Goal: Task Accomplishment & Management: Use online tool/utility

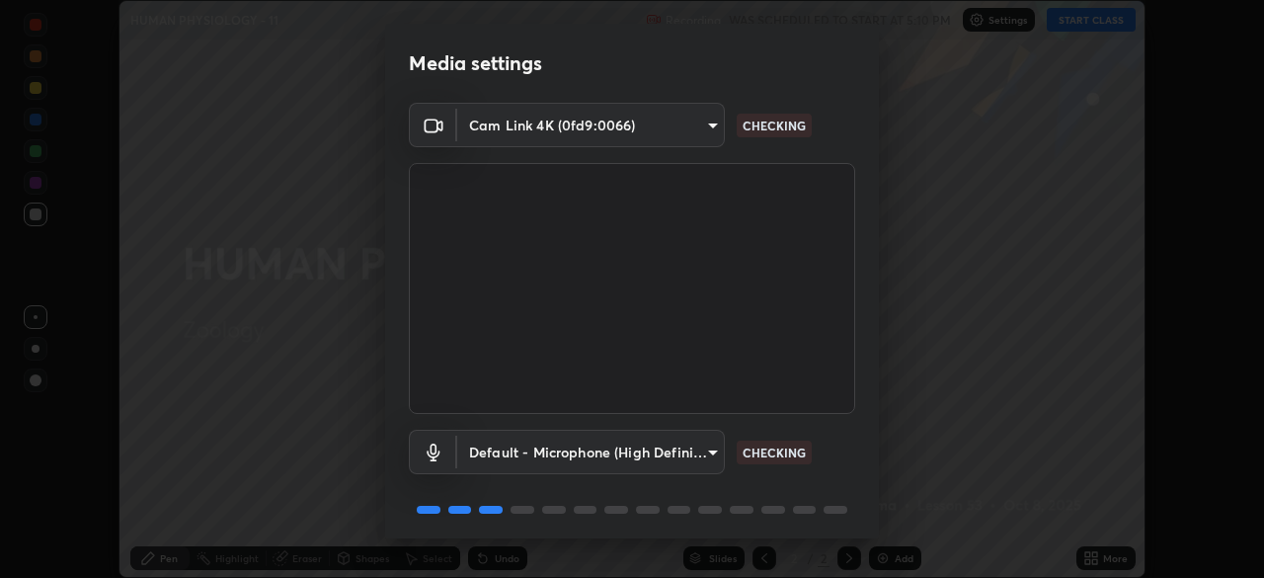
scroll to position [70, 0]
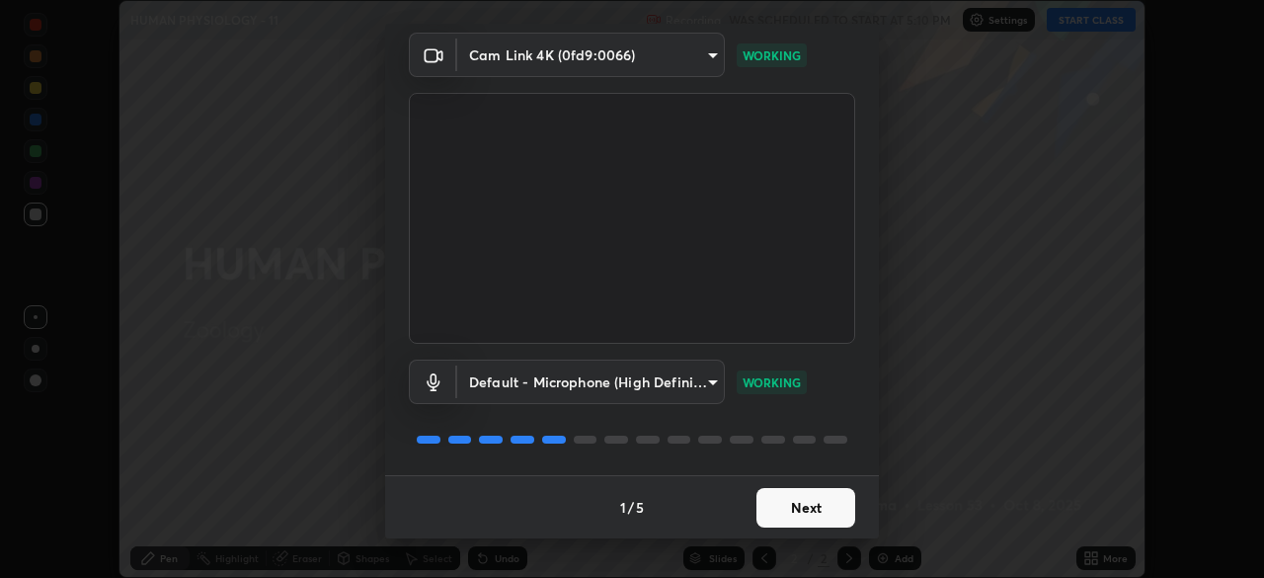
click at [838, 506] on button "Next" at bounding box center [806, 508] width 99 height 40
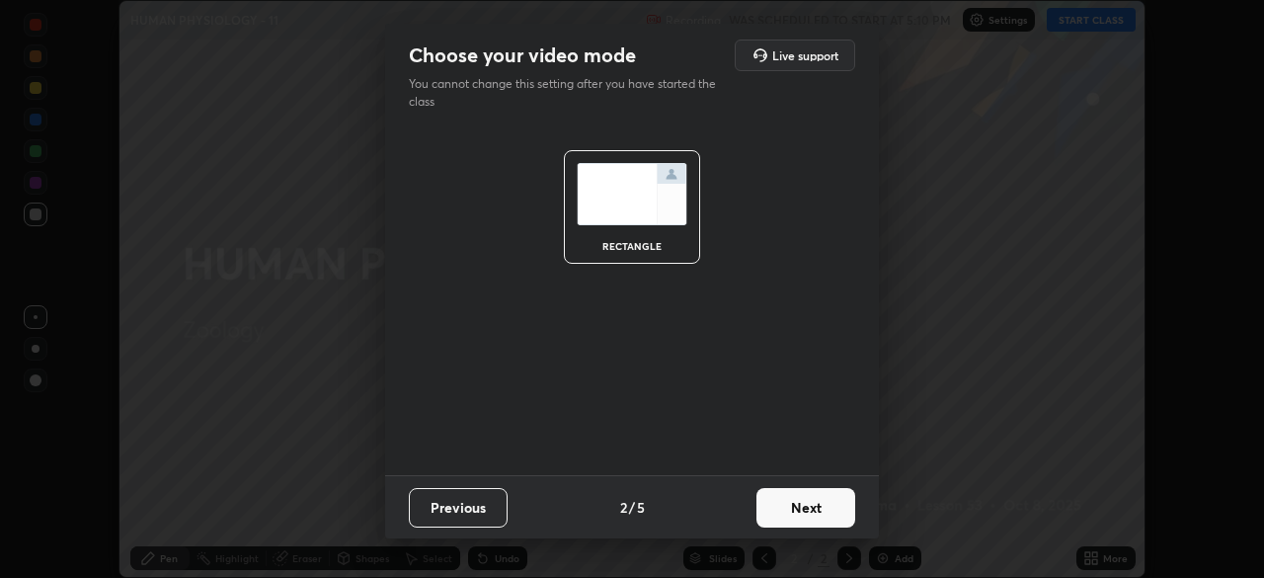
scroll to position [0, 0]
click at [840, 512] on button "Next" at bounding box center [806, 508] width 99 height 40
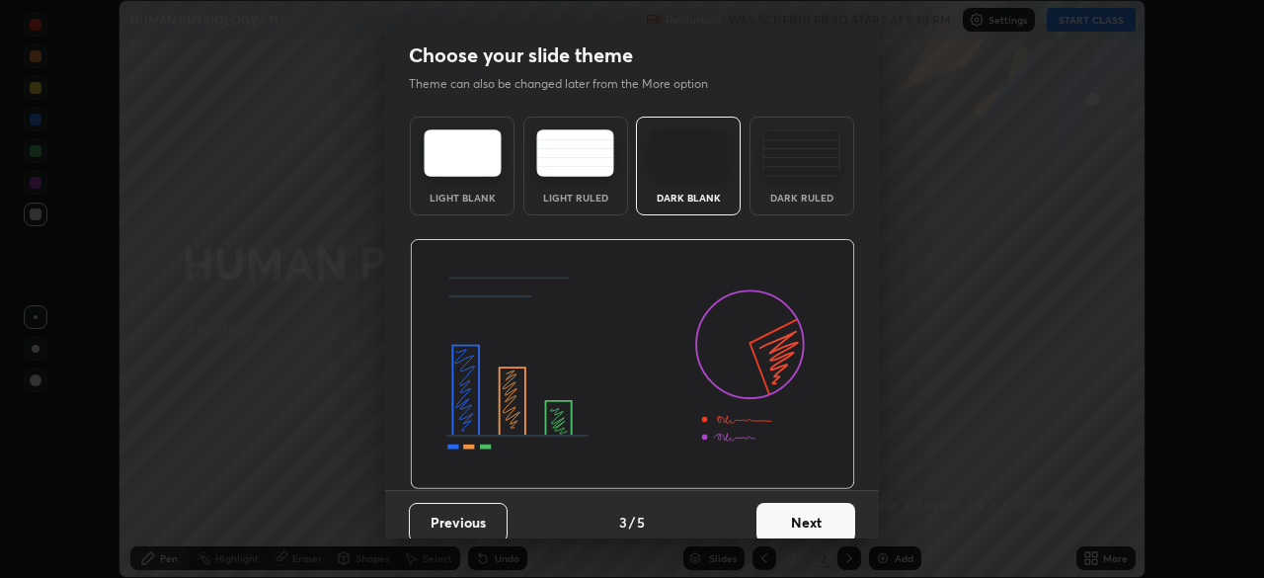
click at [840, 519] on button "Next" at bounding box center [806, 523] width 99 height 40
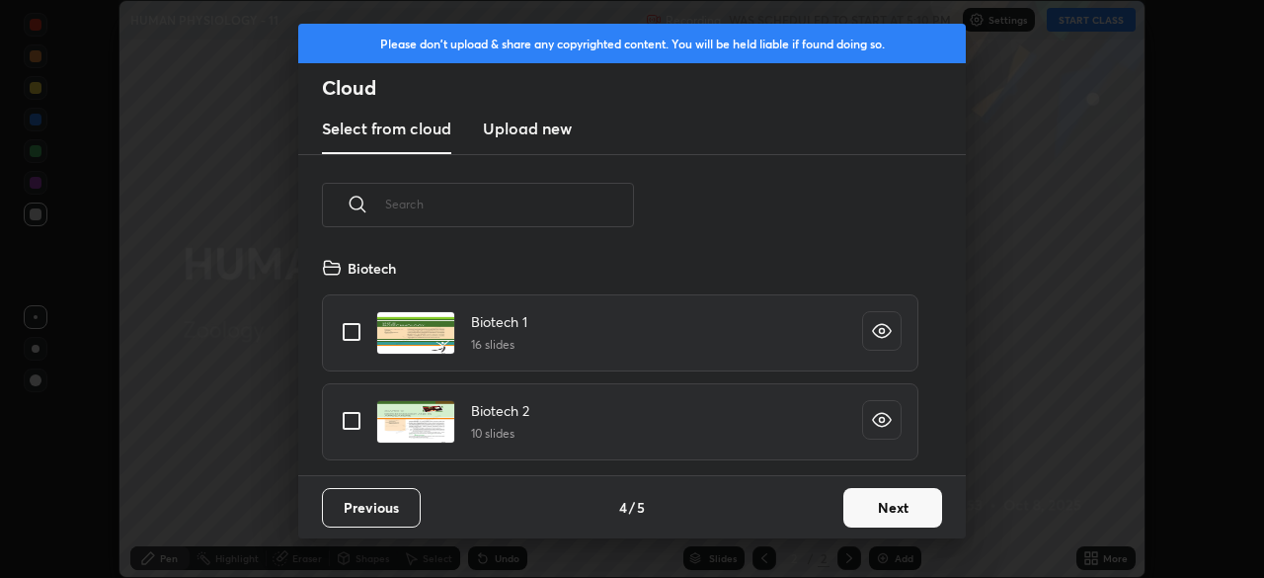
scroll to position [219, 634]
click at [866, 512] on button "Next" at bounding box center [893, 508] width 99 height 40
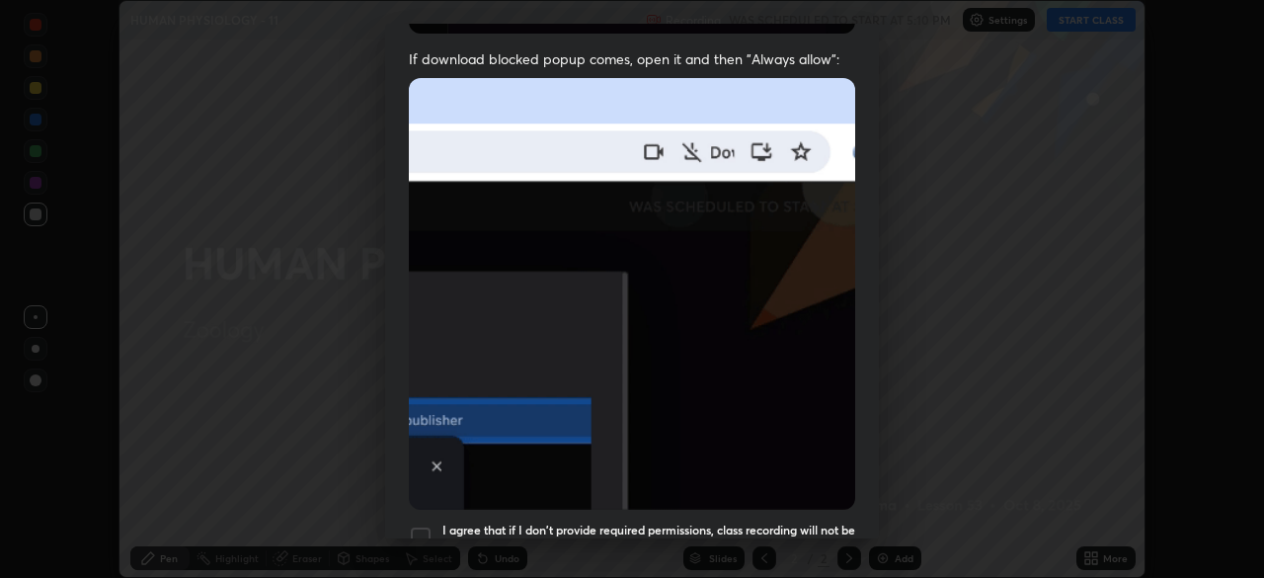
scroll to position [473, 0]
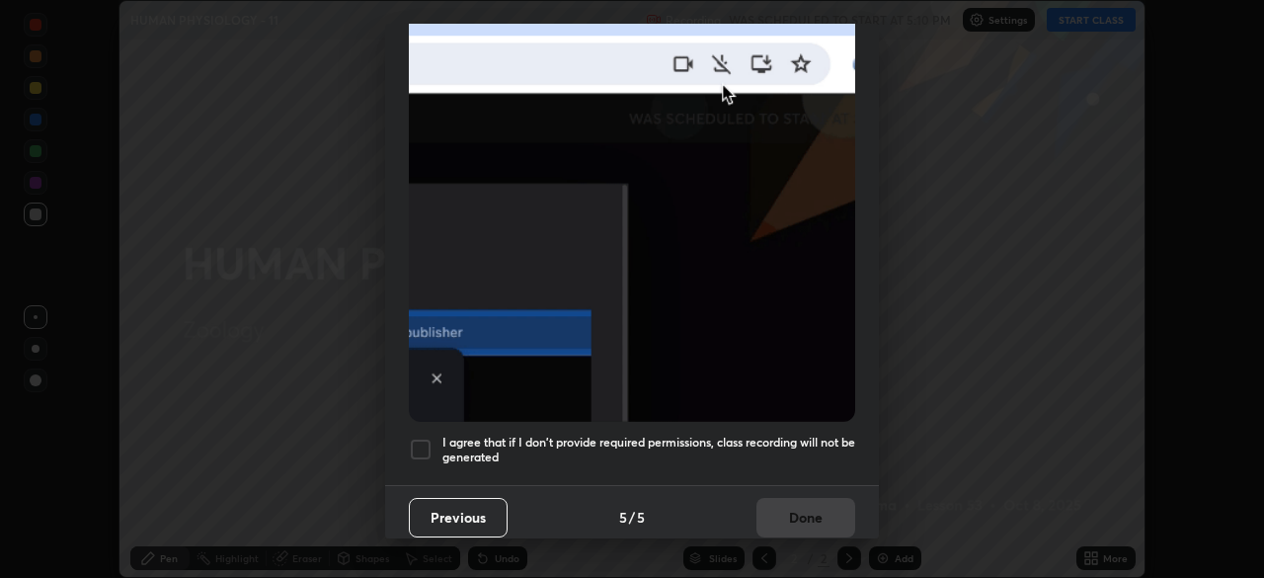
click at [490, 512] on button "Previous" at bounding box center [458, 518] width 99 height 40
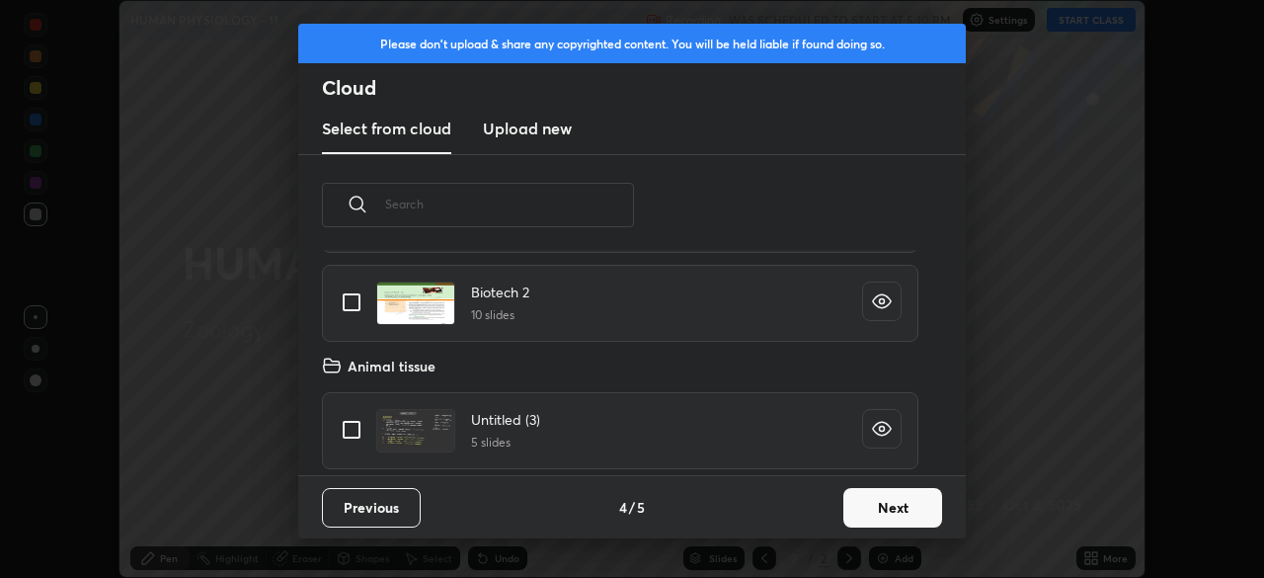
scroll to position [118, 0]
click at [885, 510] on button "Next" at bounding box center [893, 508] width 99 height 40
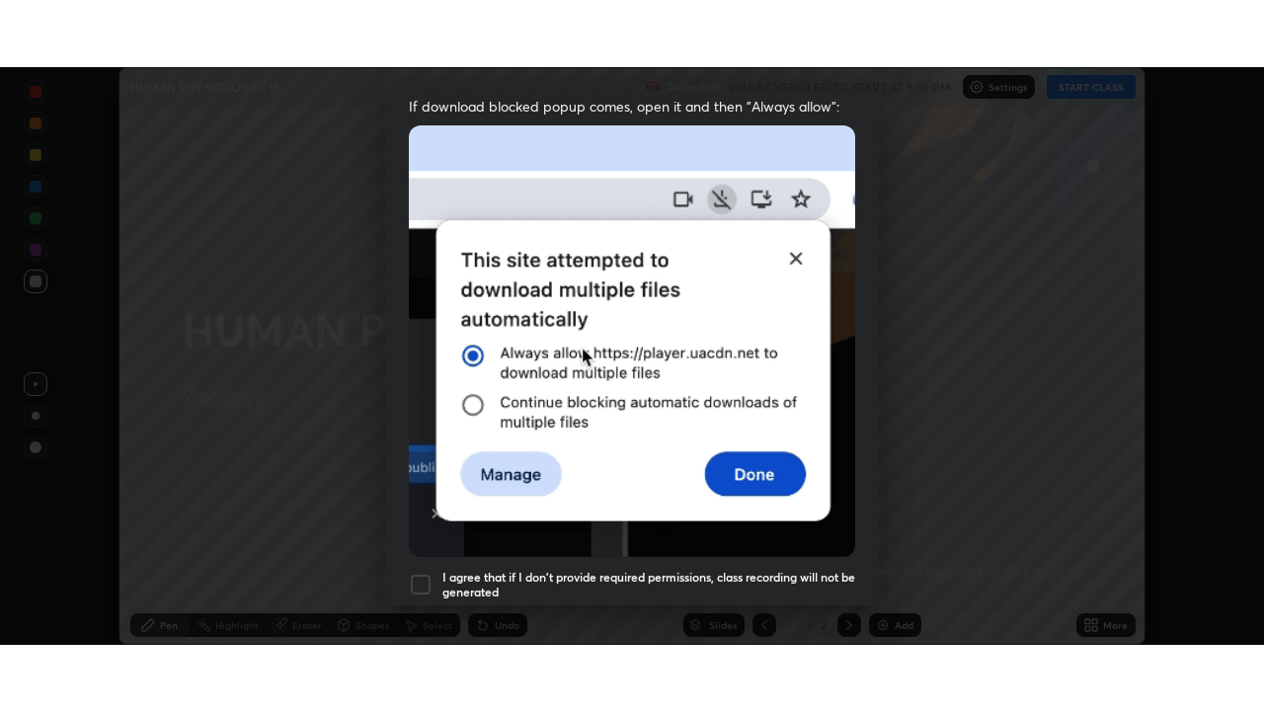
scroll to position [473, 0]
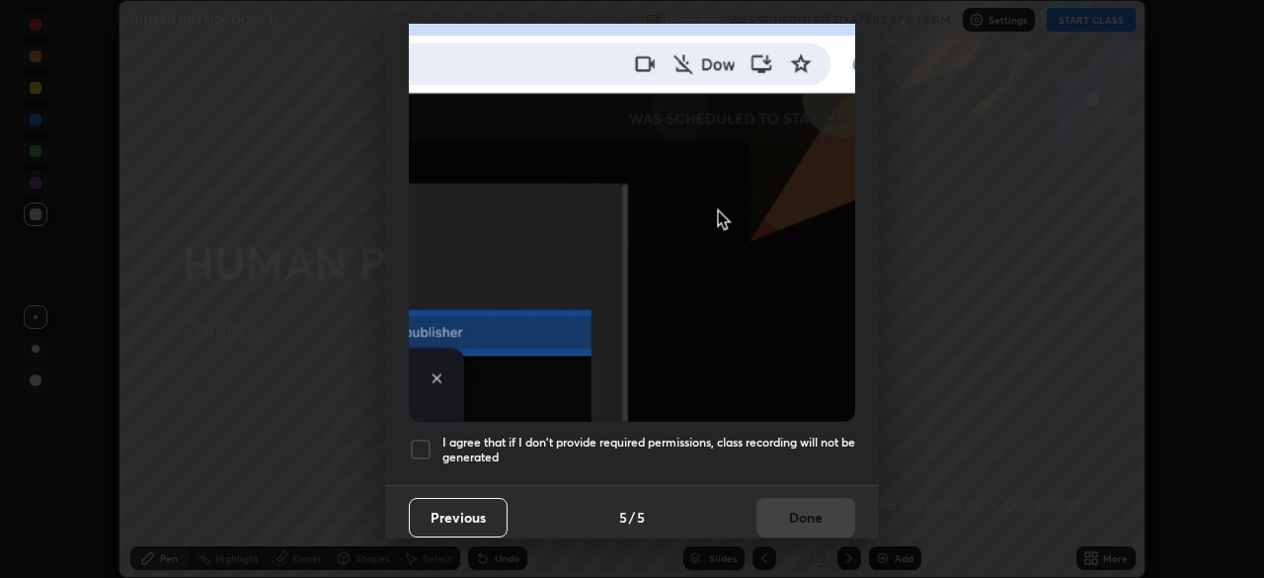
click at [806, 435] on h5 "I agree that if I don't provide required permissions, class recording will not …" at bounding box center [648, 450] width 413 height 31
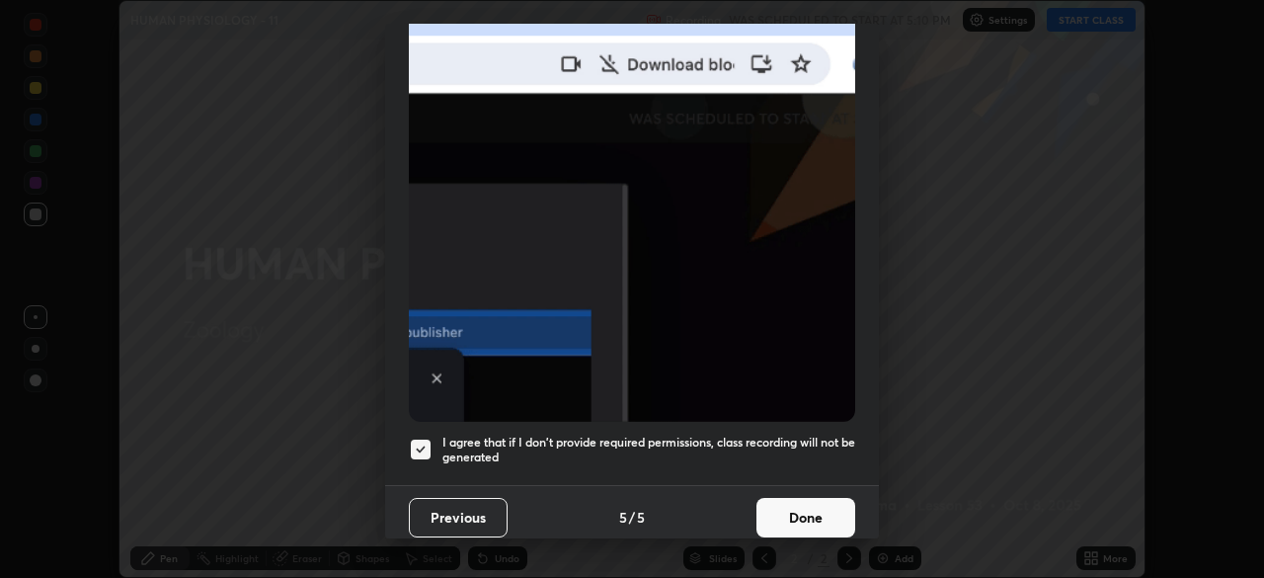
click at [807, 507] on button "Done" at bounding box center [806, 518] width 99 height 40
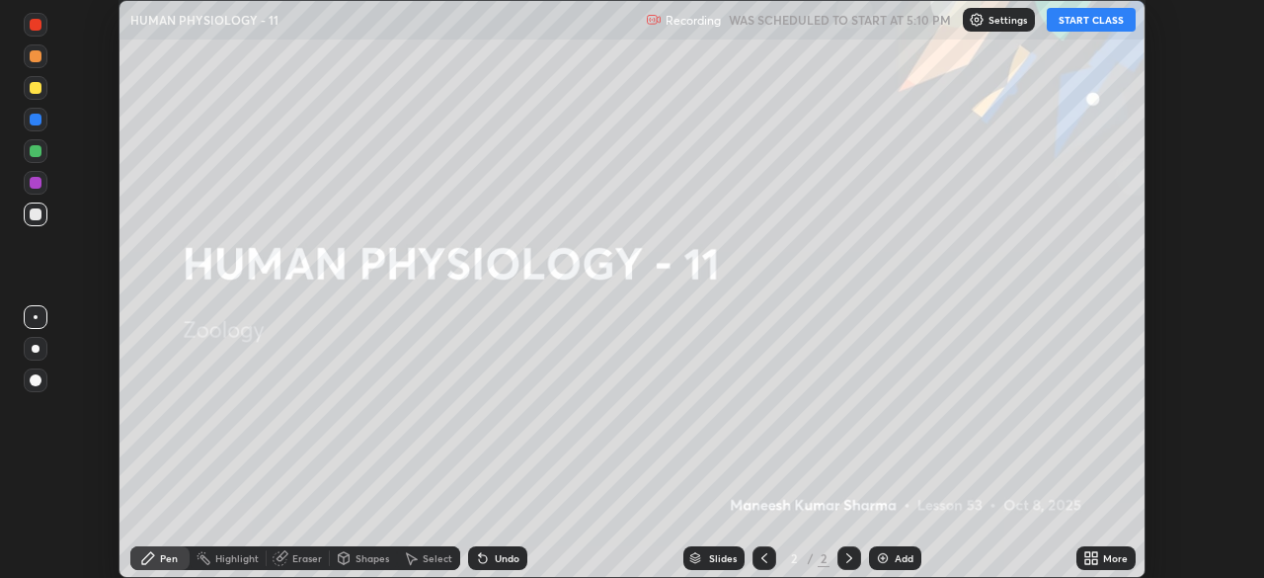
click at [1107, 26] on button "START CLASS" at bounding box center [1091, 20] width 89 height 24
click at [897, 558] on div "Add" at bounding box center [904, 558] width 19 height 10
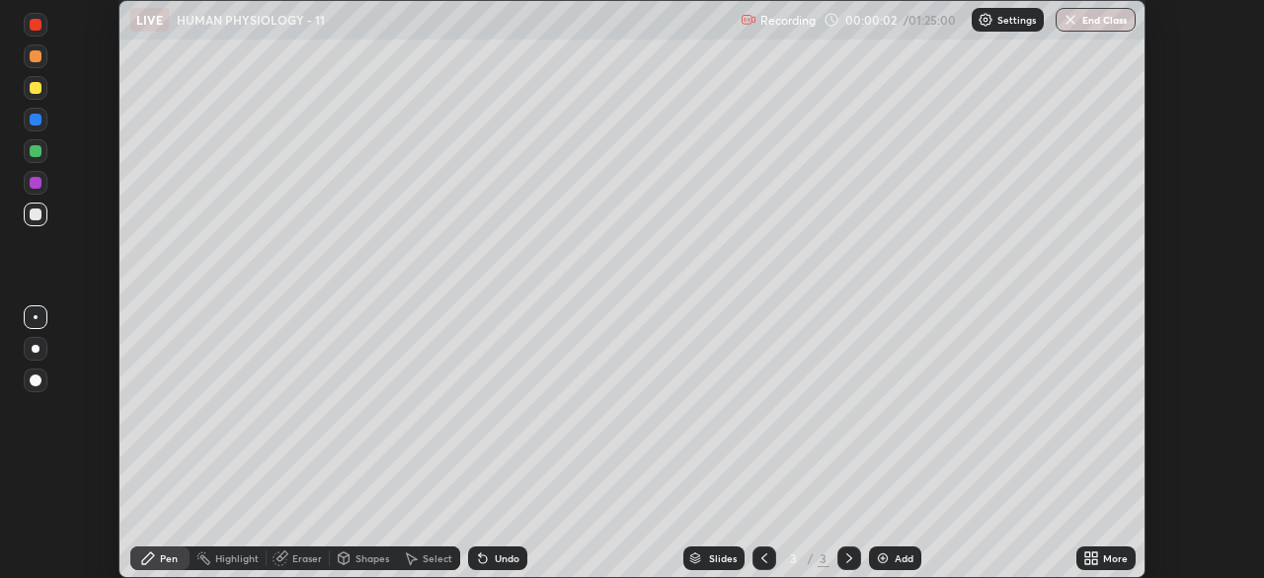
click at [1092, 559] on icon at bounding box center [1094, 561] width 5 height 5
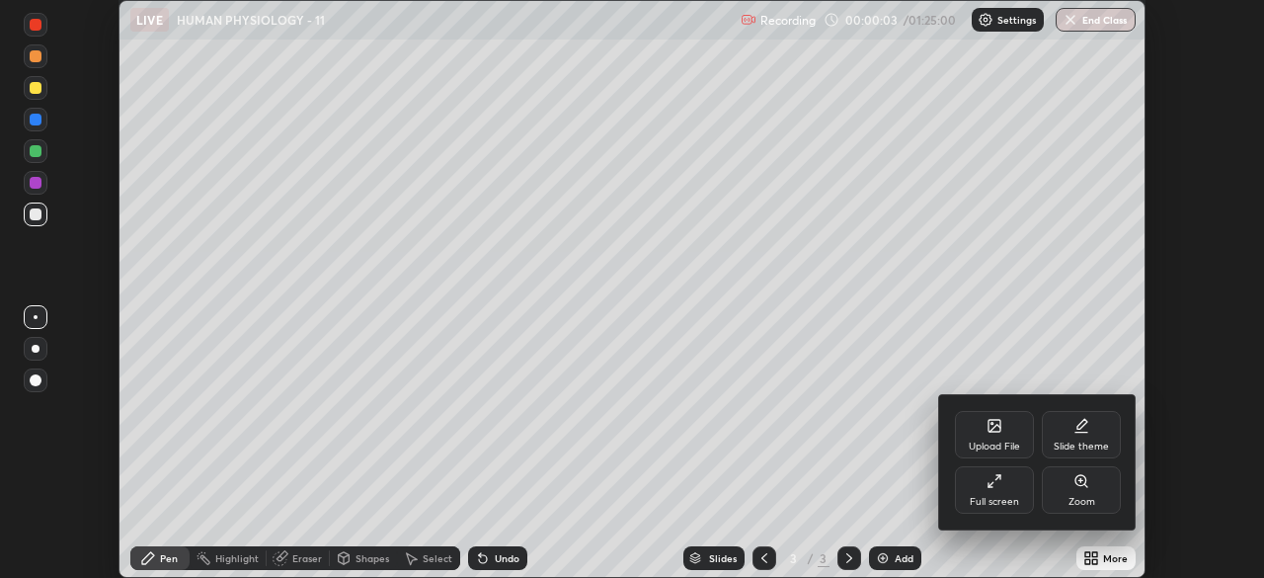
click at [990, 497] on div "Full screen" at bounding box center [994, 502] width 49 height 10
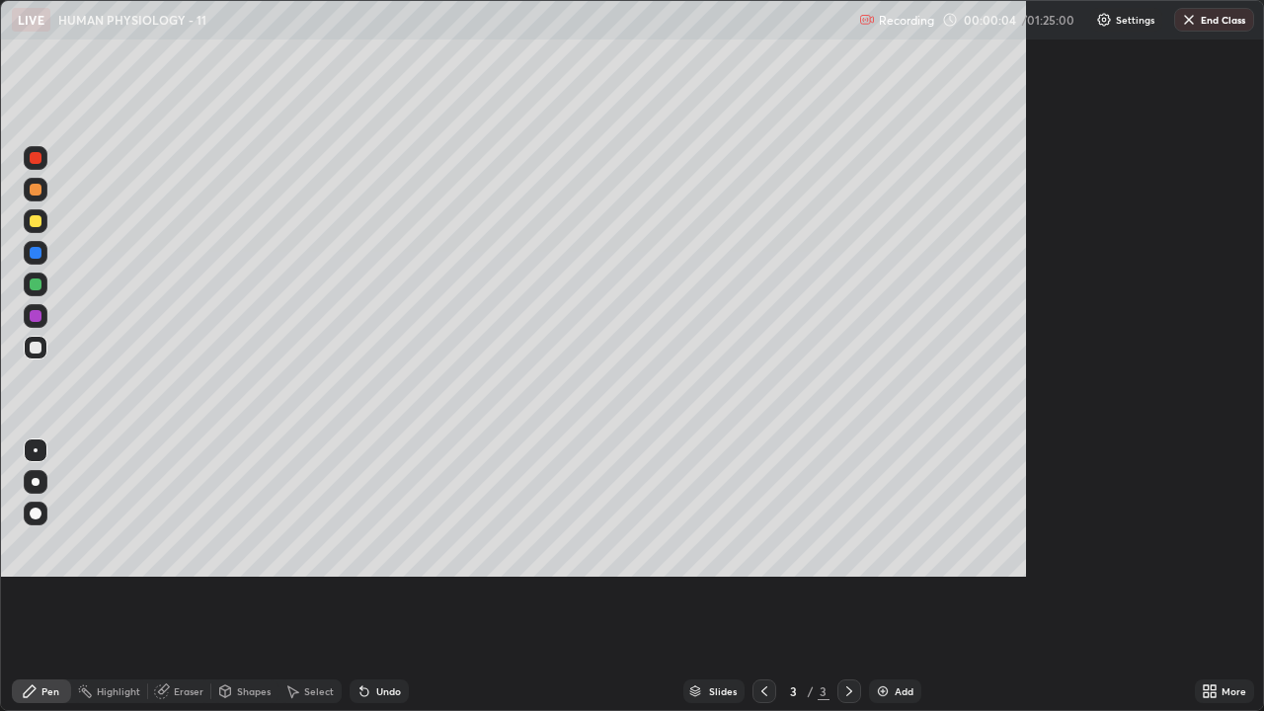
scroll to position [711, 1264]
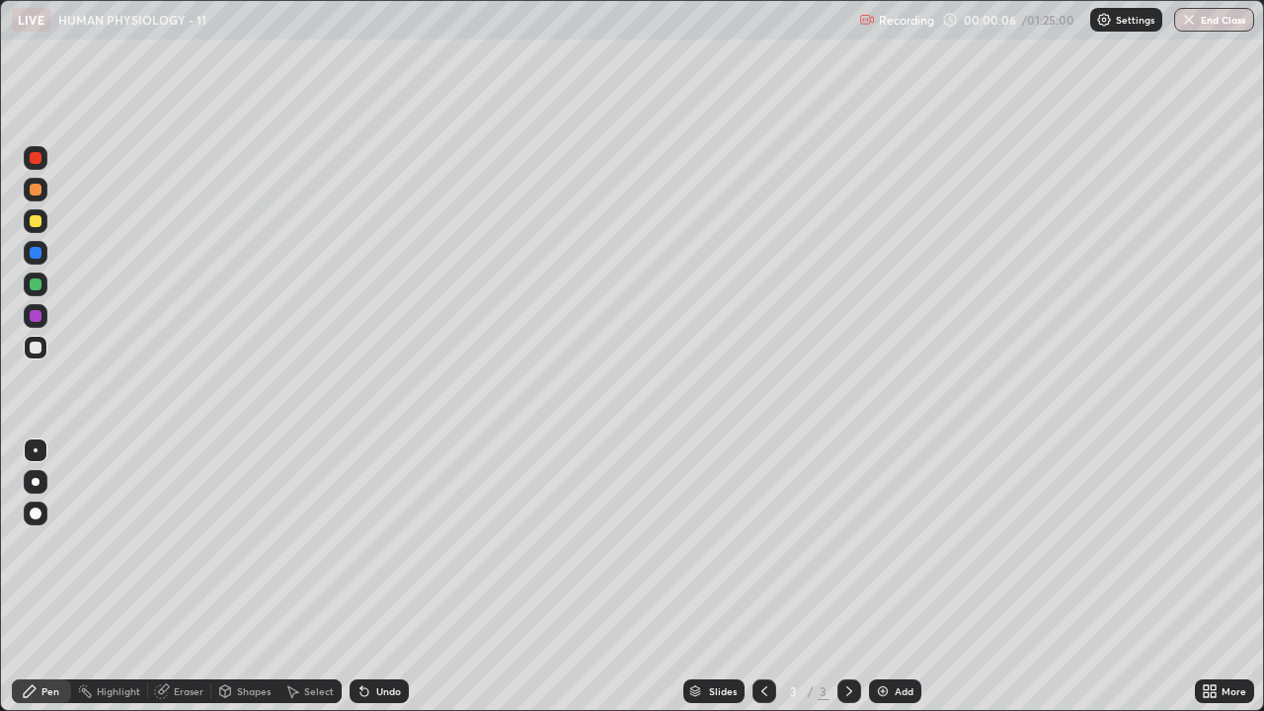
click at [36, 482] on div at bounding box center [36, 482] width 8 height 8
click at [37, 224] on div at bounding box center [36, 221] width 12 height 12
click at [257, 577] on div "Shapes" at bounding box center [254, 691] width 34 height 10
click at [45, 347] on div at bounding box center [36, 348] width 24 height 24
click at [53, 577] on div "Pen" at bounding box center [50, 691] width 18 height 10
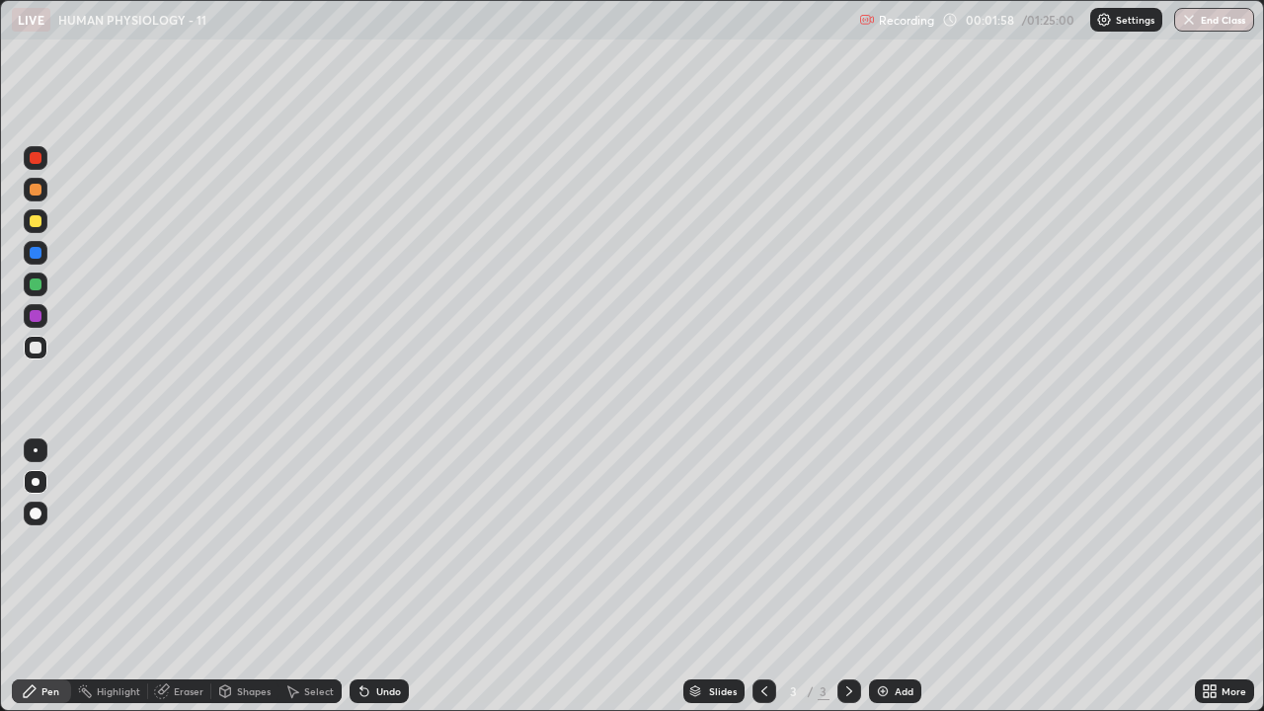
click at [36, 222] on div at bounding box center [36, 221] width 12 height 12
click at [254, 577] on div "Shapes" at bounding box center [254, 691] width 34 height 10
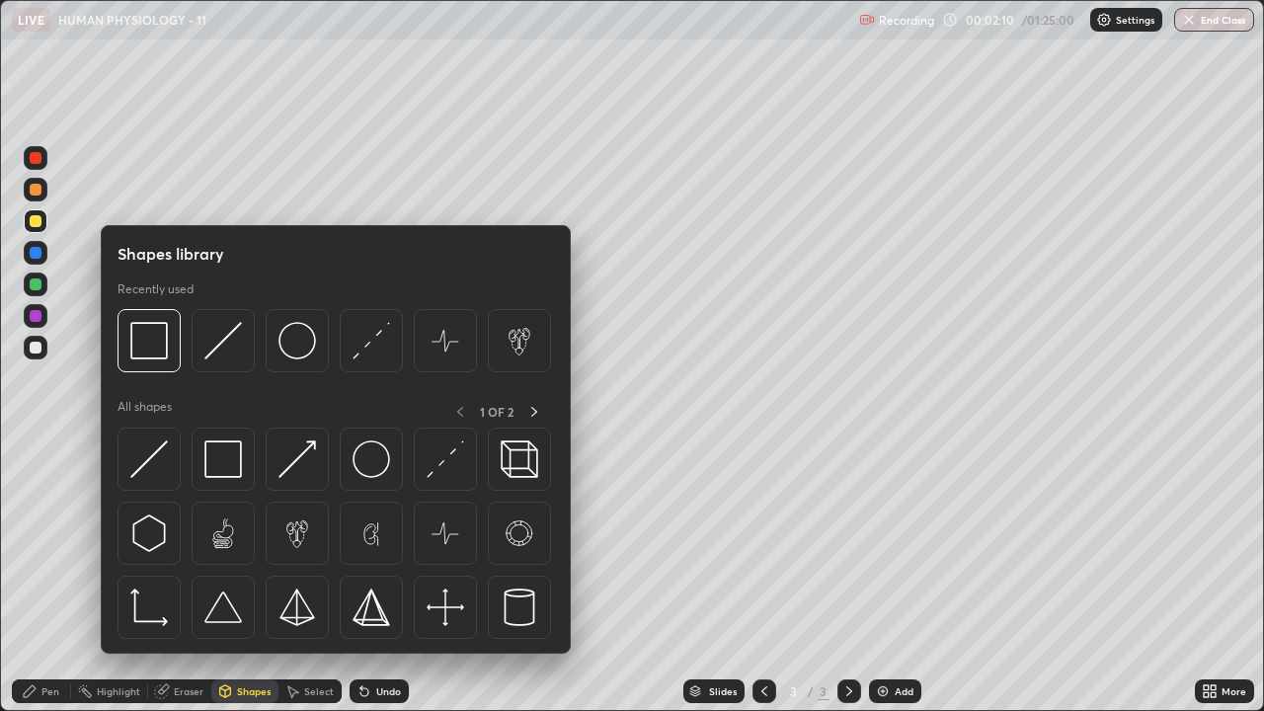
click at [49, 577] on div at bounding box center [36, 406] width 32 height 529
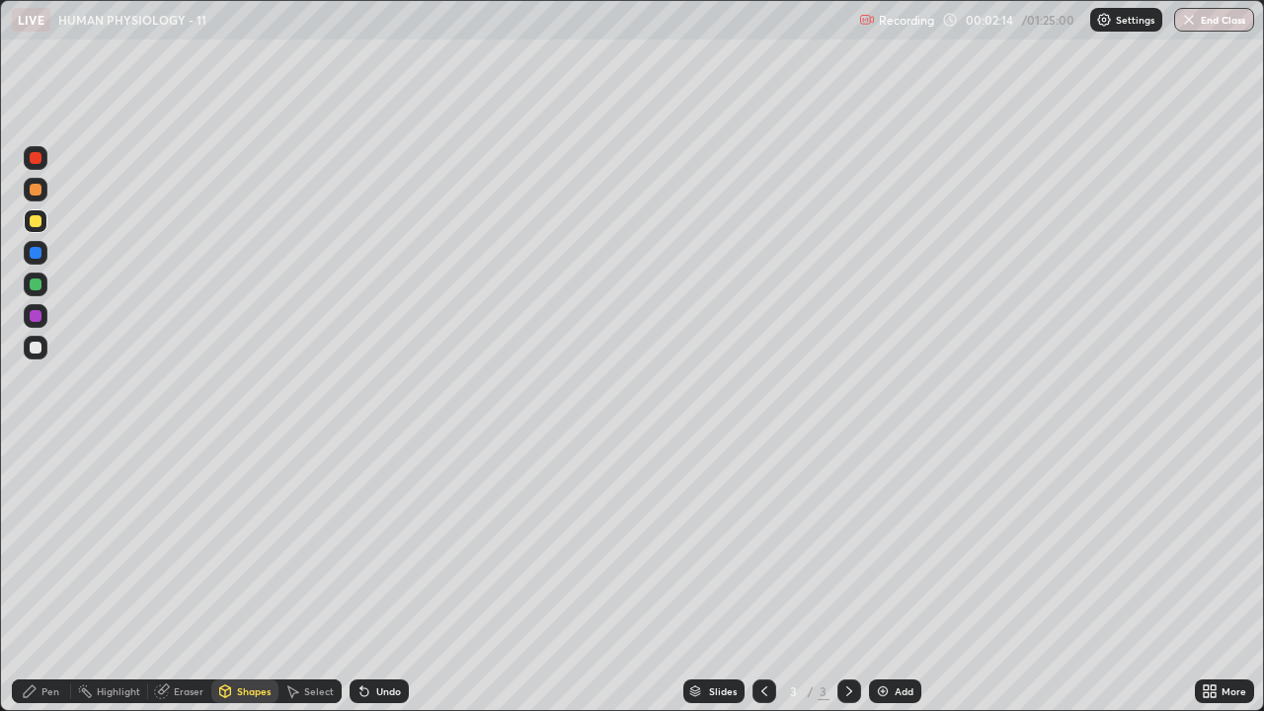
click at [49, 577] on div "Pen" at bounding box center [50, 691] width 18 height 10
click at [895, 577] on div "Add" at bounding box center [904, 691] width 19 height 10
click at [241, 577] on div "Shapes" at bounding box center [254, 691] width 34 height 10
click at [38, 347] on div at bounding box center [36, 348] width 12 height 12
click at [883, 577] on img at bounding box center [883, 692] width 16 height 16
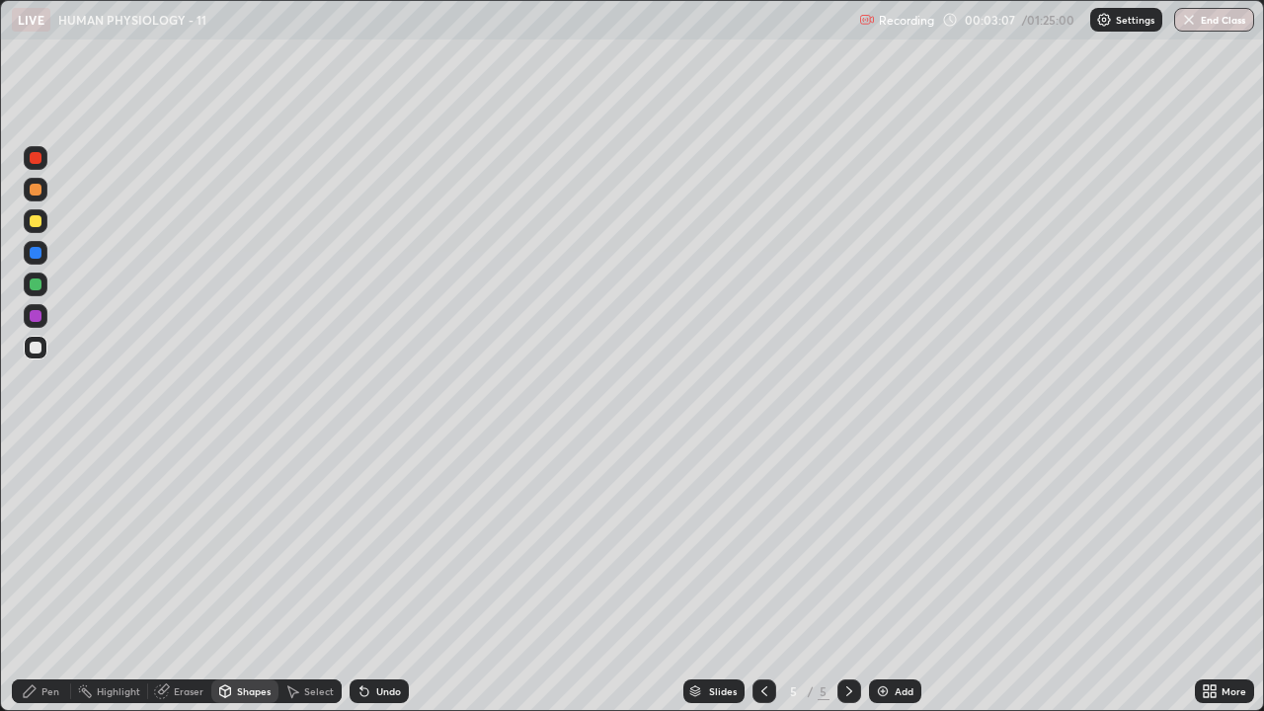
click at [55, 577] on div "Pen" at bounding box center [50, 691] width 18 height 10
click at [384, 577] on div "Undo" at bounding box center [388, 691] width 25 height 10
click at [757, 577] on icon at bounding box center [765, 692] width 16 height 16
click at [40, 230] on div at bounding box center [36, 221] width 24 height 24
click at [227, 577] on icon at bounding box center [225, 689] width 11 height 3
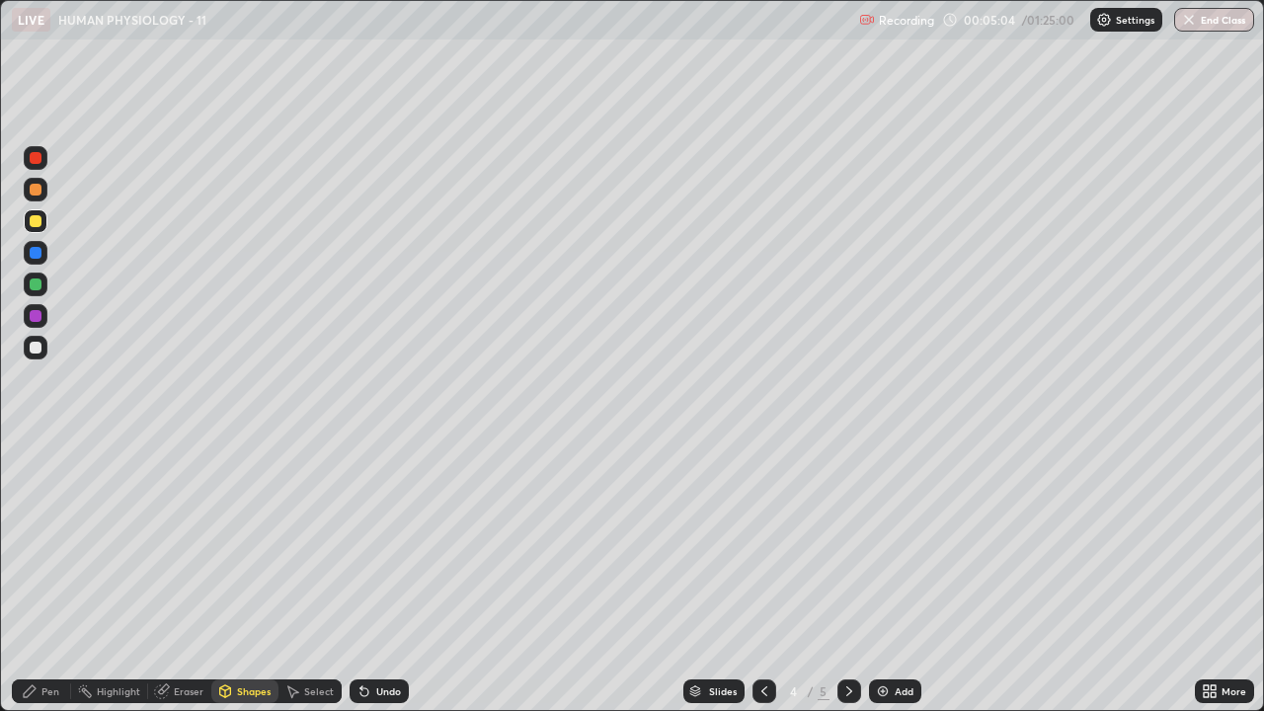
click at [46, 577] on div at bounding box center [36, 406] width 32 height 529
click at [49, 577] on div "Pen" at bounding box center [50, 691] width 18 height 10
click at [254, 577] on div "Shapes" at bounding box center [254, 691] width 34 height 10
click at [52, 577] on div "Pen" at bounding box center [50, 691] width 18 height 10
click at [33, 357] on div at bounding box center [36, 348] width 24 height 24
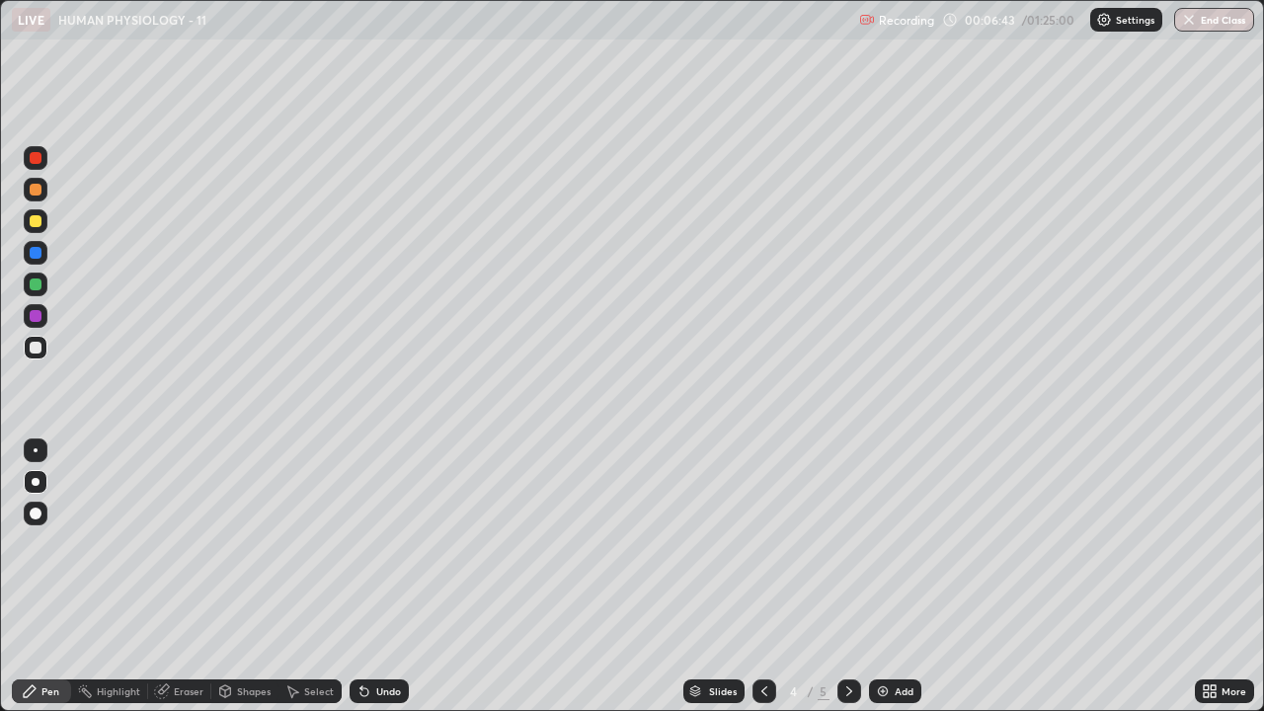
click at [388, 577] on div "Undo" at bounding box center [388, 691] width 25 height 10
click at [900, 577] on div "Add" at bounding box center [904, 691] width 19 height 10
click at [43, 227] on div at bounding box center [36, 221] width 24 height 24
click at [256, 577] on div "Shapes" at bounding box center [254, 691] width 34 height 10
click at [57, 577] on div "Pen" at bounding box center [50, 691] width 18 height 10
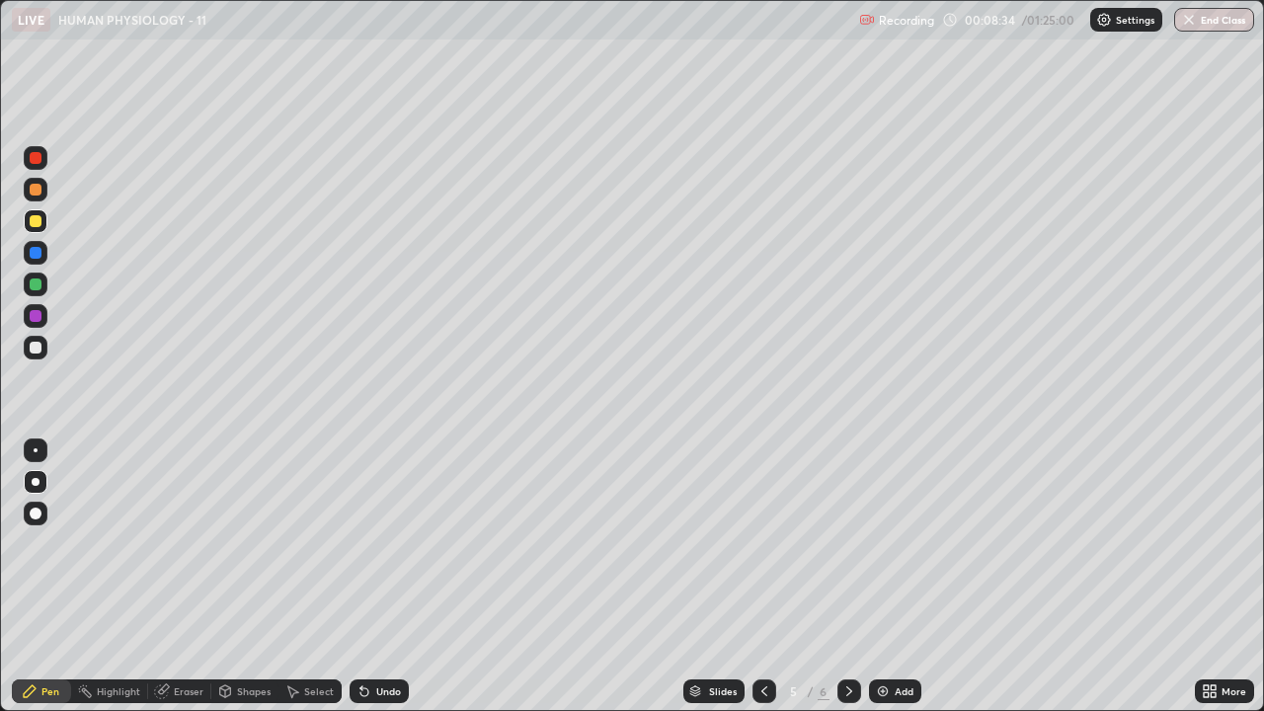
click at [37, 348] on div at bounding box center [36, 348] width 12 height 12
click at [37, 230] on div at bounding box center [36, 221] width 24 height 24
click at [43, 354] on div at bounding box center [36, 348] width 24 height 24
click at [40, 321] on div at bounding box center [36, 316] width 24 height 24
click at [893, 577] on div "Add" at bounding box center [895, 692] width 52 height 24
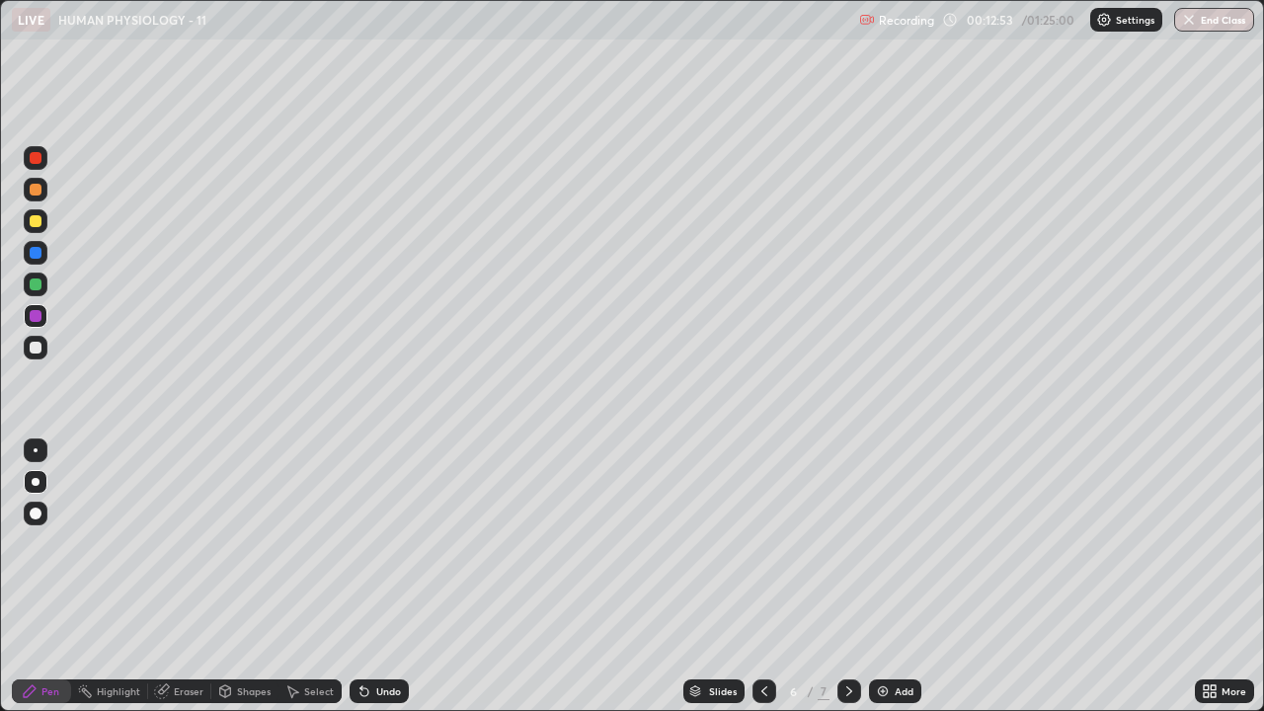
click at [763, 577] on icon at bounding box center [765, 692] width 16 height 16
click at [36, 349] on div at bounding box center [36, 348] width 12 height 12
click at [878, 577] on img at bounding box center [883, 692] width 16 height 16
click at [847, 577] on icon at bounding box center [850, 692] width 16 height 16
click at [763, 577] on icon at bounding box center [765, 692] width 16 height 16
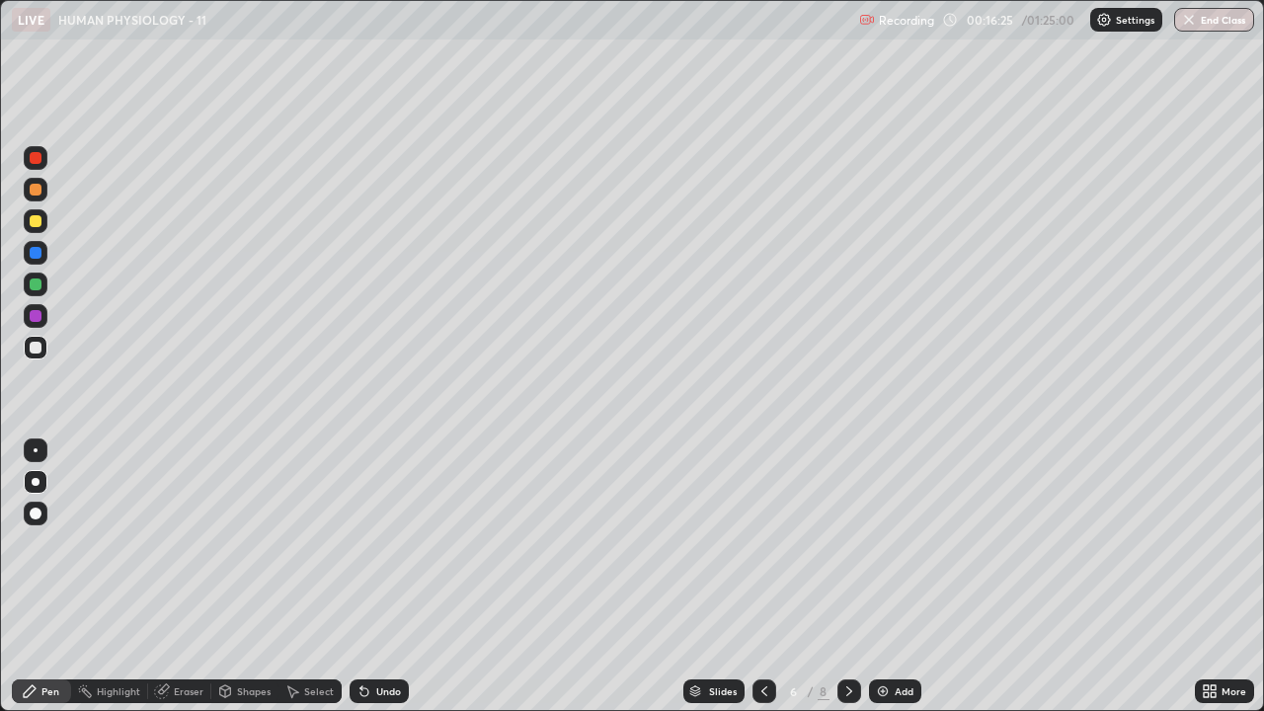
click at [764, 577] on icon at bounding box center [765, 692] width 16 height 16
click at [762, 577] on icon at bounding box center [765, 691] width 6 height 10
click at [848, 577] on icon at bounding box center [850, 692] width 16 height 16
click at [847, 577] on icon at bounding box center [850, 692] width 16 height 16
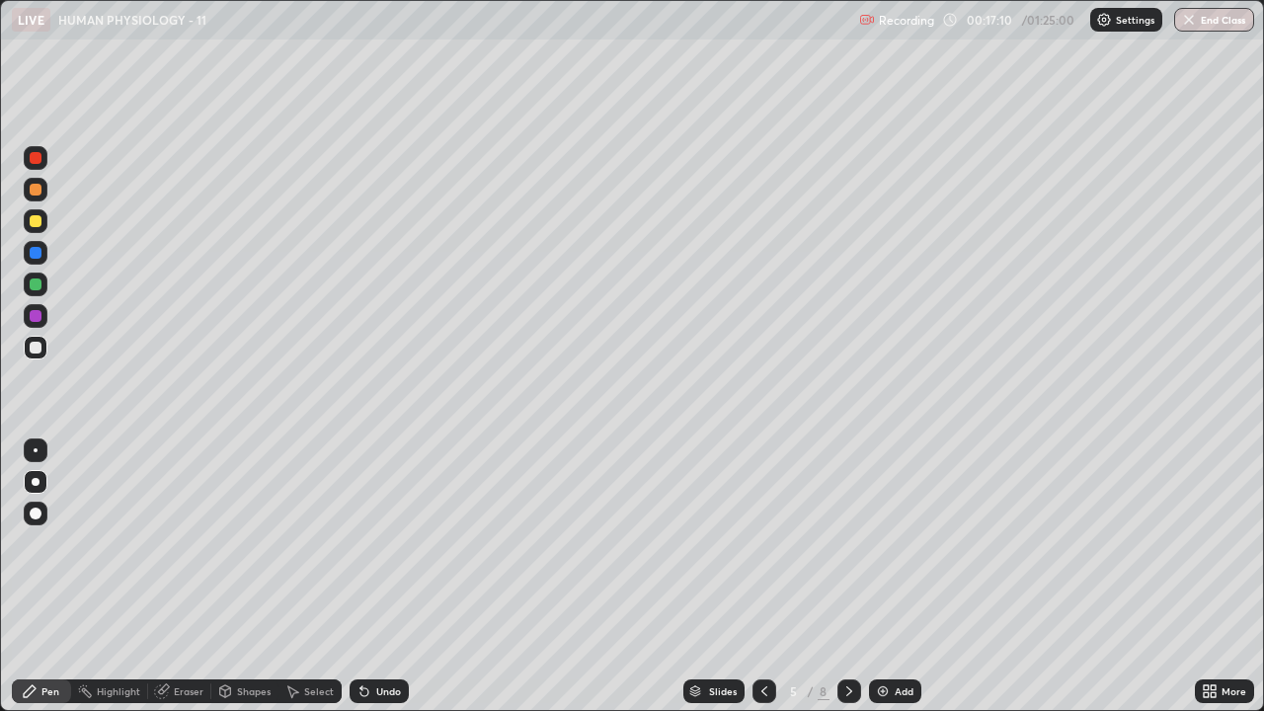
click at [852, 577] on icon at bounding box center [850, 692] width 16 height 16
click at [763, 577] on icon at bounding box center [765, 692] width 16 height 16
click at [886, 577] on img at bounding box center [883, 692] width 16 height 16
click at [44, 229] on div at bounding box center [36, 221] width 24 height 24
click at [267, 577] on div "Shapes" at bounding box center [254, 691] width 34 height 10
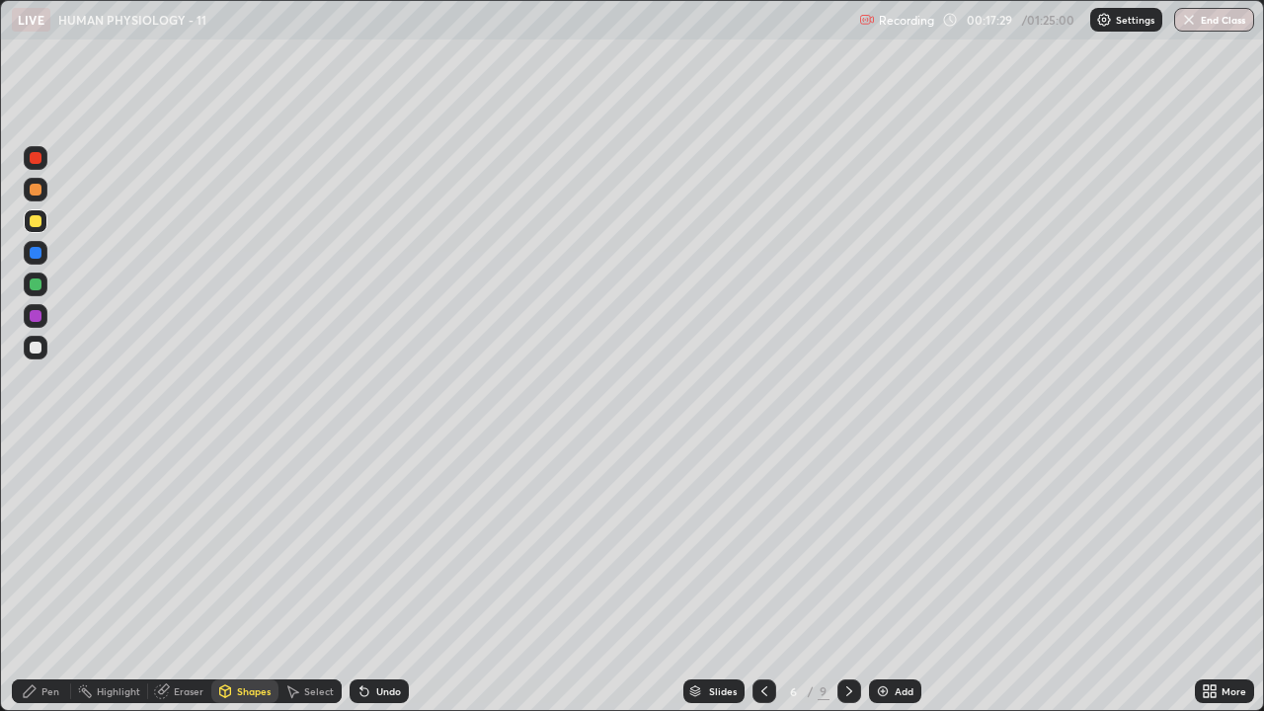
click at [46, 350] on div at bounding box center [36, 348] width 24 height 24
click at [64, 577] on div "Pen" at bounding box center [41, 692] width 59 height 24
click at [38, 224] on div at bounding box center [36, 221] width 12 height 12
click at [37, 348] on div at bounding box center [36, 348] width 12 height 12
click at [898, 577] on div "Add" at bounding box center [904, 691] width 19 height 10
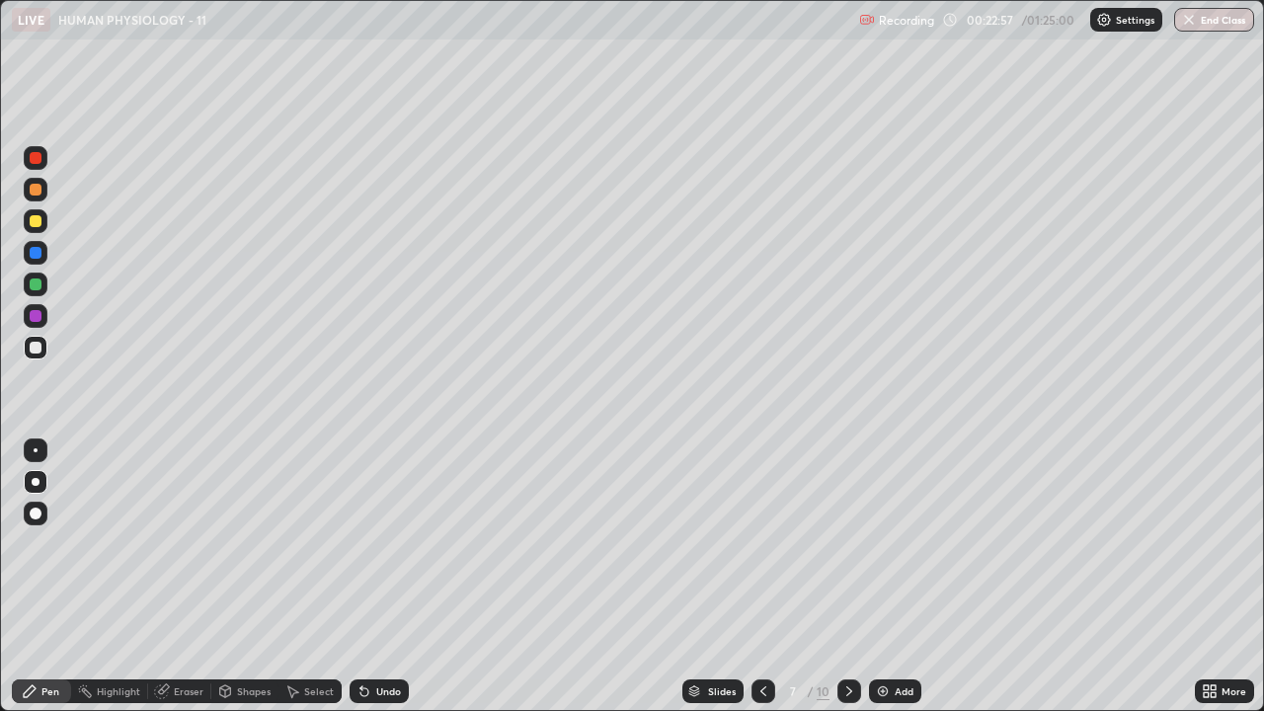
click at [764, 577] on icon at bounding box center [764, 691] width 6 height 10
click at [396, 577] on div "Undo" at bounding box center [388, 691] width 25 height 10
click at [383, 577] on div "Undo" at bounding box center [379, 692] width 59 height 24
click at [386, 577] on div "Undo" at bounding box center [388, 691] width 25 height 10
click at [387, 577] on div "Undo" at bounding box center [388, 691] width 25 height 10
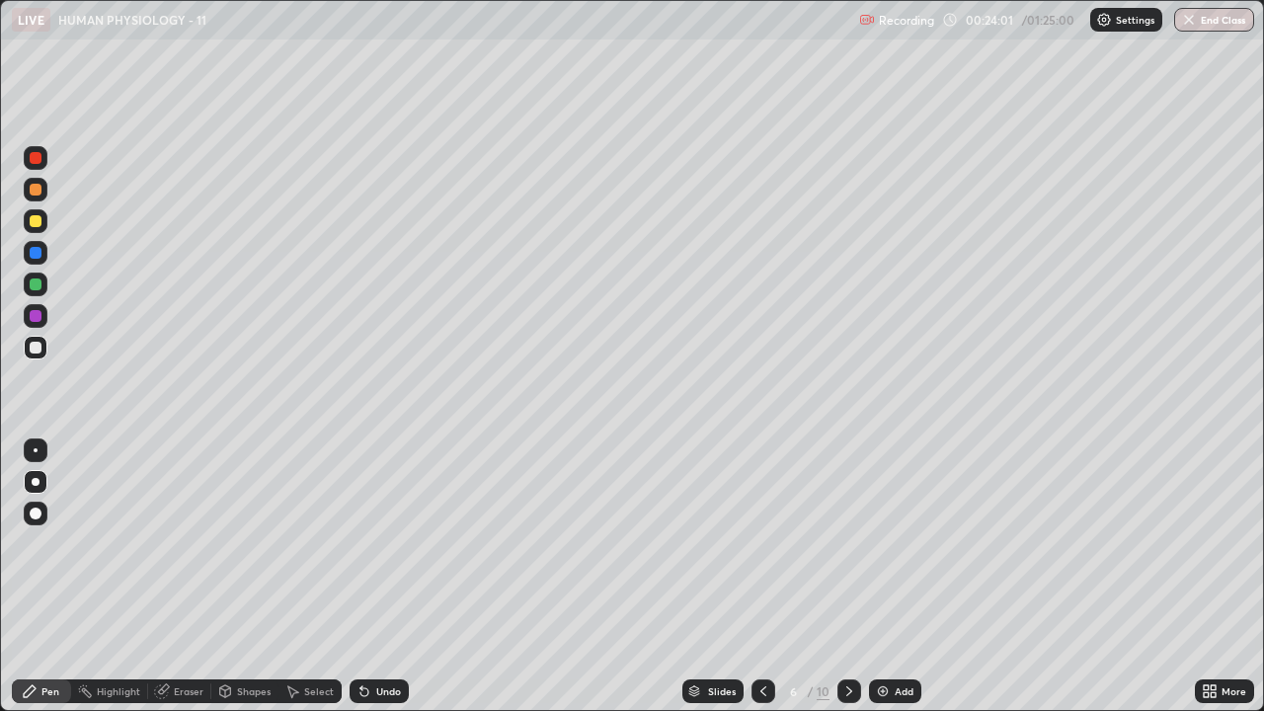
click at [42, 283] on div at bounding box center [36, 285] width 24 height 24
click at [760, 577] on icon at bounding box center [764, 692] width 16 height 16
click at [764, 577] on icon at bounding box center [764, 692] width 16 height 16
click at [46, 354] on div at bounding box center [36, 348] width 24 height 24
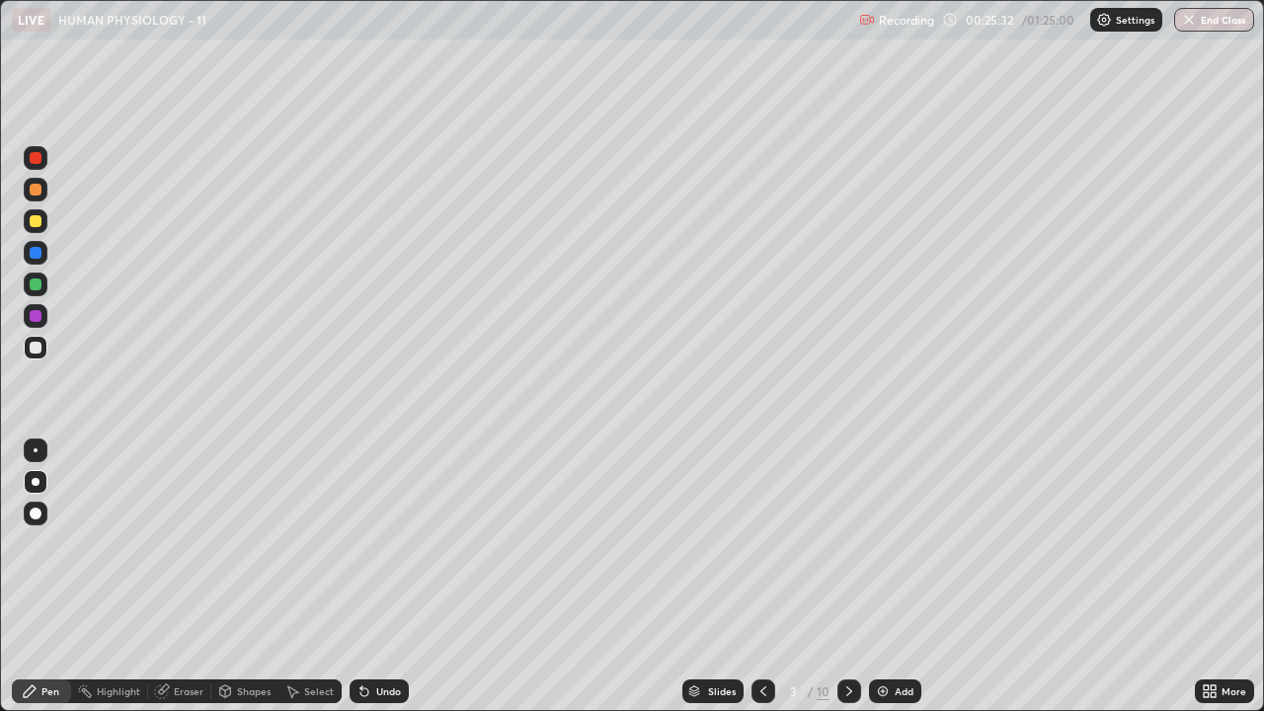
click at [849, 577] on icon at bounding box center [849, 691] width 6 height 10
click at [853, 577] on div at bounding box center [850, 692] width 24 height 24
click at [848, 577] on icon at bounding box center [849, 691] width 6 height 10
click at [848, 577] on icon at bounding box center [850, 692] width 16 height 16
click at [761, 577] on icon at bounding box center [764, 692] width 16 height 16
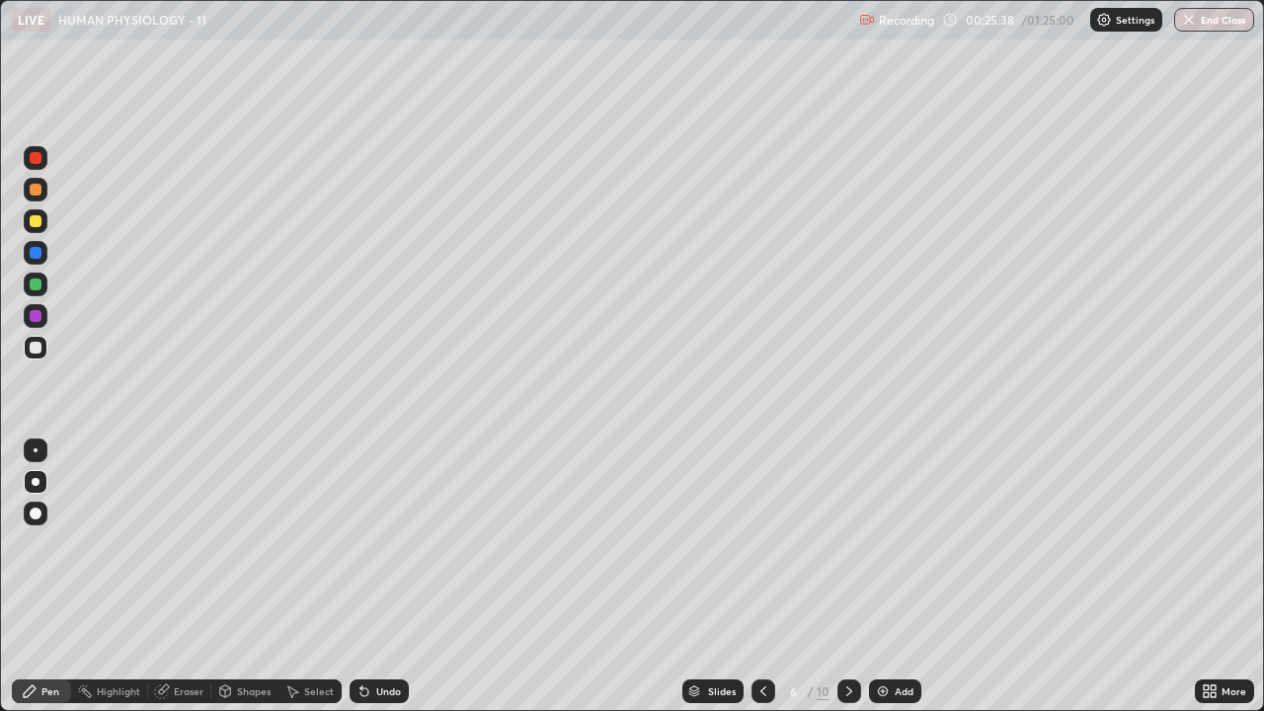
click at [899, 577] on div "Add" at bounding box center [904, 691] width 19 height 10
click at [43, 225] on div at bounding box center [36, 221] width 24 height 24
click at [244, 577] on div "Shapes" at bounding box center [254, 691] width 34 height 10
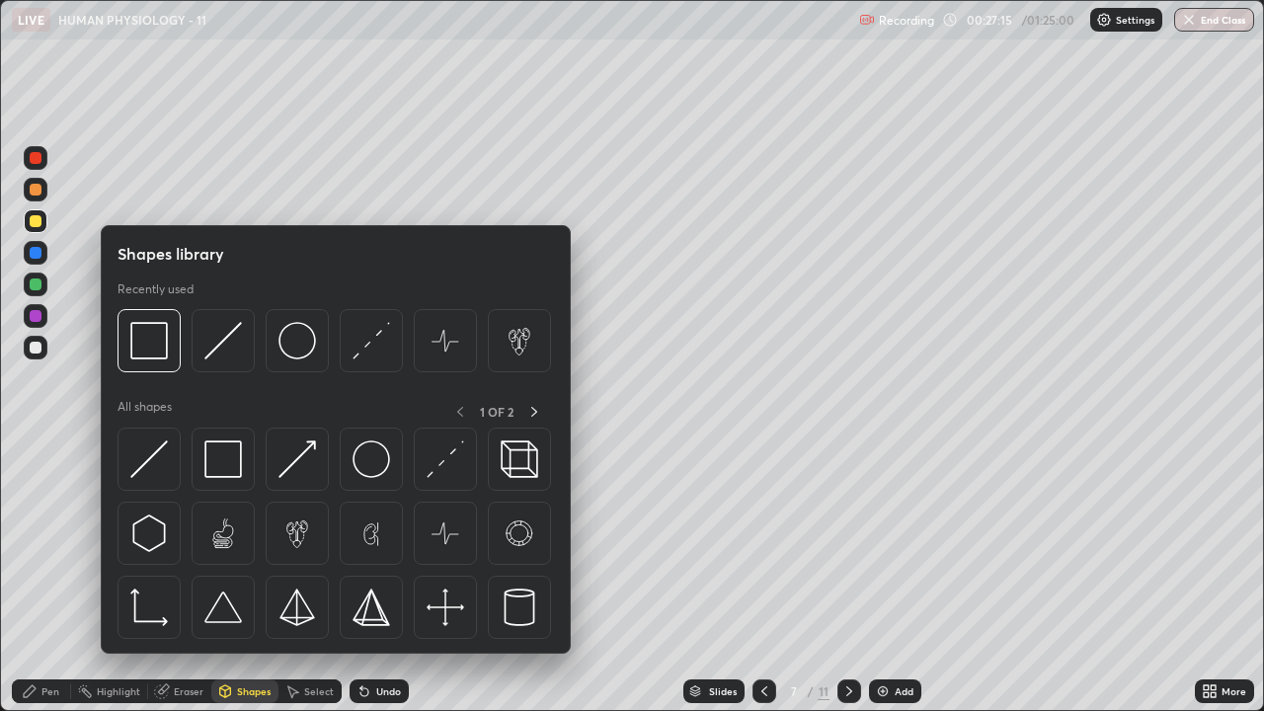
click at [54, 577] on div "Erase all" at bounding box center [35, 356] width 47 height 632
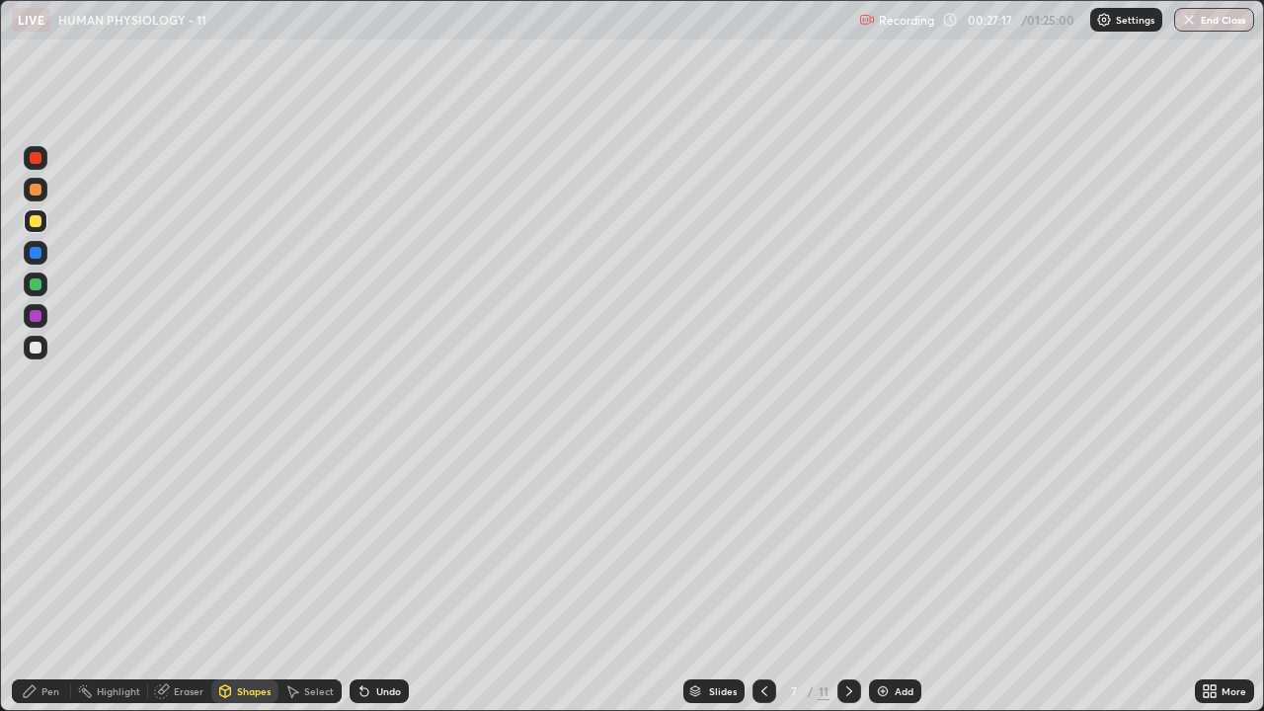
click at [35, 349] on div at bounding box center [36, 348] width 12 height 12
click at [37, 577] on icon at bounding box center [30, 692] width 16 height 16
click at [31, 218] on div at bounding box center [36, 221] width 12 height 12
click at [231, 577] on icon at bounding box center [225, 692] width 16 height 16
click at [40, 359] on div at bounding box center [36, 348] width 24 height 24
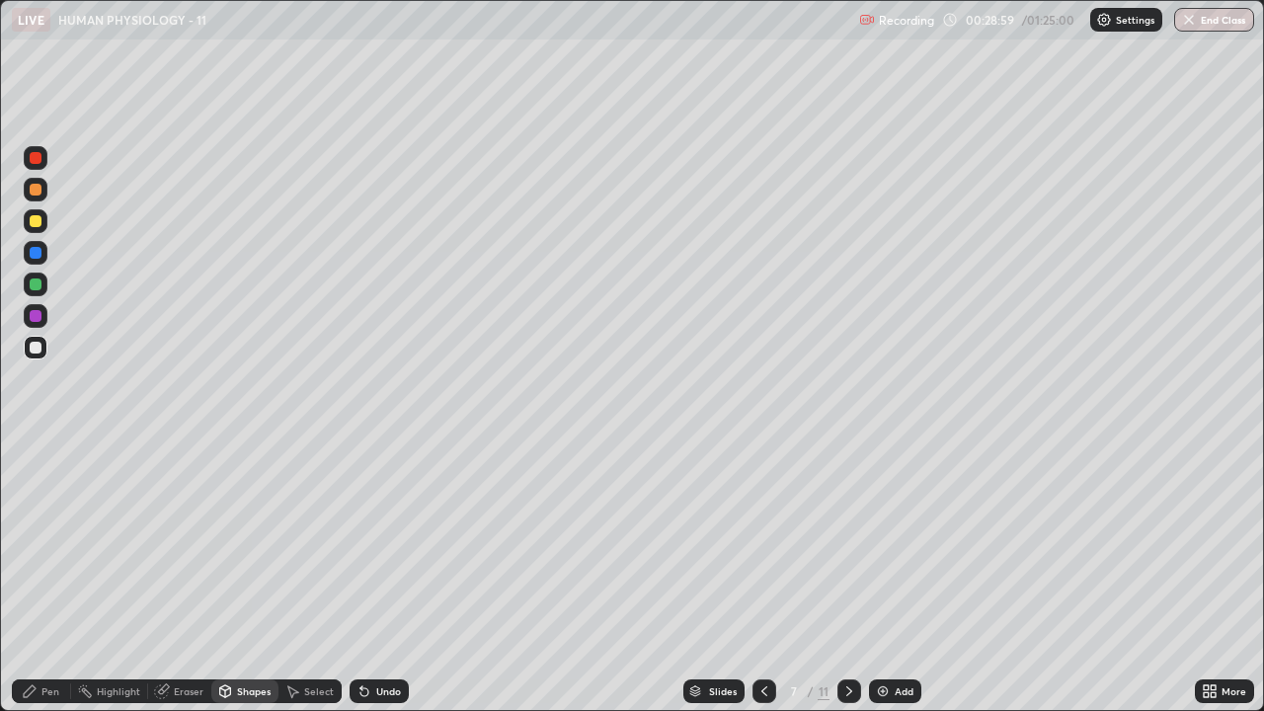
click at [45, 577] on div "Pen" at bounding box center [41, 692] width 59 height 24
click at [40, 232] on div at bounding box center [36, 221] width 24 height 24
click at [247, 577] on div "Shapes" at bounding box center [254, 691] width 34 height 10
click at [53, 568] on div "Erase all" at bounding box center [35, 356] width 47 height 632
click at [40, 352] on div at bounding box center [36, 348] width 12 height 12
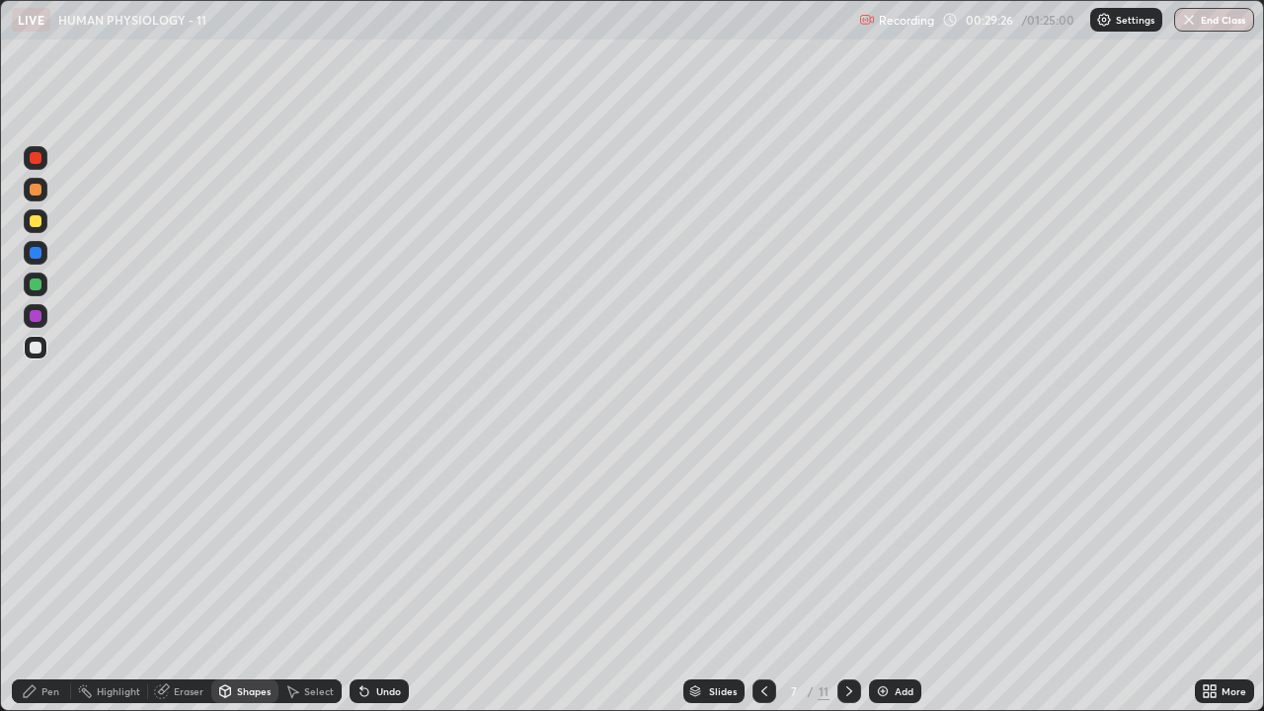
click at [43, 577] on div "Pen" at bounding box center [50, 691] width 18 height 10
click at [897, 577] on div "Add" at bounding box center [904, 691] width 19 height 10
click at [36, 223] on div at bounding box center [36, 221] width 12 height 12
click at [42, 350] on div at bounding box center [36, 348] width 24 height 24
click at [37, 222] on div at bounding box center [36, 221] width 12 height 12
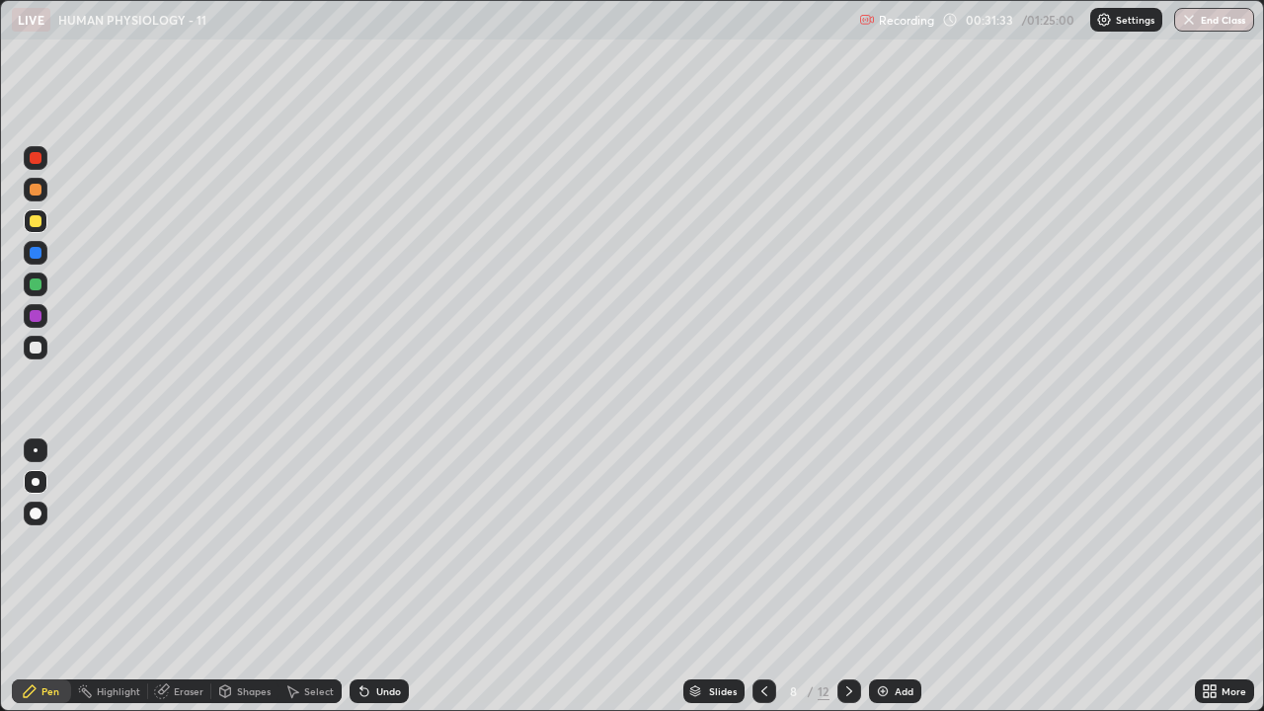
click at [42, 320] on div at bounding box center [36, 316] width 24 height 24
click at [762, 577] on icon at bounding box center [765, 692] width 16 height 16
click at [40, 221] on div at bounding box center [36, 221] width 12 height 12
click at [237, 577] on div "Shapes" at bounding box center [254, 691] width 34 height 10
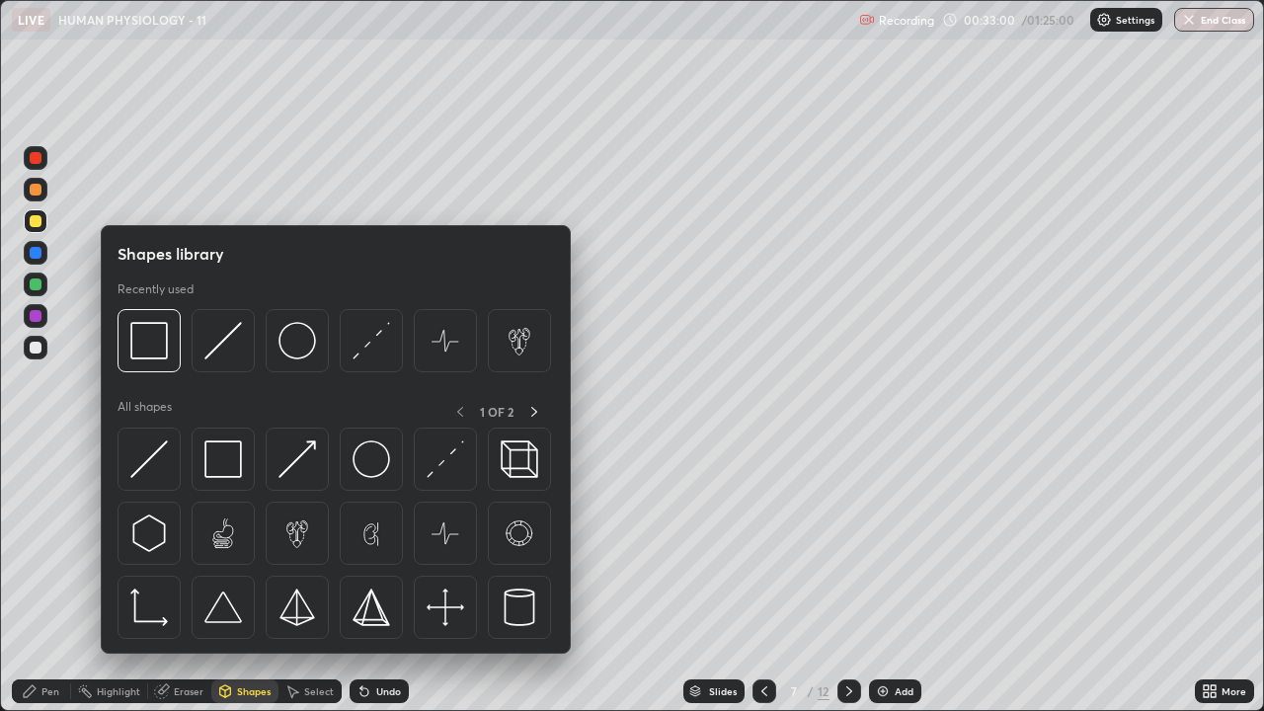
click at [40, 577] on div at bounding box center [36, 406] width 32 height 529
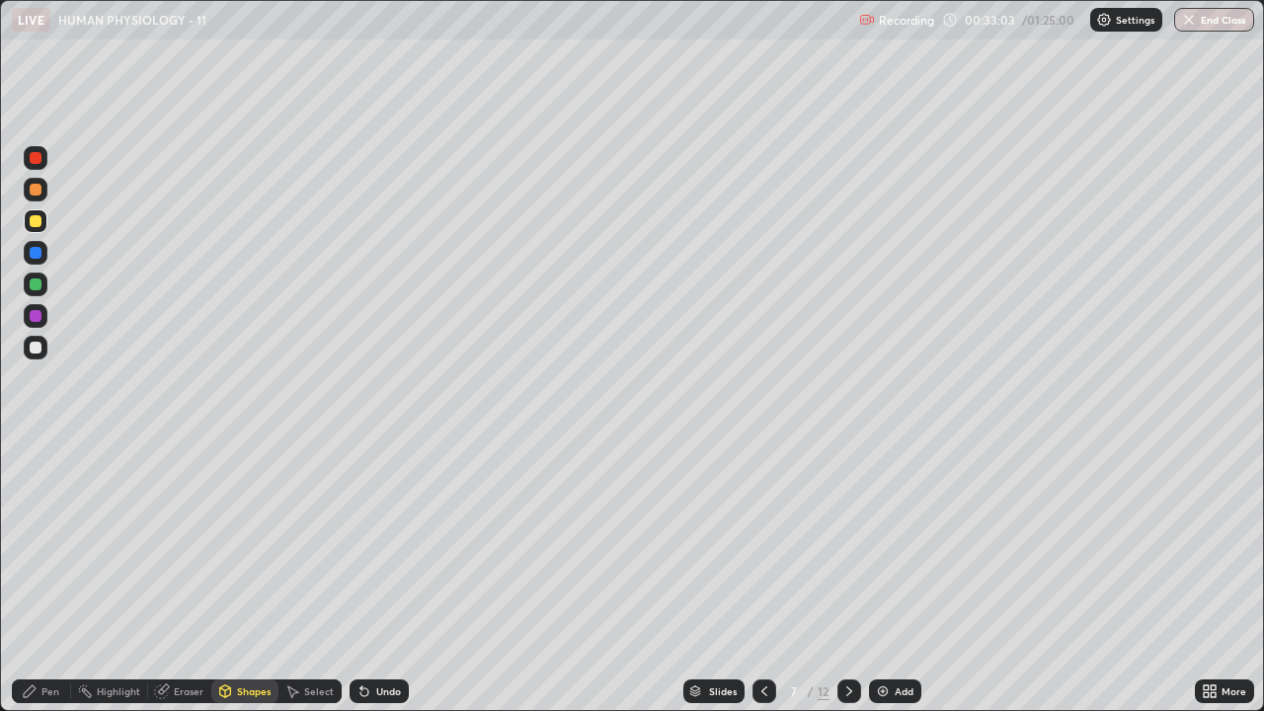
click at [40, 353] on div at bounding box center [36, 348] width 24 height 24
click at [40, 577] on div "Pen" at bounding box center [41, 692] width 59 height 24
click at [847, 577] on icon at bounding box center [850, 692] width 16 height 16
click at [890, 577] on div "Add" at bounding box center [895, 692] width 52 height 24
click at [45, 225] on div at bounding box center [36, 221] width 24 height 24
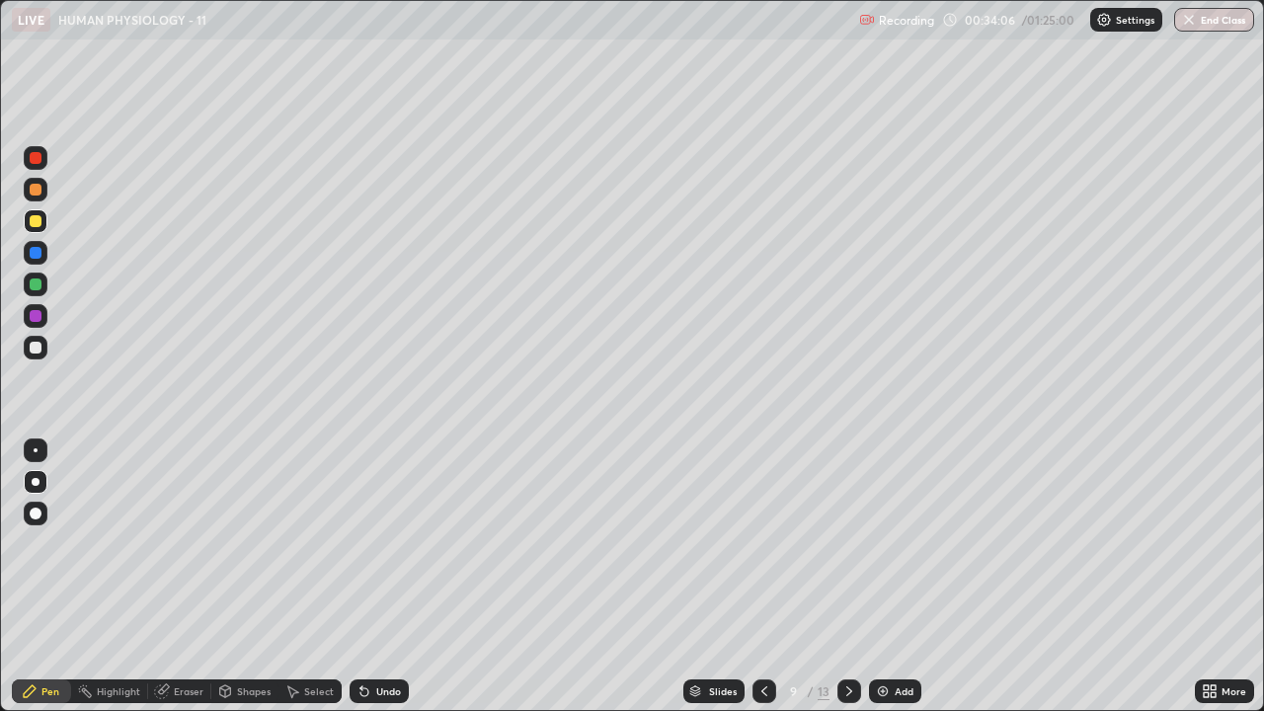
click at [259, 577] on div "Shapes" at bounding box center [254, 691] width 34 height 10
click at [40, 352] on div at bounding box center [36, 348] width 24 height 24
click at [48, 577] on div "Pen" at bounding box center [50, 691] width 18 height 10
click at [40, 230] on div at bounding box center [36, 221] width 24 height 24
click at [257, 577] on div "Shapes" at bounding box center [244, 692] width 67 height 24
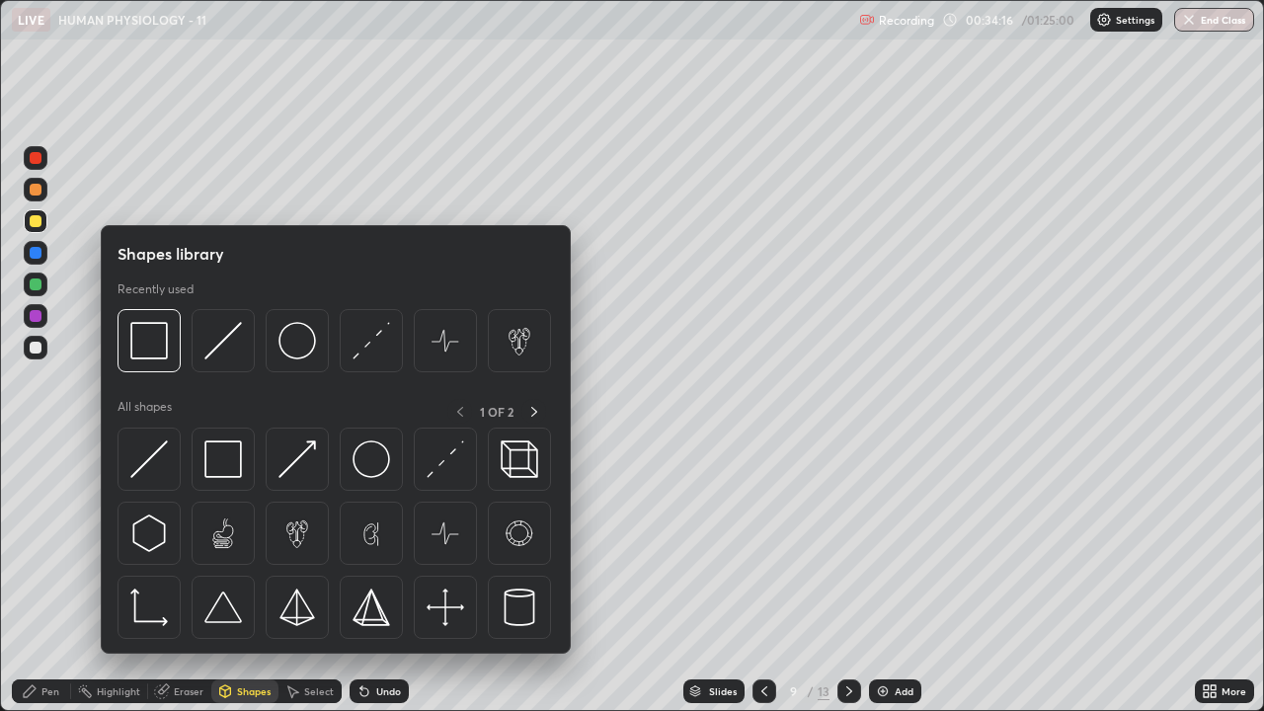
click at [245, 577] on div "Shapes" at bounding box center [244, 692] width 67 height 24
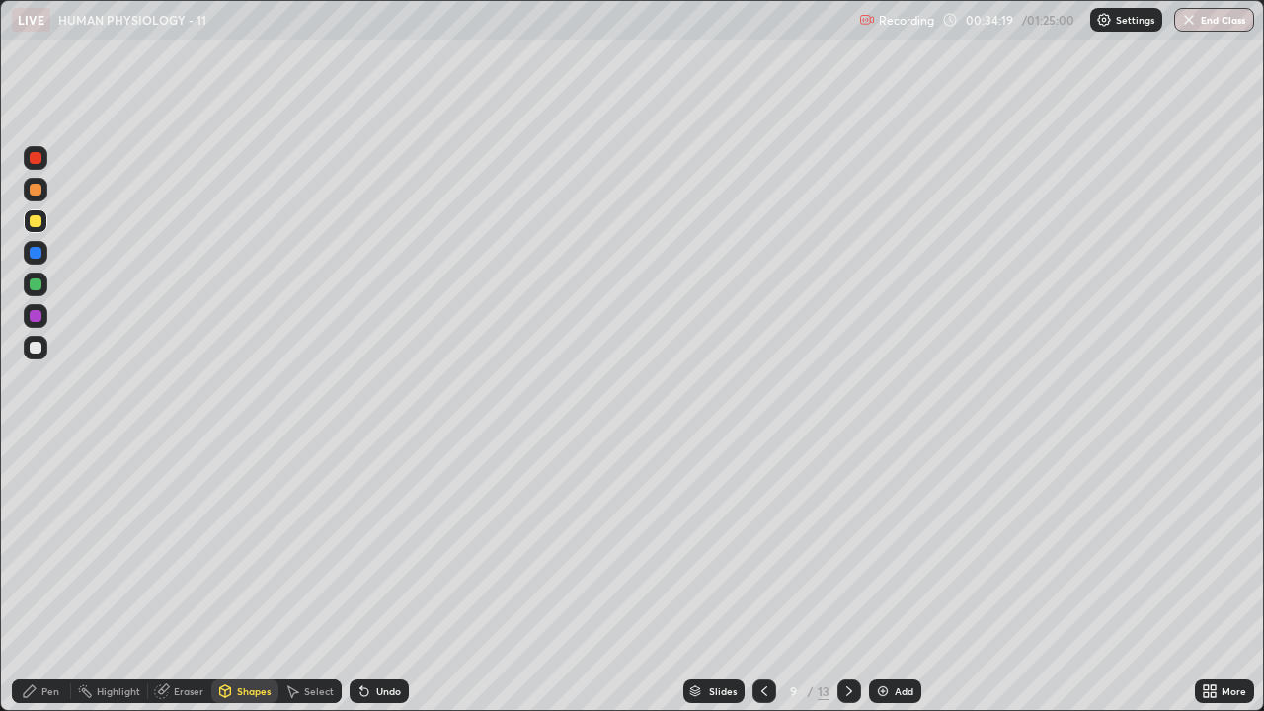
click at [39, 345] on div at bounding box center [36, 348] width 12 height 12
click at [48, 577] on div "Pen" at bounding box center [50, 691] width 18 height 10
click at [889, 577] on img at bounding box center [883, 692] width 16 height 16
click at [763, 577] on icon at bounding box center [765, 692] width 16 height 16
click at [847, 577] on icon at bounding box center [850, 692] width 16 height 16
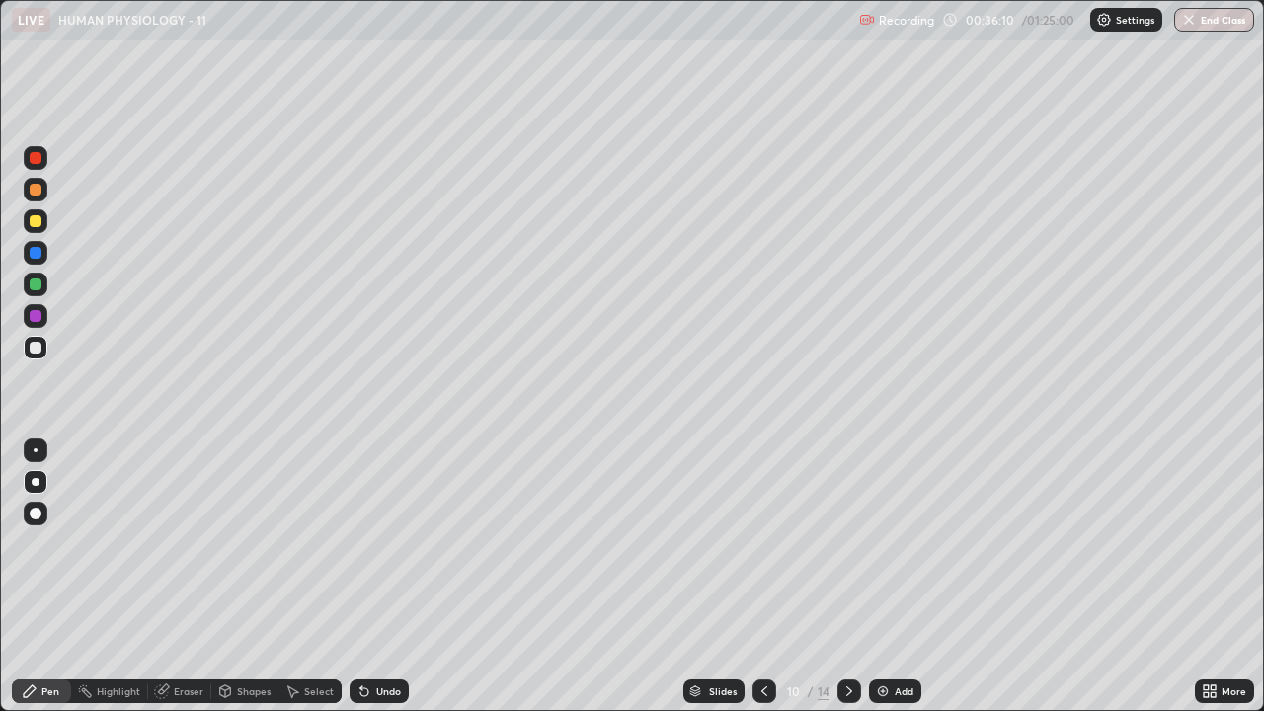
click at [760, 577] on div at bounding box center [765, 692] width 24 height 24
click at [166, 577] on div "Eraser" at bounding box center [179, 692] width 63 height 24
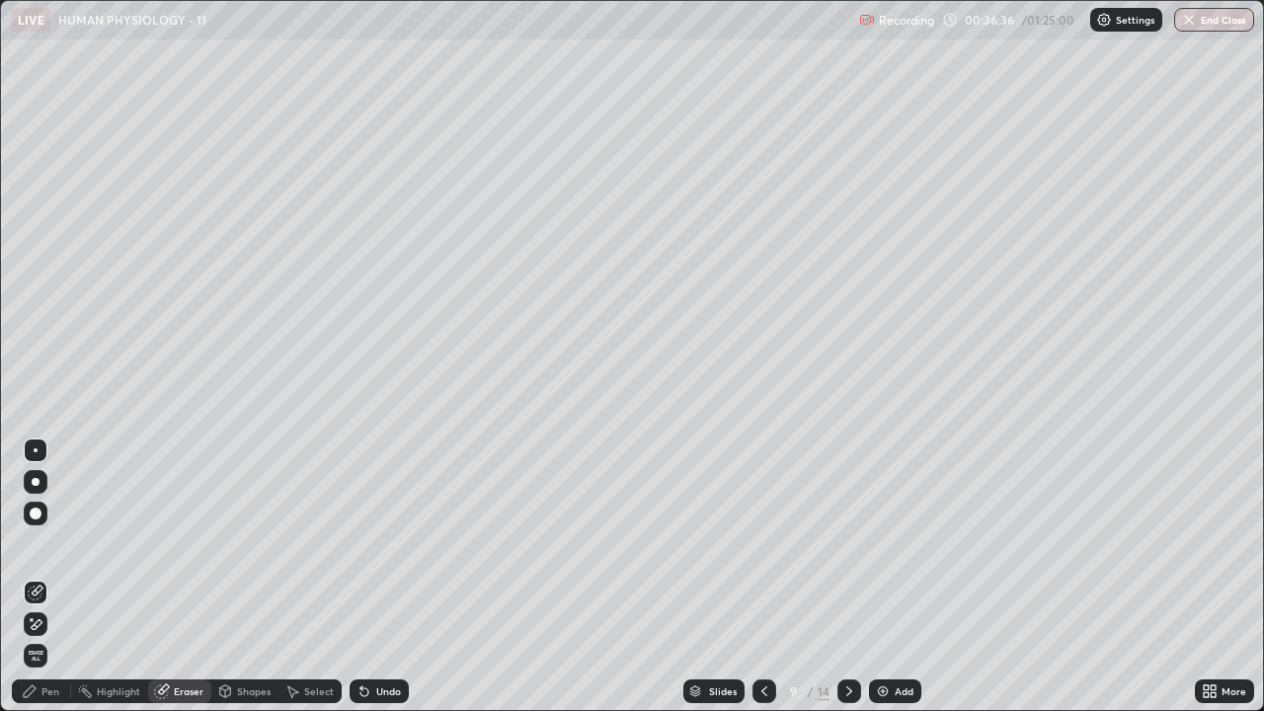
click at [31, 577] on icon at bounding box center [30, 692] width 16 height 16
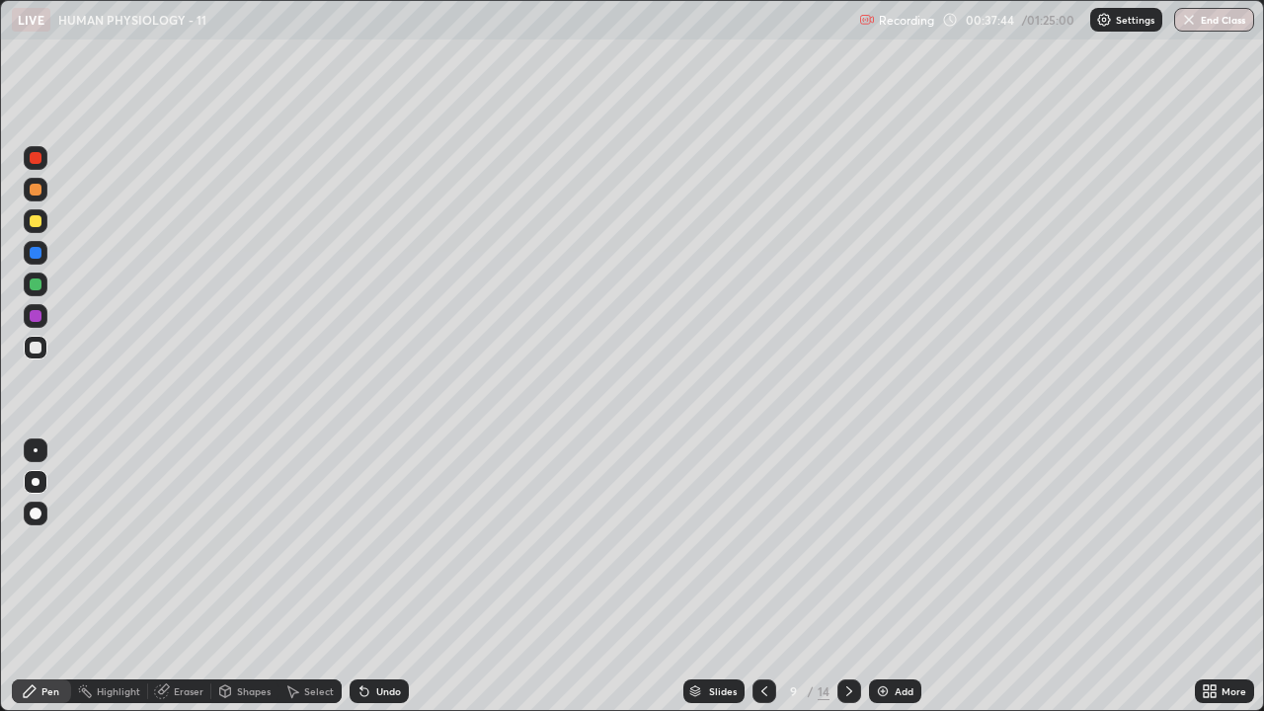
click at [40, 231] on div at bounding box center [36, 221] width 24 height 24
click at [906, 577] on div "Add" at bounding box center [904, 691] width 19 height 10
click at [765, 577] on icon at bounding box center [765, 692] width 16 height 16
click at [37, 348] on div at bounding box center [36, 348] width 12 height 12
click at [44, 228] on div at bounding box center [36, 221] width 24 height 24
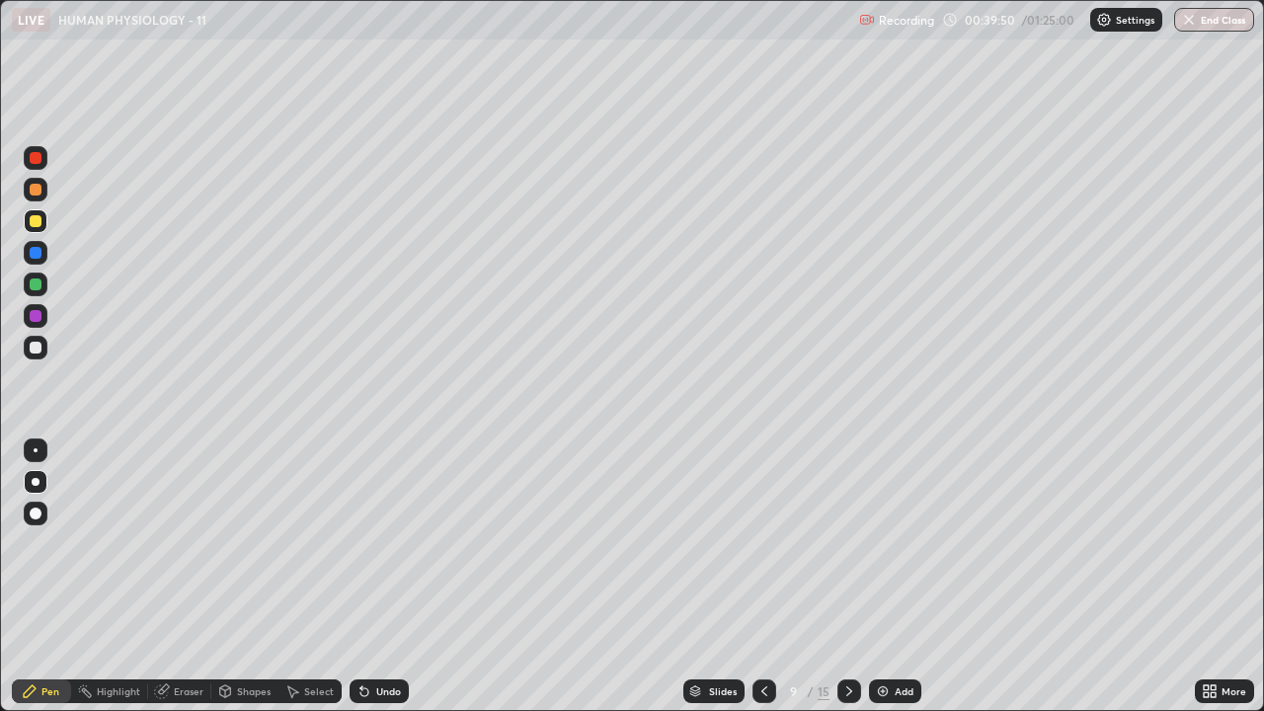
click at [252, 577] on div "Shapes" at bounding box center [254, 691] width 34 height 10
click at [34, 577] on icon at bounding box center [30, 692] width 16 height 16
click at [241, 577] on div "Shapes" at bounding box center [254, 691] width 34 height 10
click at [45, 577] on div at bounding box center [36, 406] width 32 height 529
click at [26, 577] on div "Pen" at bounding box center [41, 692] width 59 height 24
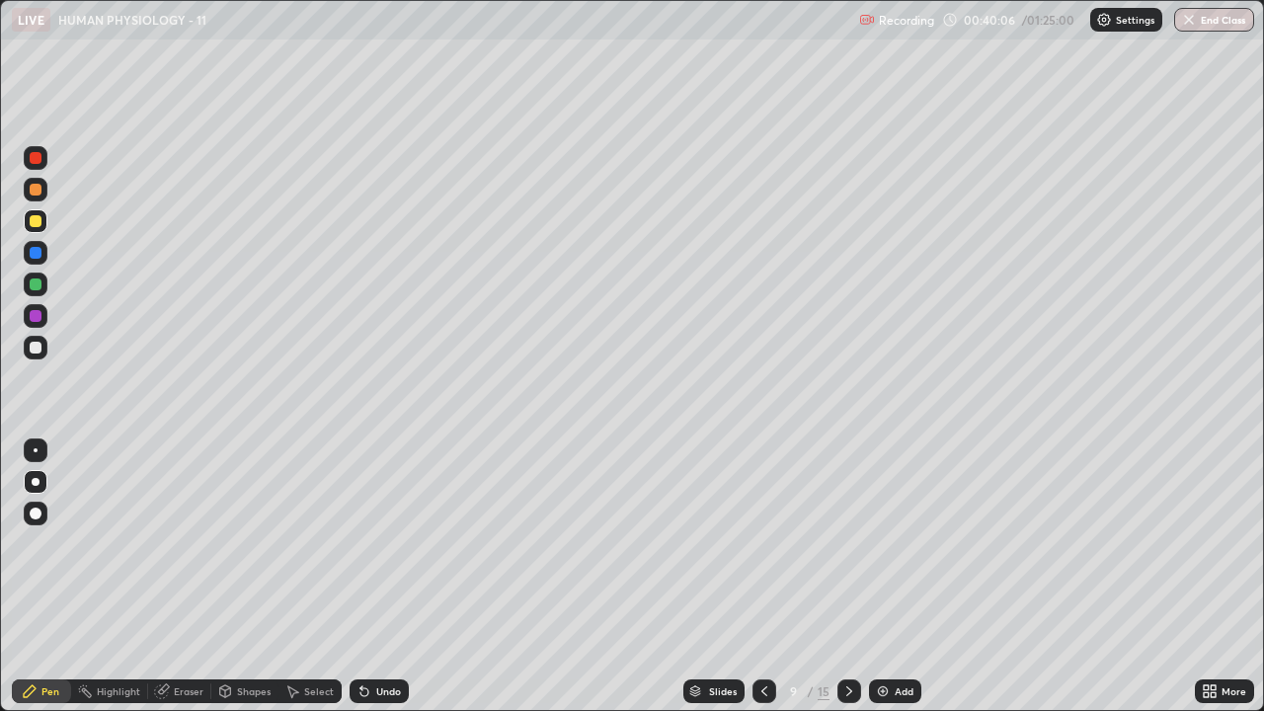
click at [237, 577] on div "Shapes" at bounding box center [244, 692] width 67 height 24
click at [36, 577] on div at bounding box center [36, 406] width 32 height 529
click at [46, 577] on div "Pen" at bounding box center [41, 692] width 59 height 24
click at [38, 345] on div at bounding box center [36, 348] width 12 height 12
click at [883, 577] on img at bounding box center [883, 692] width 16 height 16
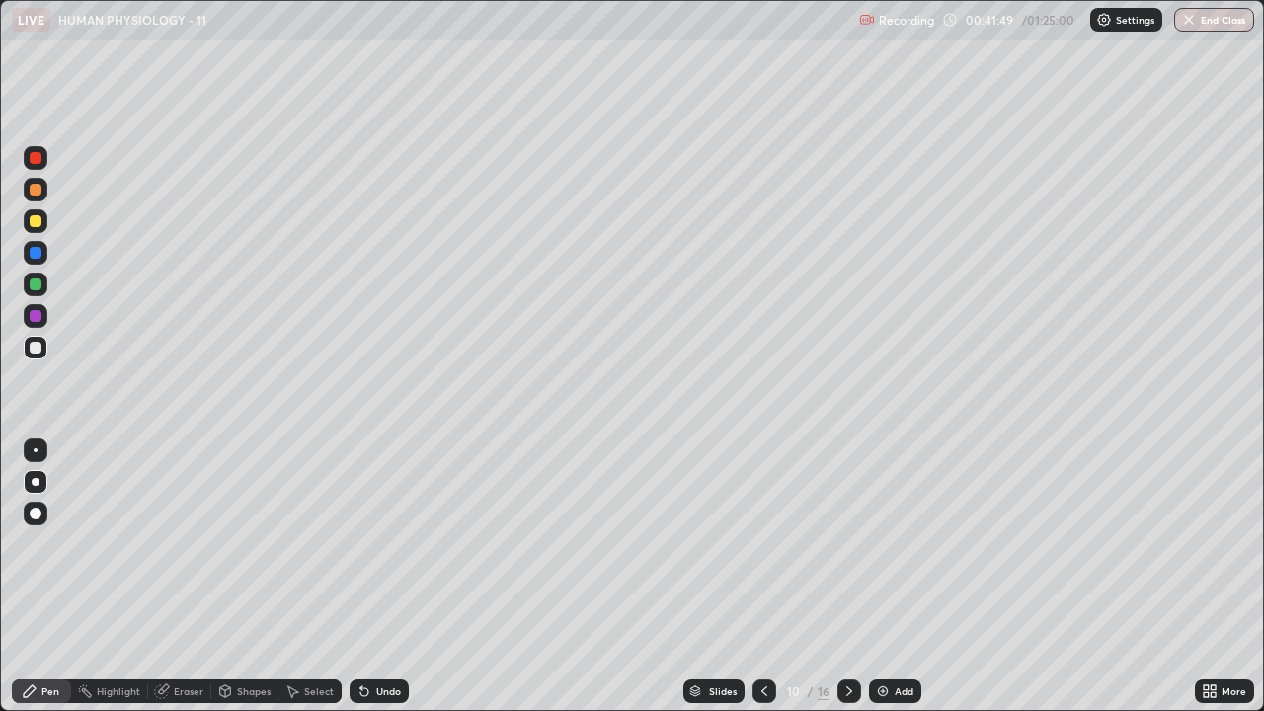
click at [390, 577] on div "Undo" at bounding box center [388, 691] width 25 height 10
click at [40, 221] on div at bounding box center [36, 221] width 12 height 12
click at [37, 350] on div at bounding box center [36, 348] width 12 height 12
click at [32, 289] on div at bounding box center [36, 285] width 12 height 12
click at [45, 352] on div at bounding box center [36, 348] width 24 height 24
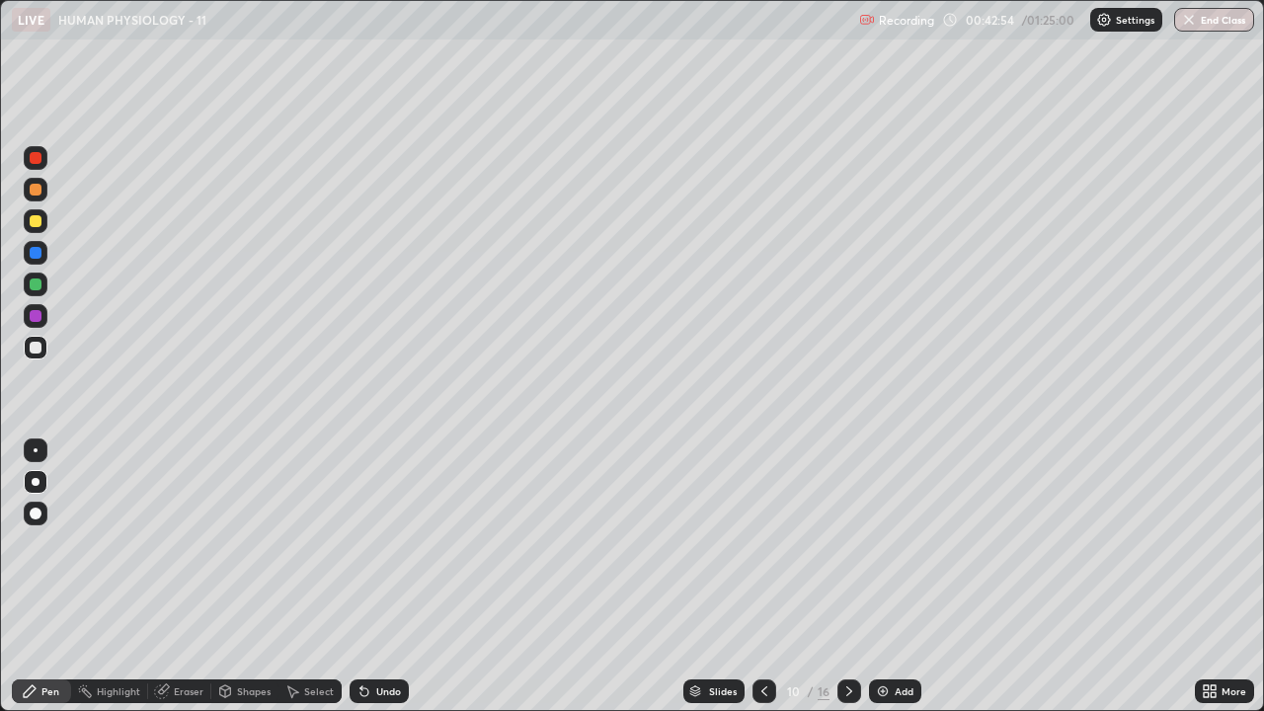
click at [765, 577] on icon at bounding box center [765, 692] width 16 height 16
click at [41, 230] on div at bounding box center [36, 221] width 24 height 24
click at [36, 345] on div at bounding box center [36, 348] width 12 height 12
click at [762, 577] on icon at bounding box center [765, 691] width 6 height 10
click at [763, 577] on icon at bounding box center [765, 691] width 6 height 10
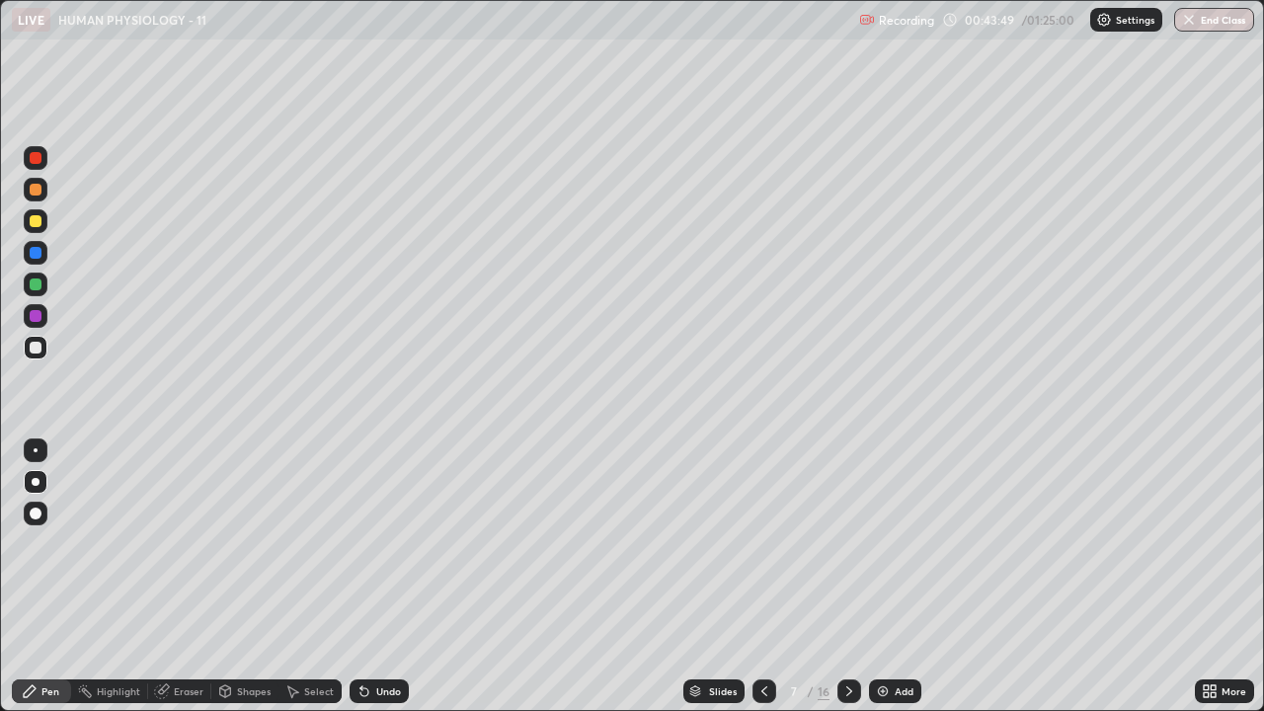
click at [762, 577] on icon at bounding box center [765, 692] width 16 height 16
click at [763, 577] on icon at bounding box center [765, 692] width 16 height 16
click at [760, 577] on icon at bounding box center [765, 692] width 16 height 16
click at [764, 577] on div at bounding box center [765, 692] width 24 height 24
click at [760, 577] on icon at bounding box center [765, 692] width 16 height 16
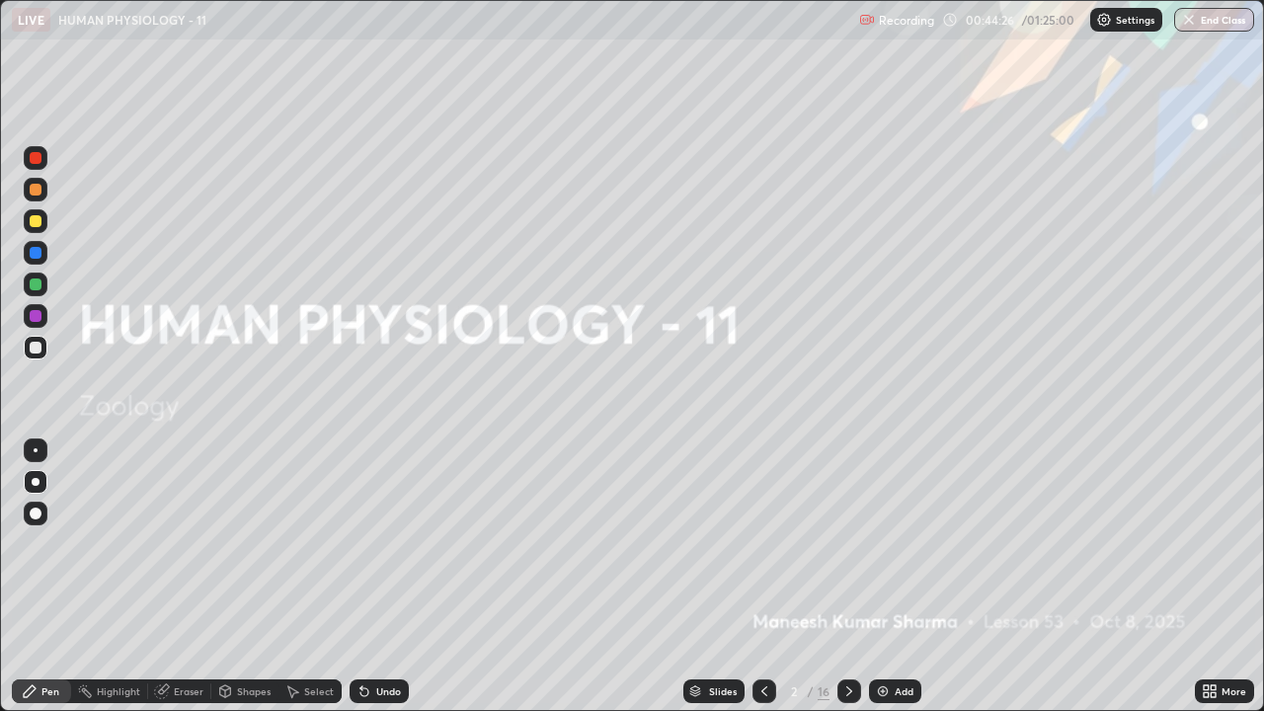
click at [895, 577] on div "Add" at bounding box center [904, 691] width 19 height 10
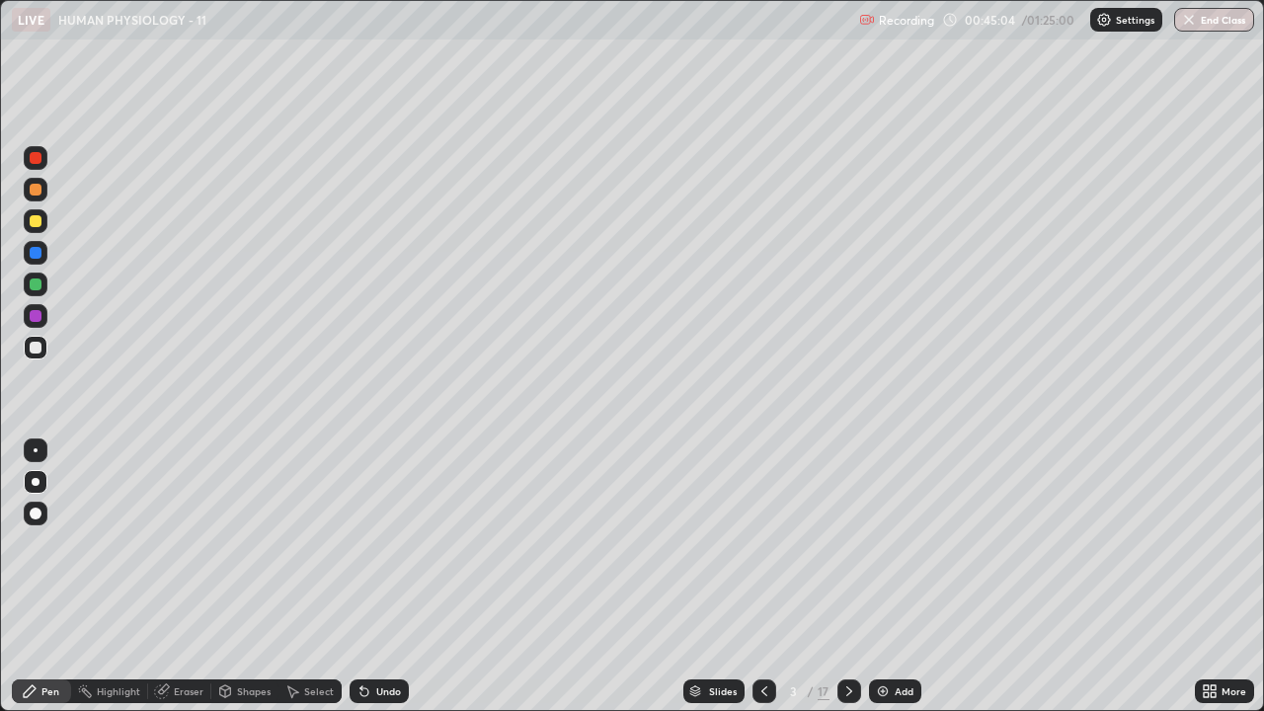
click at [376, 577] on div "Undo" at bounding box center [388, 691] width 25 height 10
click at [763, 577] on icon at bounding box center [765, 692] width 16 height 16
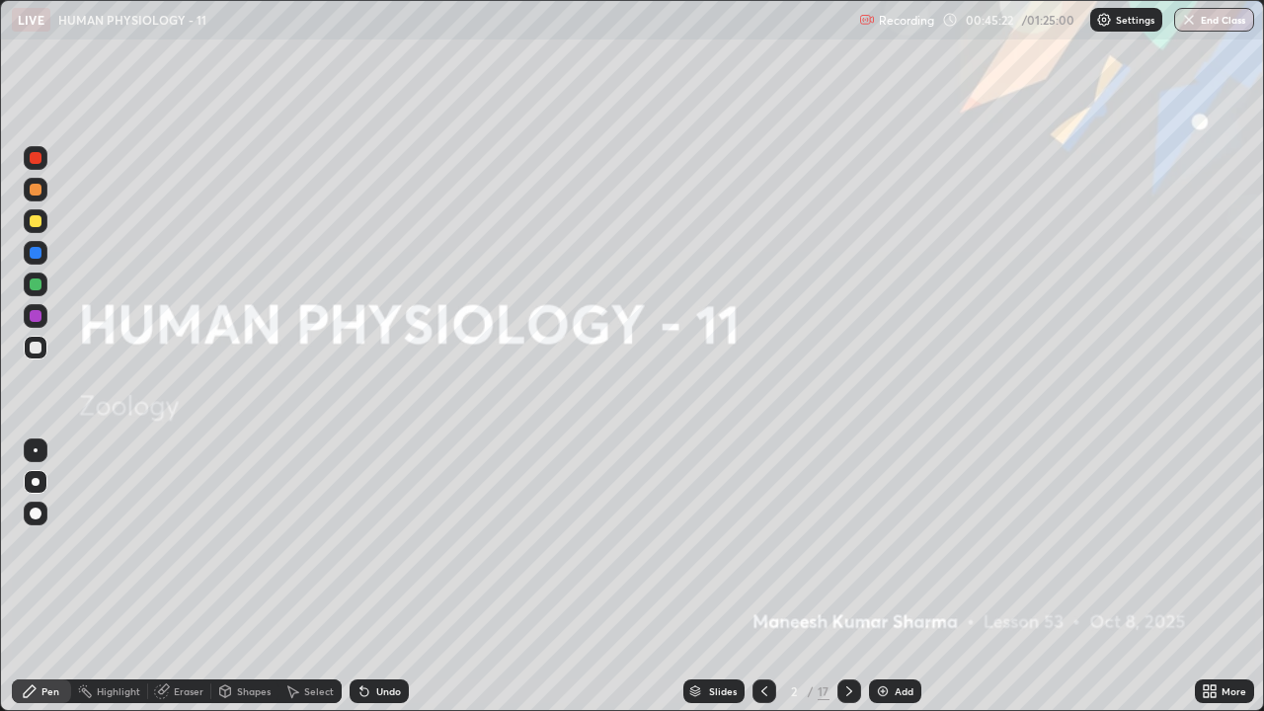
click at [847, 577] on icon at bounding box center [850, 692] width 16 height 16
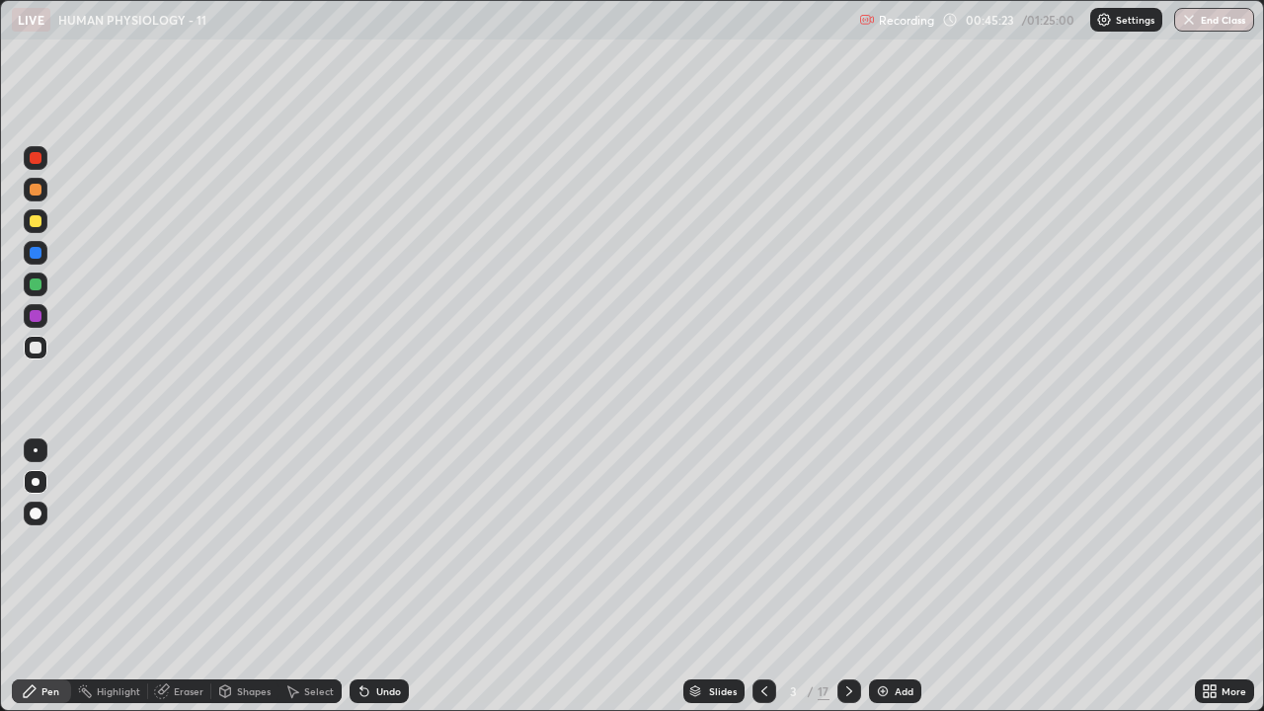
click at [846, 577] on icon at bounding box center [849, 691] width 6 height 10
click at [850, 577] on icon at bounding box center [850, 692] width 16 height 16
click at [851, 577] on icon at bounding box center [850, 692] width 16 height 16
click at [847, 577] on div at bounding box center [850, 692] width 24 height 40
click at [850, 577] on div at bounding box center [850, 692] width 24 height 40
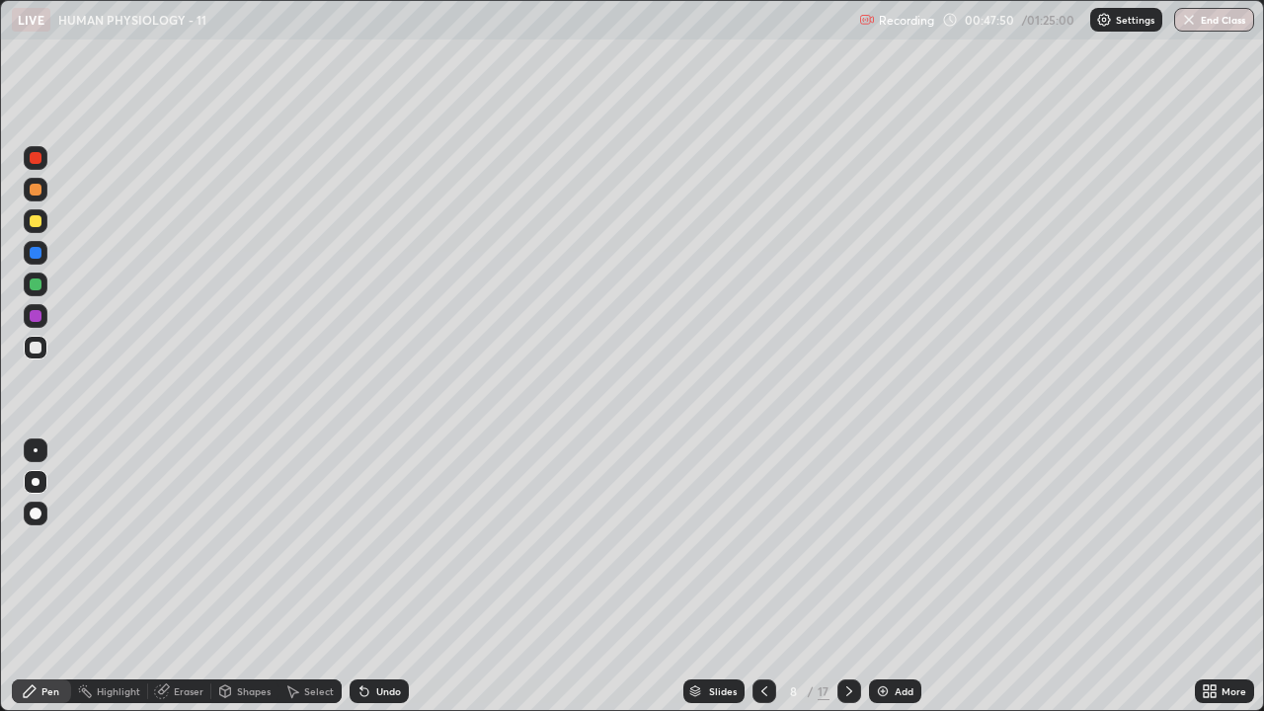
click at [852, 577] on div at bounding box center [850, 692] width 24 height 24
click at [853, 577] on div at bounding box center [850, 692] width 24 height 24
click at [853, 577] on div at bounding box center [850, 692] width 24 height 40
click at [889, 577] on div "Add" at bounding box center [895, 692] width 52 height 24
click at [44, 231] on div at bounding box center [36, 221] width 24 height 32
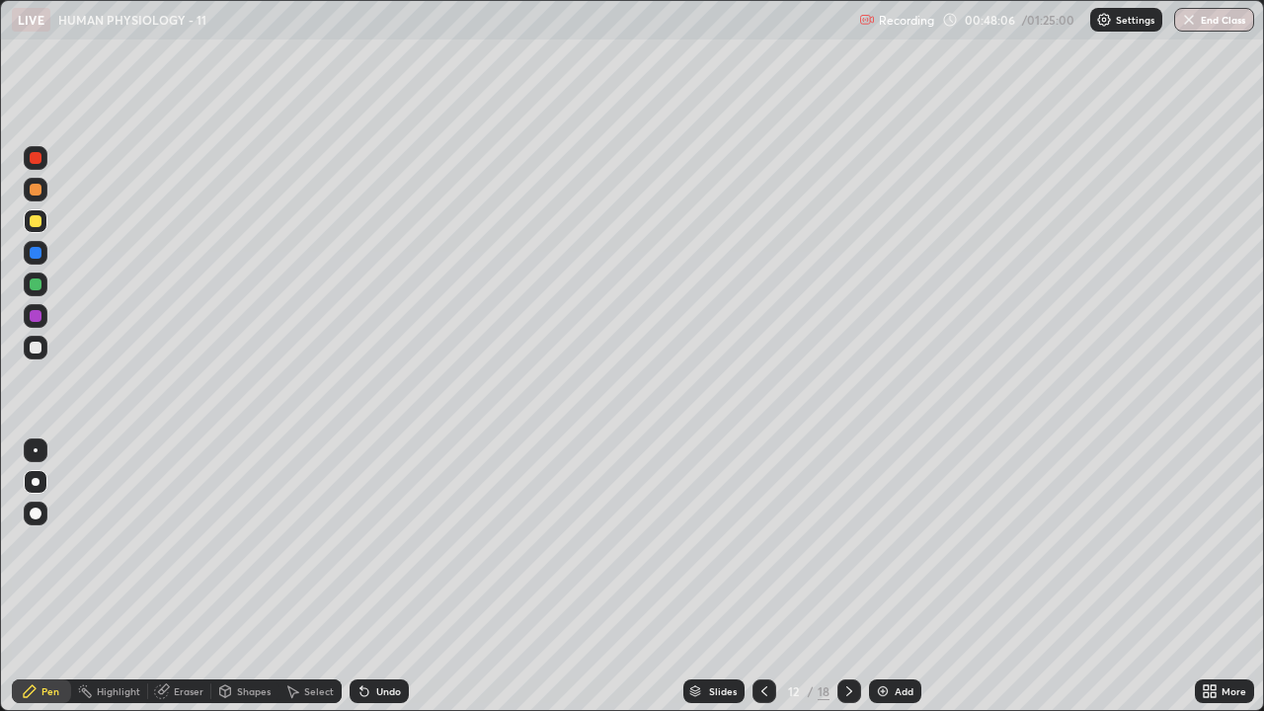
click at [243, 577] on div "Shapes" at bounding box center [254, 691] width 34 height 10
click at [40, 353] on div at bounding box center [36, 348] width 24 height 24
click at [44, 230] on div at bounding box center [36, 221] width 24 height 24
click at [44, 350] on div at bounding box center [36, 348] width 24 height 24
click at [37, 226] on div at bounding box center [36, 221] width 12 height 12
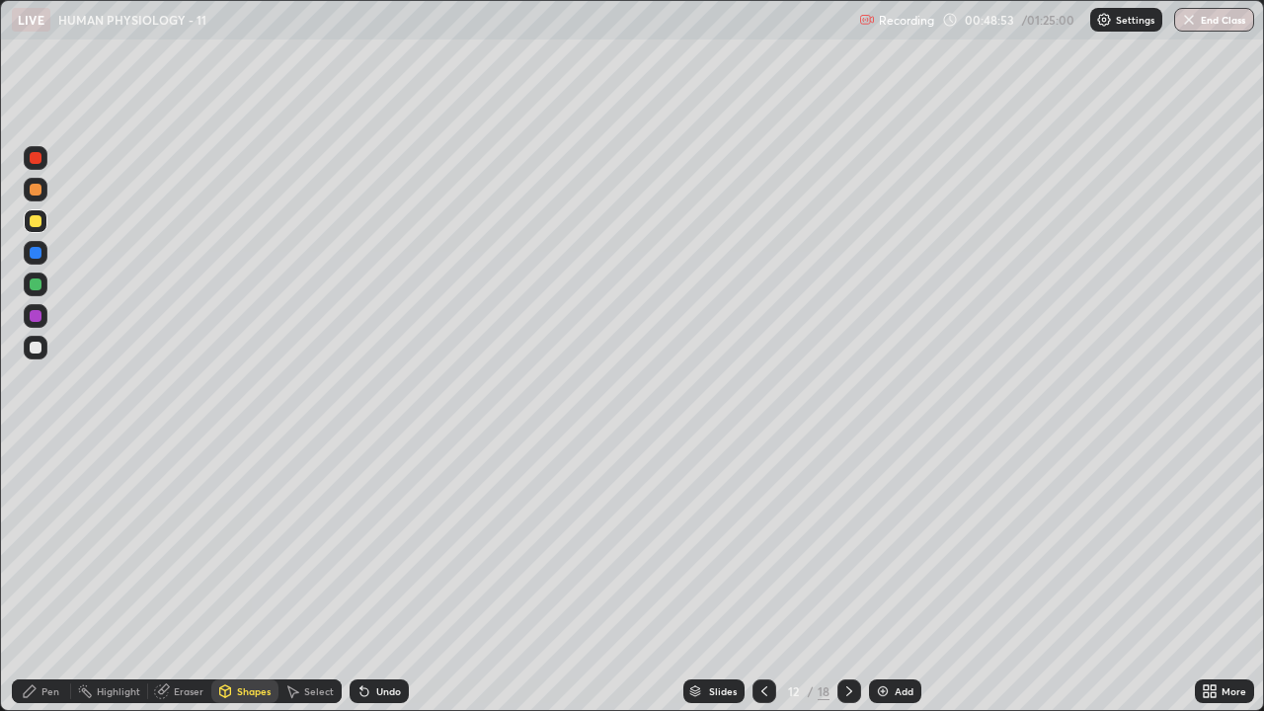
click at [382, 577] on div "Undo" at bounding box center [388, 691] width 25 height 10
click at [40, 577] on div "Pen" at bounding box center [41, 692] width 59 height 24
click at [247, 577] on div "Shapes" at bounding box center [254, 691] width 34 height 10
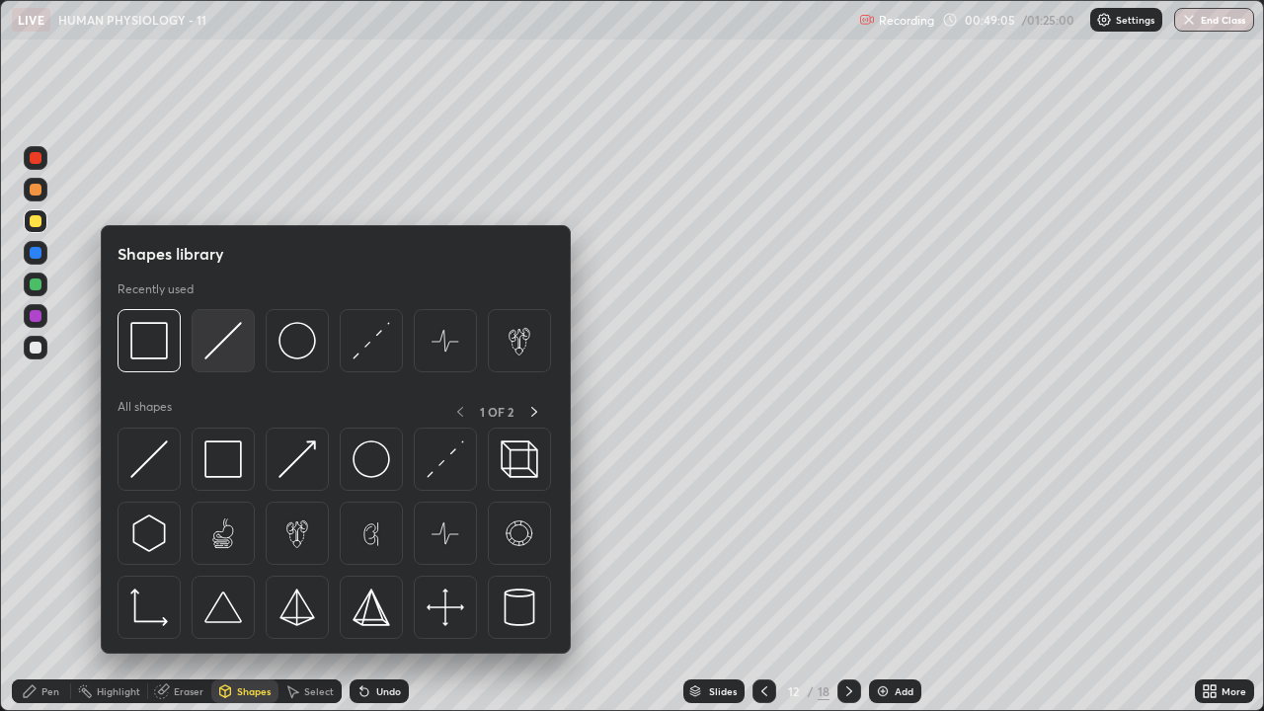
click at [242, 365] on div at bounding box center [223, 340] width 63 height 63
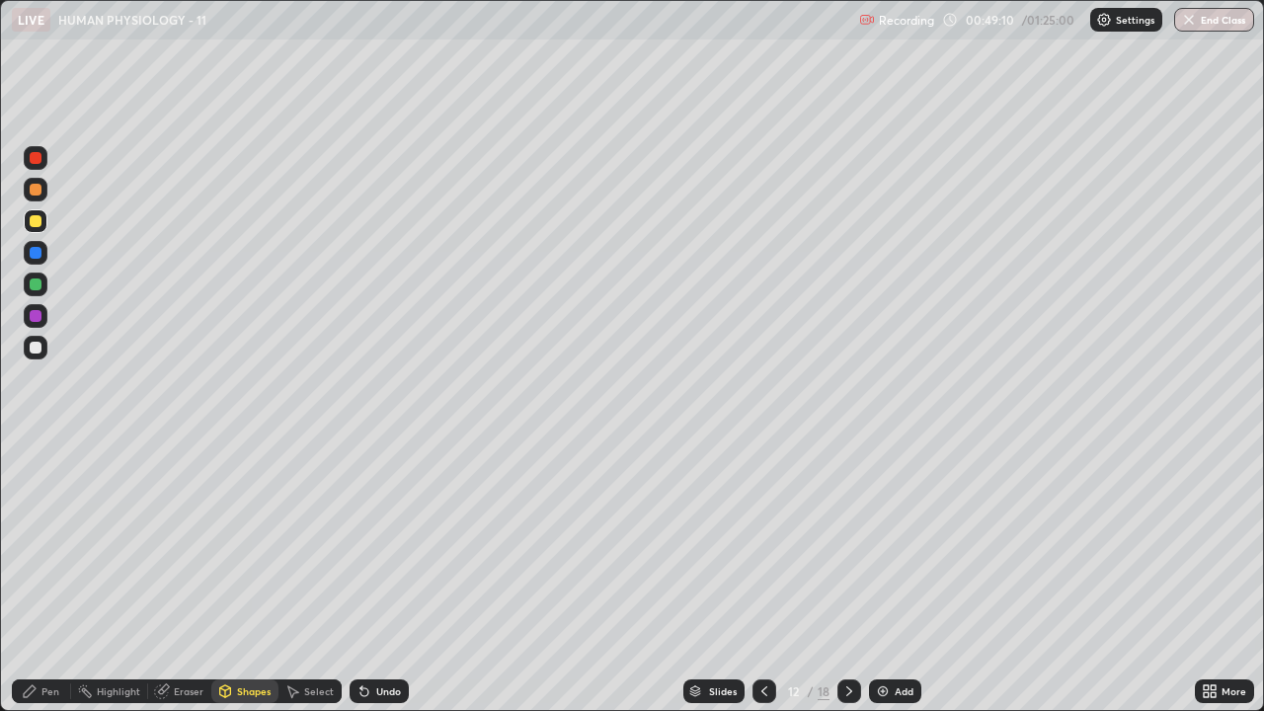
click at [35, 356] on div at bounding box center [36, 348] width 24 height 24
click at [376, 577] on div "Undo" at bounding box center [388, 691] width 25 height 10
click at [261, 577] on div "Shapes" at bounding box center [254, 691] width 34 height 10
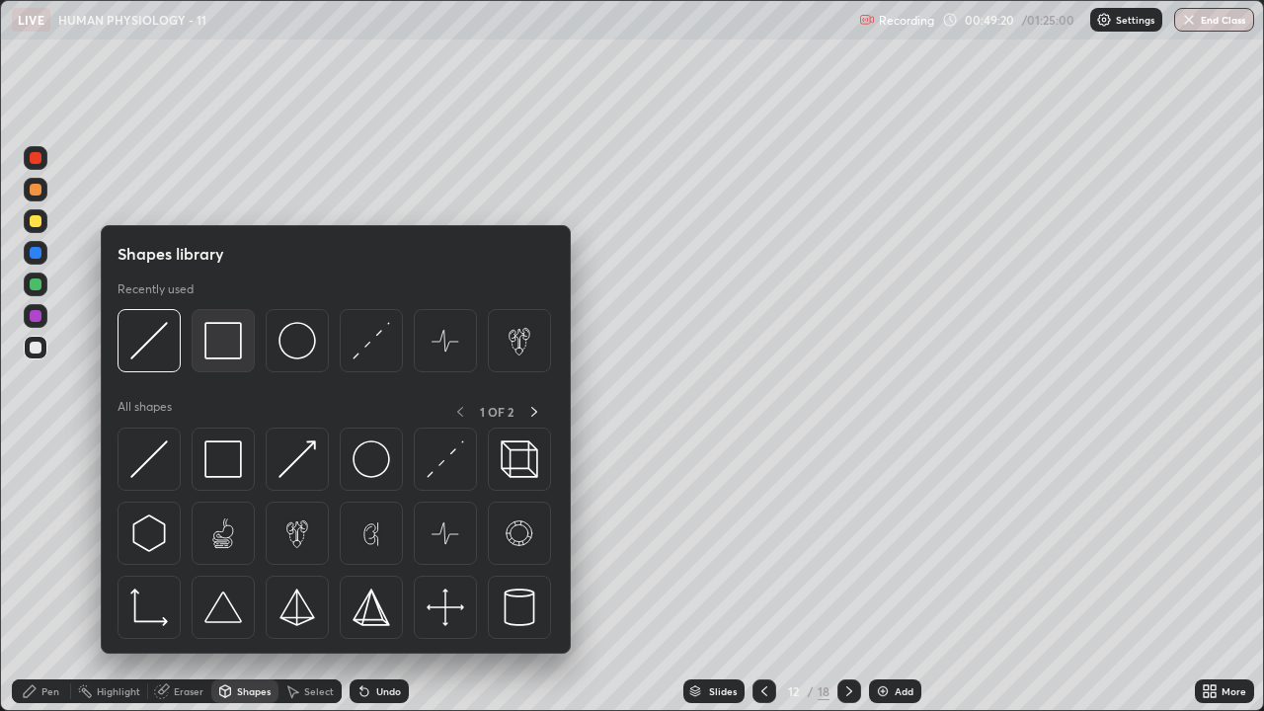
click at [233, 360] on img at bounding box center [223, 341] width 38 height 38
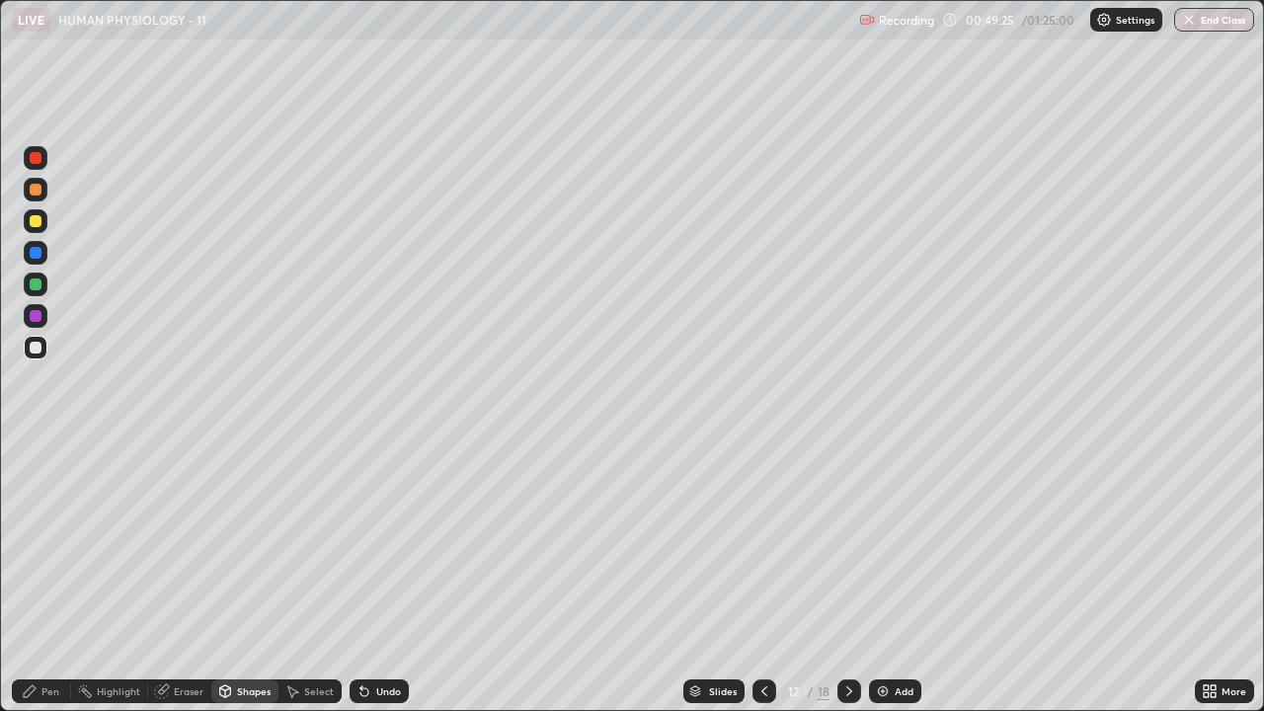
click at [49, 577] on div "Pen" at bounding box center [41, 692] width 59 height 24
click at [43, 230] on div at bounding box center [36, 221] width 24 height 24
click at [384, 577] on div "Undo" at bounding box center [388, 691] width 25 height 10
click at [43, 351] on div at bounding box center [36, 348] width 24 height 24
click at [38, 221] on div at bounding box center [36, 221] width 12 height 12
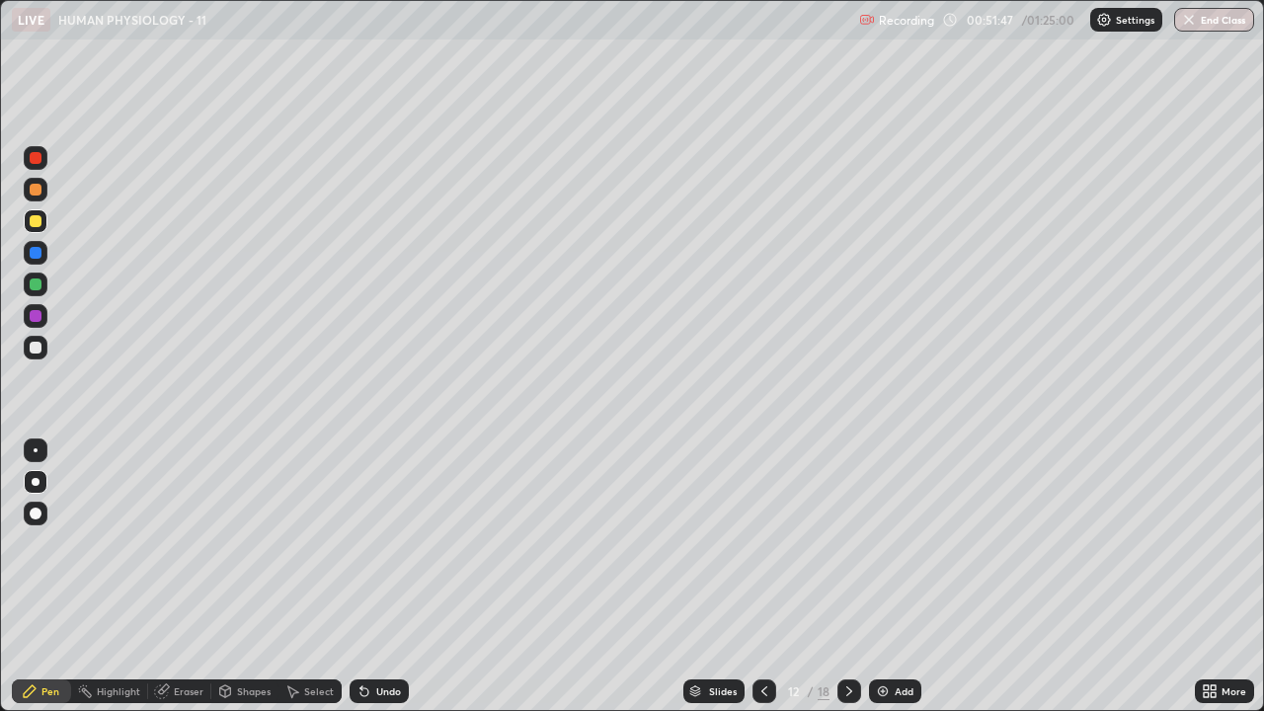
click at [887, 577] on img at bounding box center [883, 692] width 16 height 16
click at [258, 577] on div "Shapes" at bounding box center [244, 692] width 67 height 24
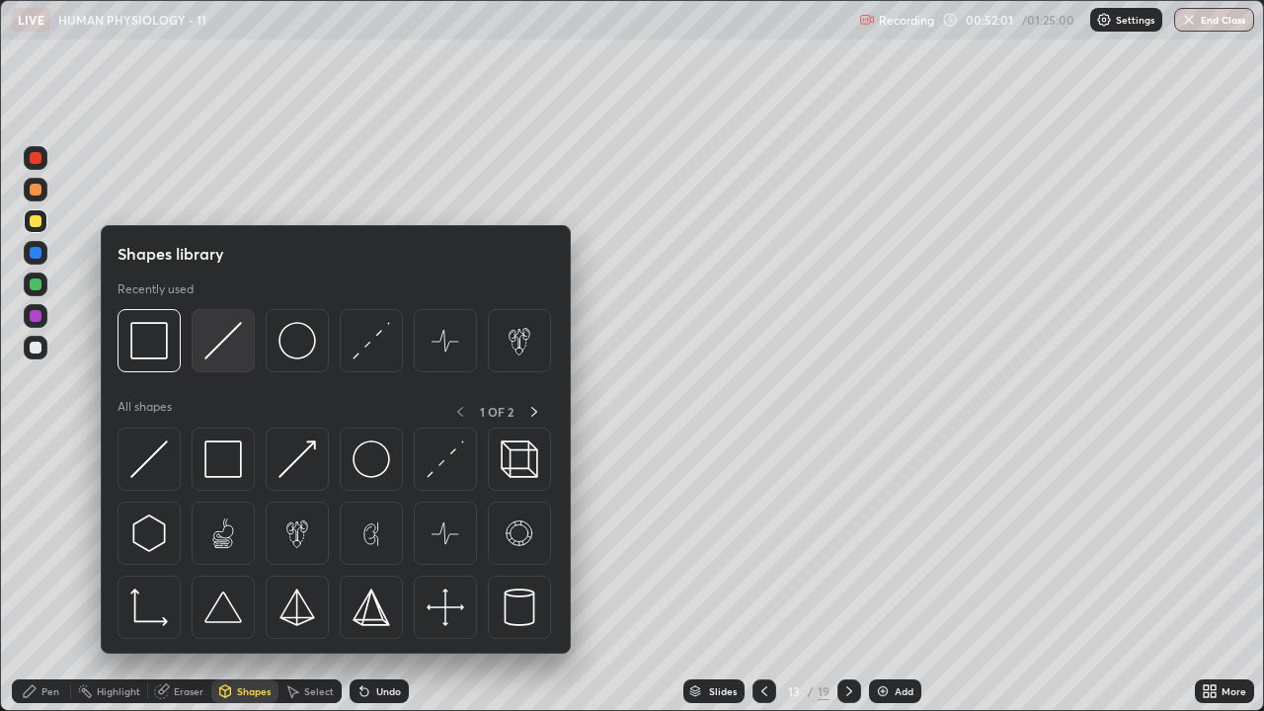
click at [222, 359] on img at bounding box center [223, 341] width 38 height 38
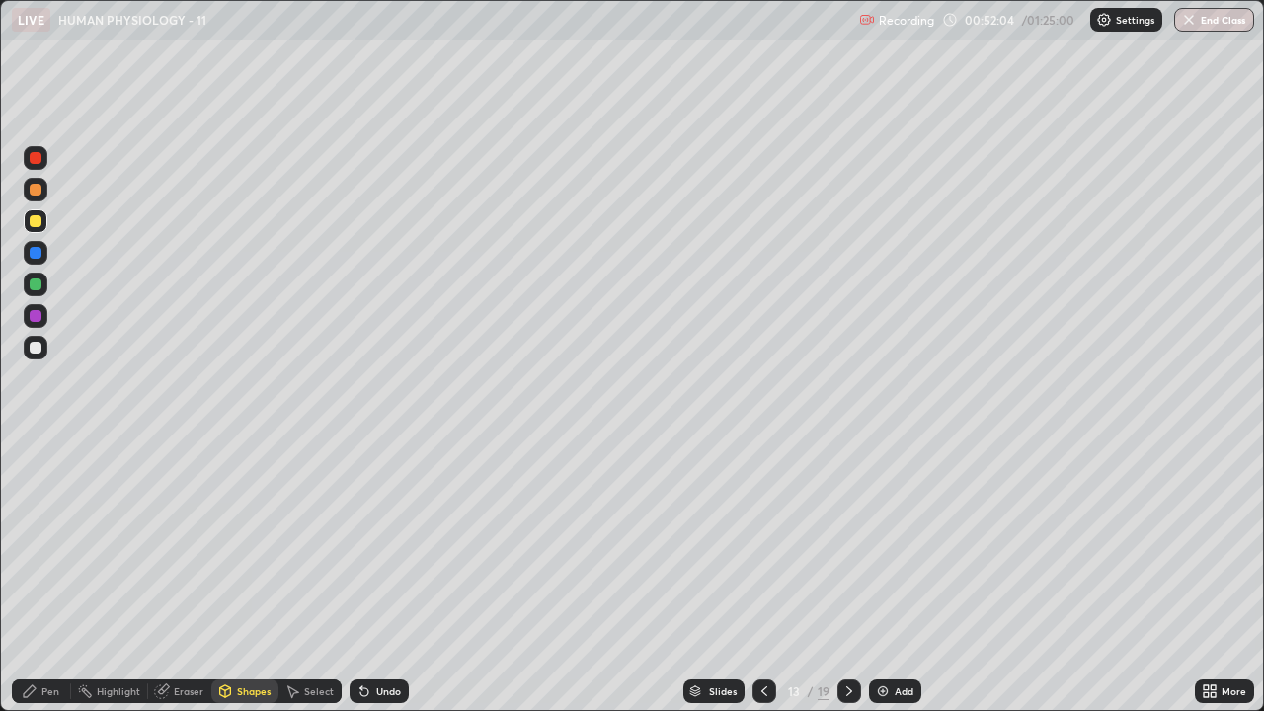
click at [42, 355] on div at bounding box center [36, 348] width 24 height 24
click at [368, 577] on div "Undo" at bounding box center [379, 692] width 59 height 24
click at [246, 577] on div "Shapes" at bounding box center [254, 691] width 34 height 10
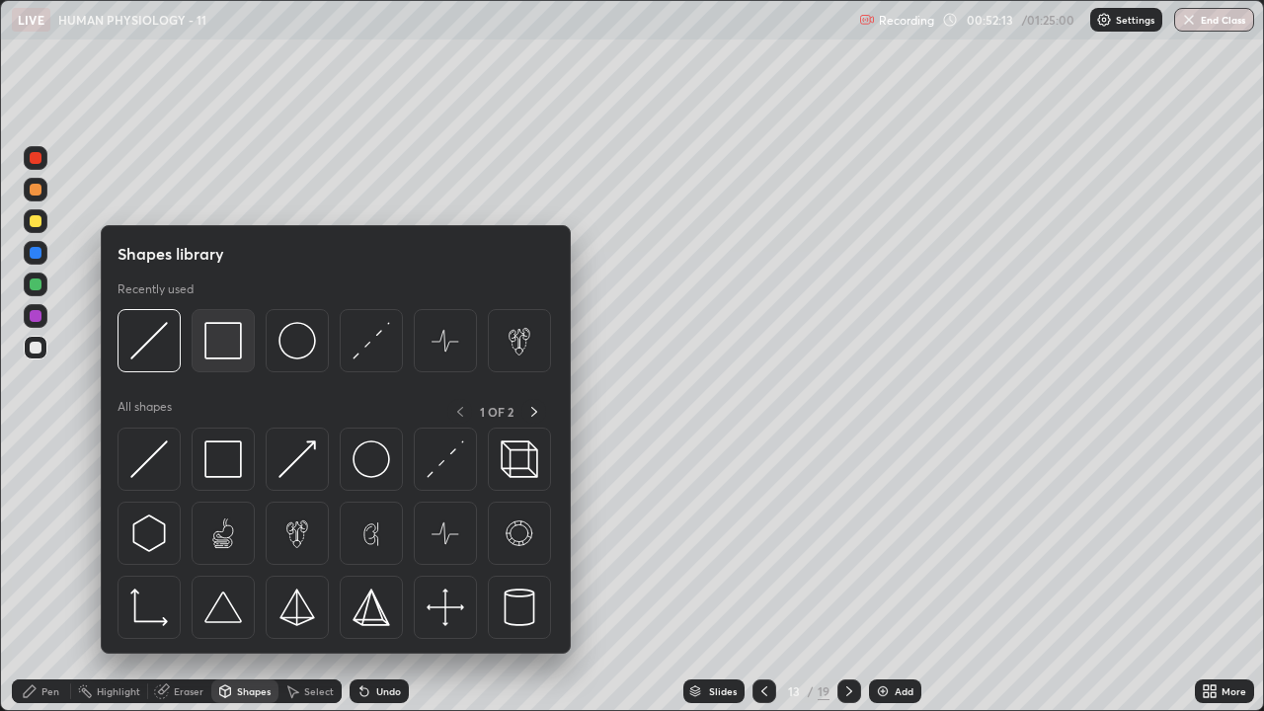
click at [234, 361] on div at bounding box center [223, 340] width 63 height 63
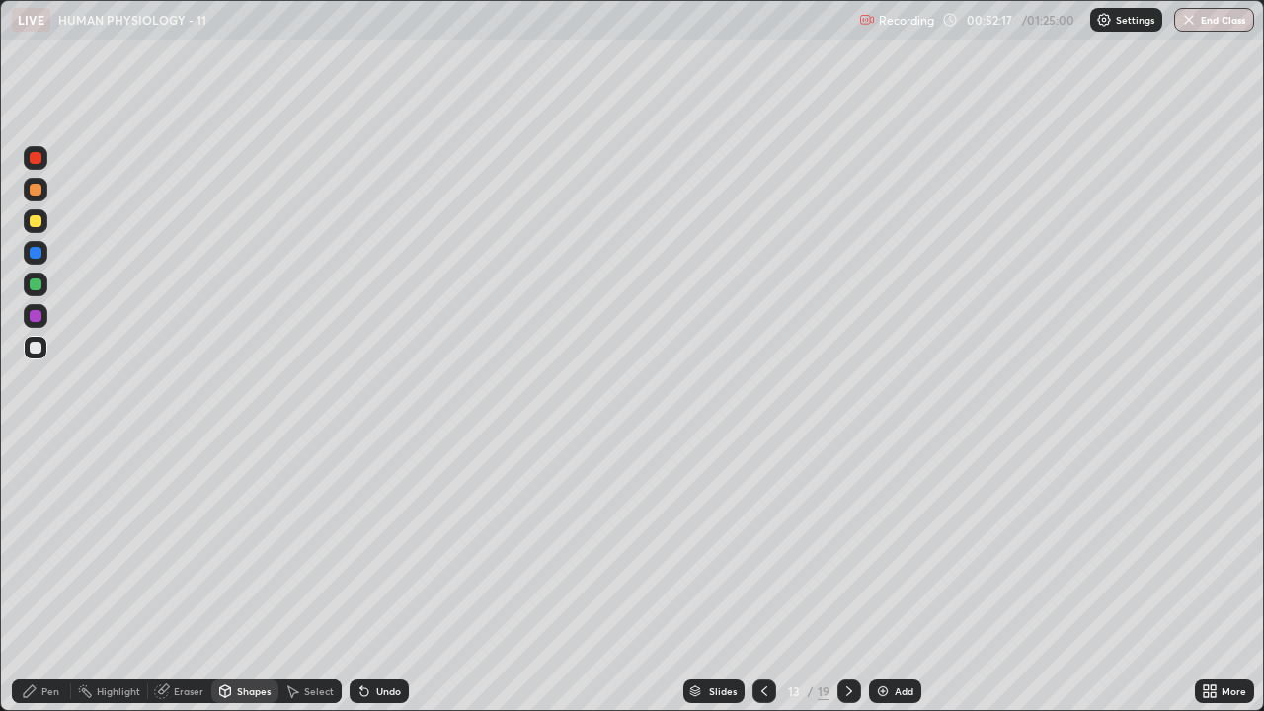
click at [43, 577] on div "Pen" at bounding box center [50, 691] width 18 height 10
click at [237, 577] on div "Shapes" at bounding box center [254, 691] width 34 height 10
click at [39, 218] on div at bounding box center [36, 221] width 12 height 12
click at [53, 577] on div "Pen" at bounding box center [50, 691] width 18 height 10
click at [37, 351] on div at bounding box center [36, 348] width 12 height 12
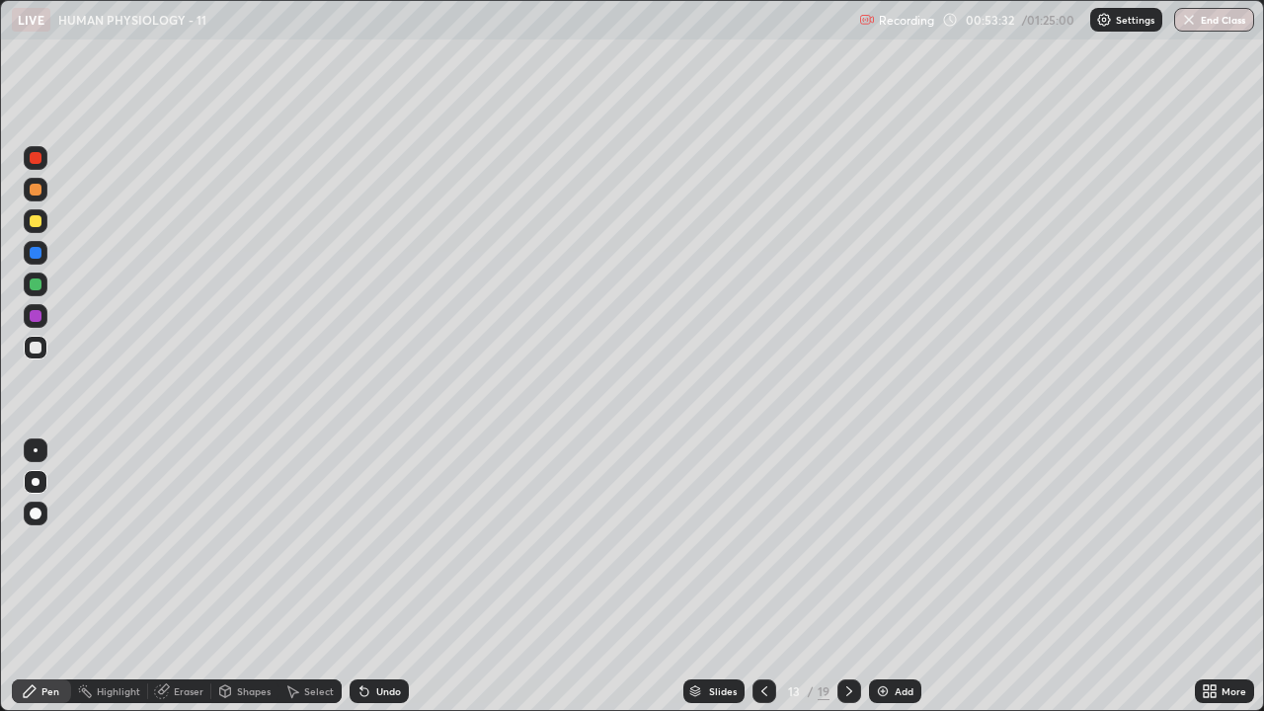
click at [898, 577] on div "Add" at bounding box center [904, 691] width 19 height 10
click at [762, 577] on icon at bounding box center [764, 692] width 16 height 16
click at [895, 577] on div "Add" at bounding box center [896, 692] width 52 height 24
click at [765, 577] on div at bounding box center [765, 692] width 24 height 24
click at [896, 577] on div "Add" at bounding box center [904, 691] width 19 height 10
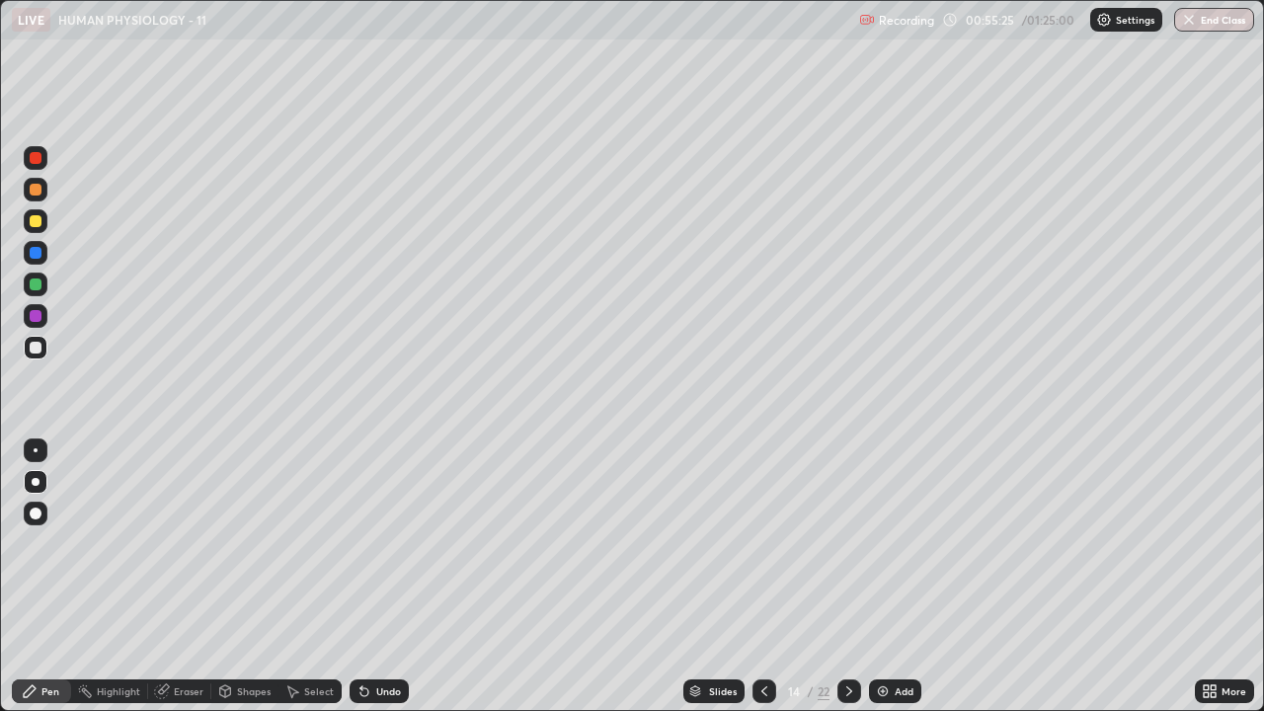
click at [46, 231] on div at bounding box center [36, 221] width 24 height 32
click at [260, 577] on div "Shapes" at bounding box center [254, 691] width 34 height 10
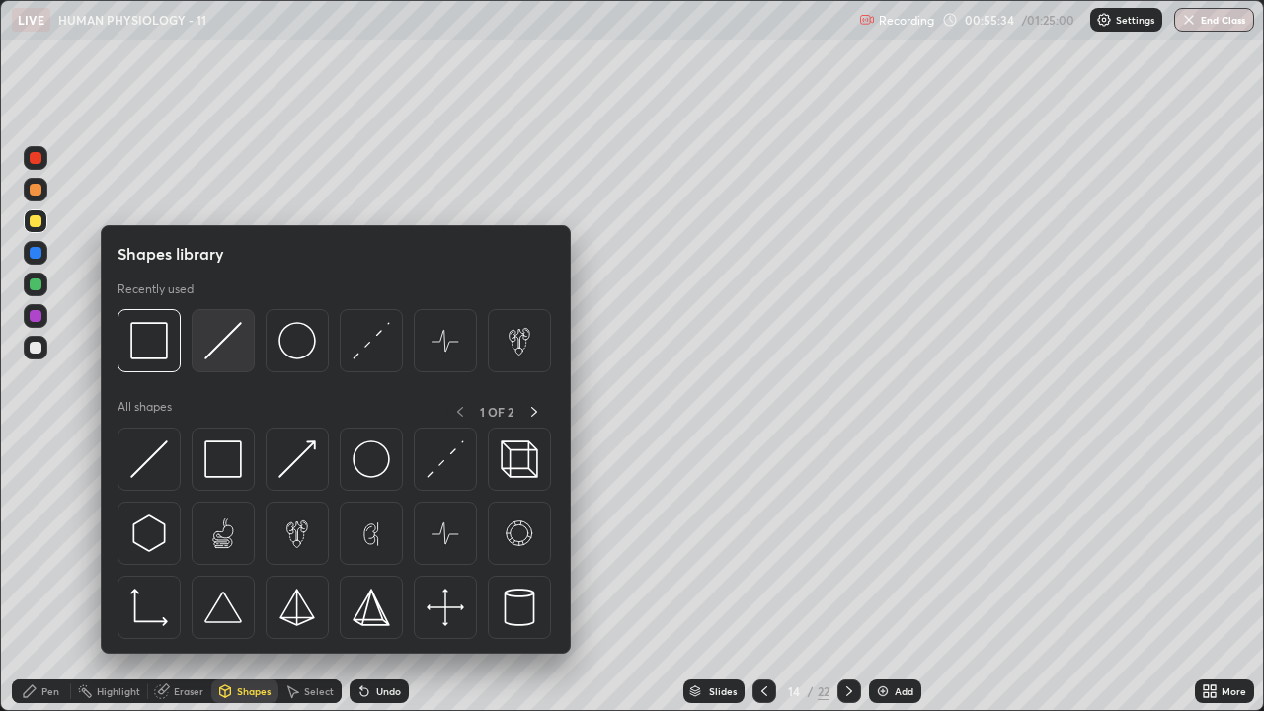
click at [230, 354] on img at bounding box center [223, 341] width 38 height 38
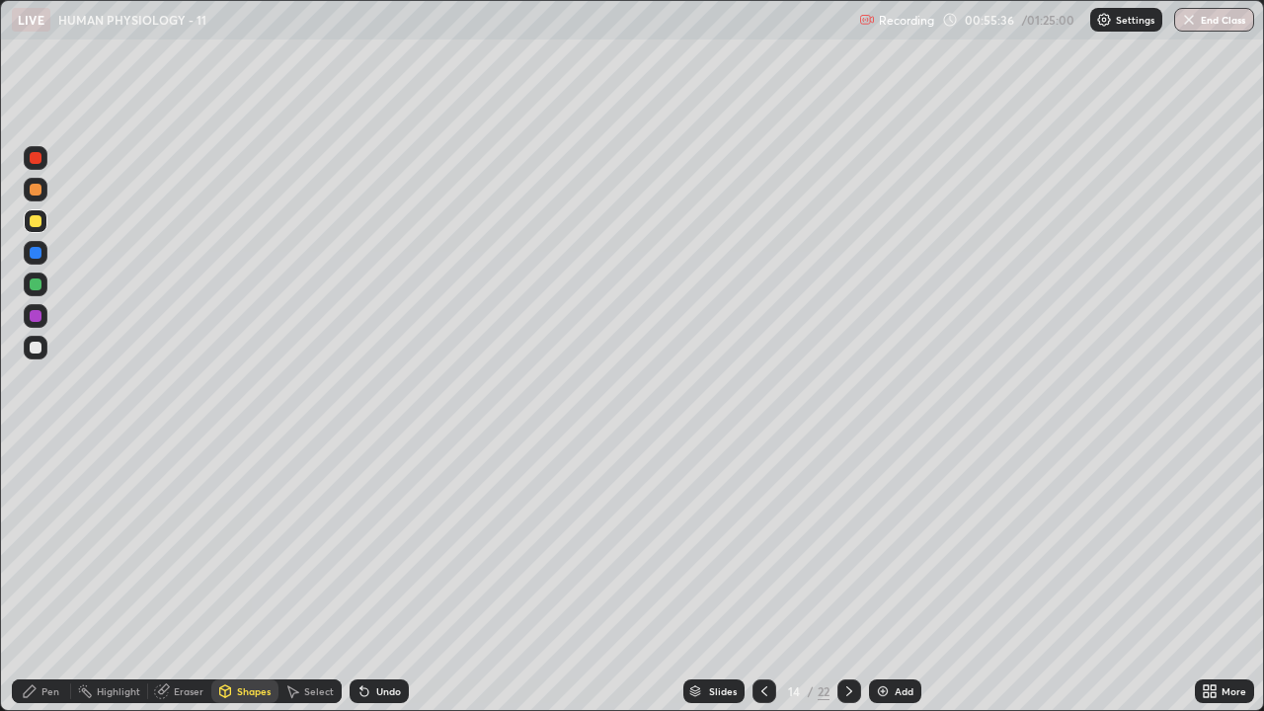
click at [37, 348] on div at bounding box center [36, 348] width 12 height 12
click at [56, 577] on div "Pen" at bounding box center [50, 691] width 18 height 10
click at [37, 221] on div at bounding box center [36, 221] width 12 height 12
click at [371, 577] on div "Undo" at bounding box center [379, 692] width 59 height 24
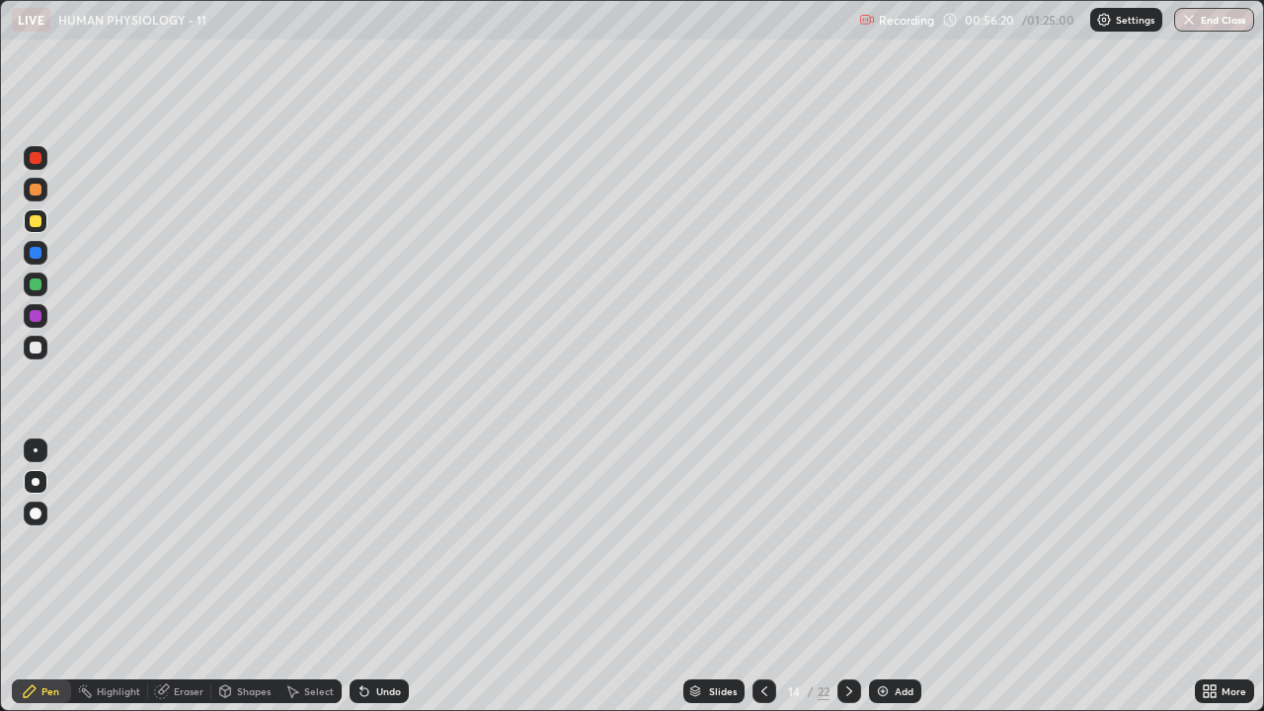
click at [367, 577] on icon at bounding box center [365, 692] width 16 height 16
click at [37, 348] on div at bounding box center [36, 348] width 12 height 12
click at [44, 288] on div at bounding box center [36, 285] width 24 height 24
click at [886, 577] on img at bounding box center [883, 692] width 16 height 16
click at [766, 577] on icon at bounding box center [764, 692] width 16 height 16
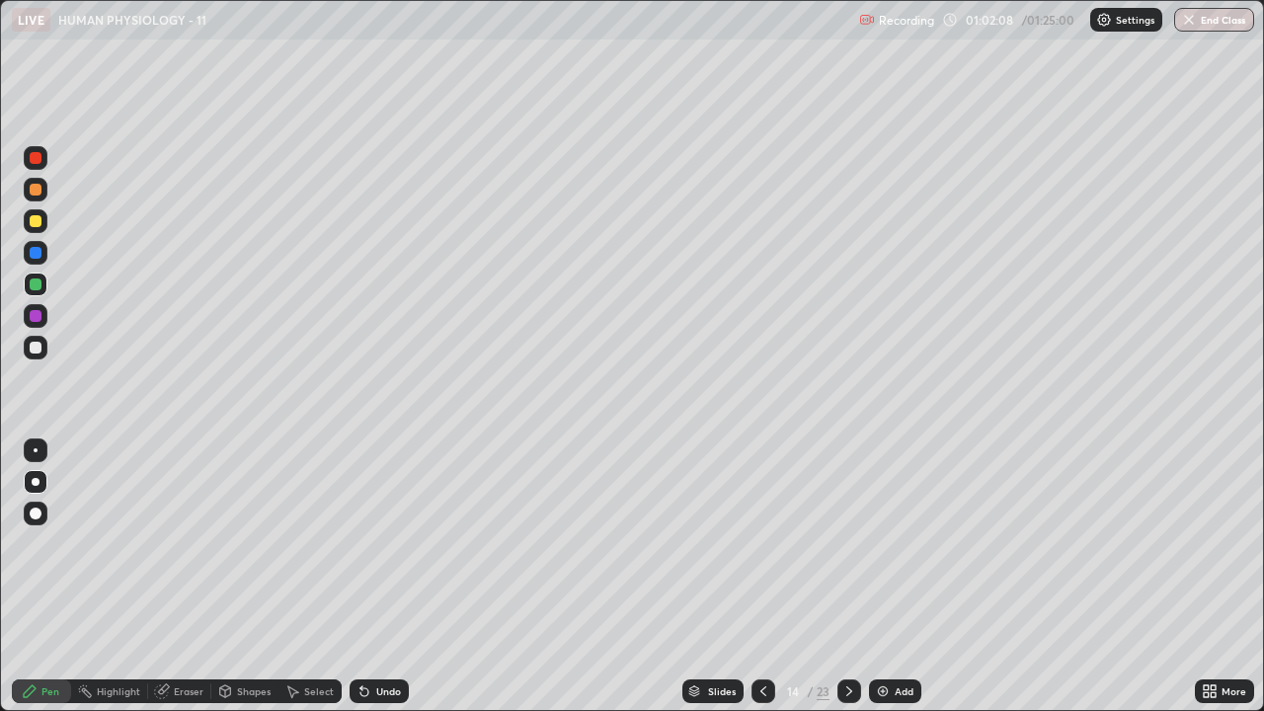
click at [882, 577] on div "Add" at bounding box center [895, 692] width 52 height 24
click at [45, 227] on div at bounding box center [36, 221] width 24 height 24
click at [253, 577] on div "Shapes" at bounding box center [254, 691] width 34 height 10
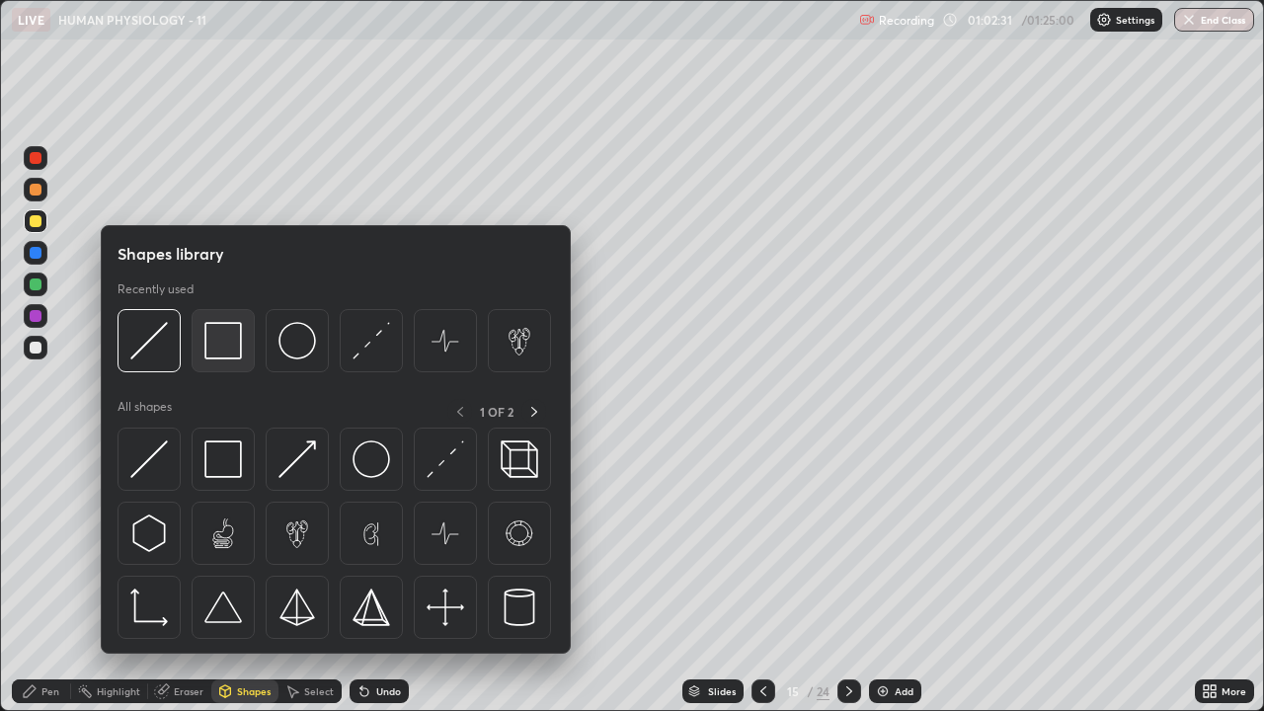
click at [232, 352] on img at bounding box center [223, 341] width 38 height 38
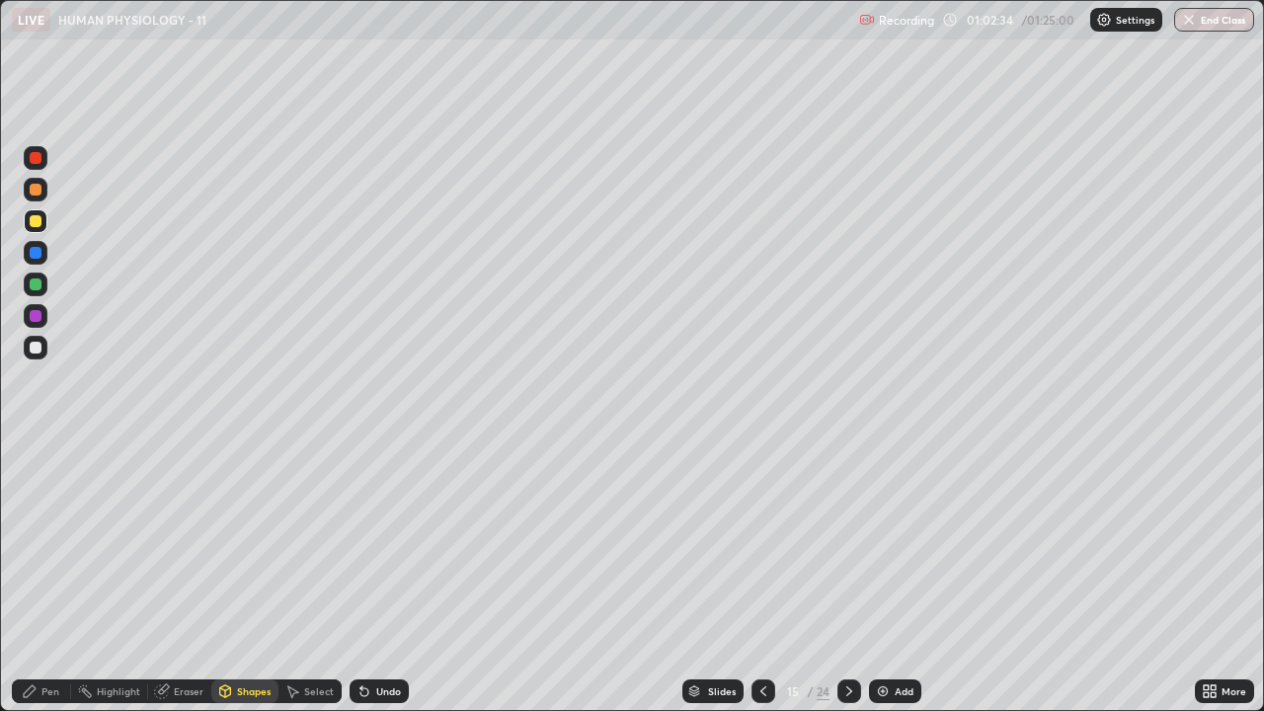
click at [37, 348] on div at bounding box center [36, 348] width 12 height 12
click at [50, 577] on div "Pen" at bounding box center [41, 692] width 59 height 24
click at [43, 225] on div at bounding box center [36, 221] width 24 height 24
click at [258, 577] on div "Shapes" at bounding box center [254, 691] width 34 height 10
click at [38, 351] on div at bounding box center [36, 348] width 12 height 12
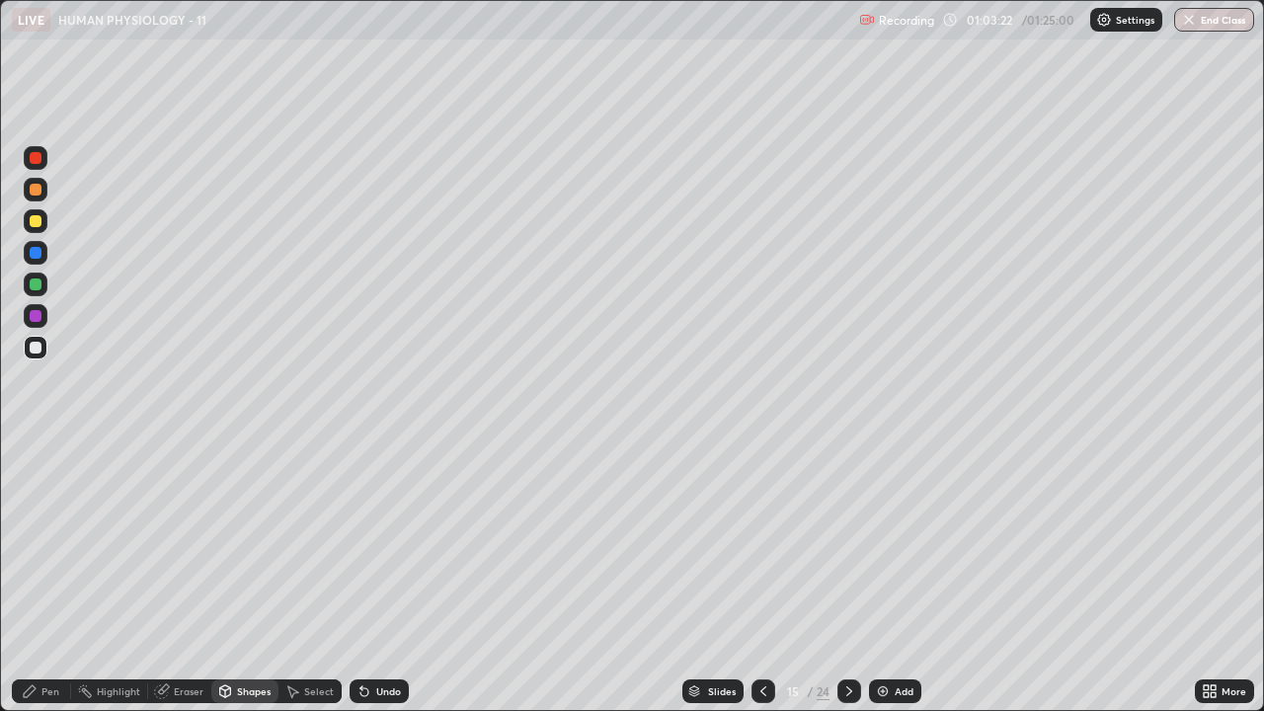
click at [385, 577] on div "Undo" at bounding box center [388, 691] width 25 height 10
click at [59, 577] on div "Pen" at bounding box center [41, 692] width 59 height 24
click at [36, 223] on div at bounding box center [36, 221] width 12 height 12
click at [385, 577] on div "Undo" at bounding box center [388, 691] width 25 height 10
click at [43, 350] on div at bounding box center [36, 348] width 24 height 24
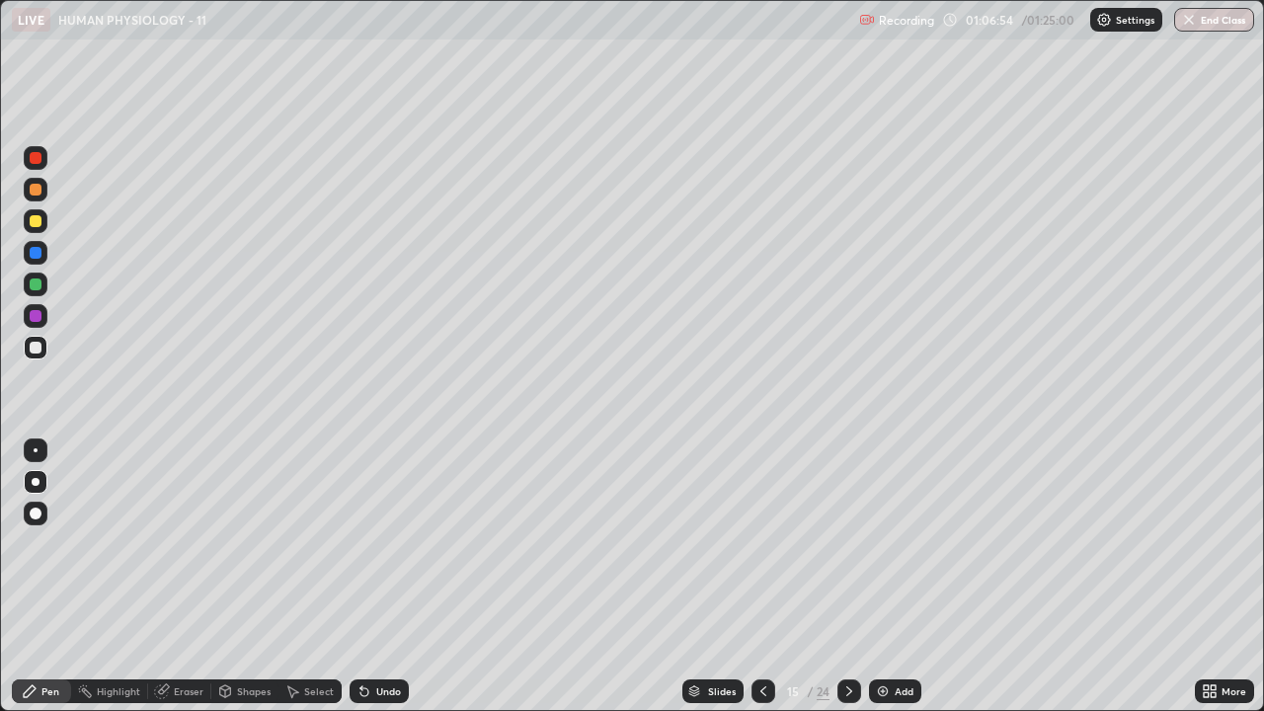
click at [43, 230] on div at bounding box center [36, 221] width 24 height 24
click at [40, 355] on div at bounding box center [36, 348] width 24 height 24
click at [45, 223] on div at bounding box center [36, 221] width 24 height 24
click at [45, 348] on div at bounding box center [36, 348] width 24 height 24
click at [1196, 24] on button "End Class" at bounding box center [1214, 20] width 80 height 24
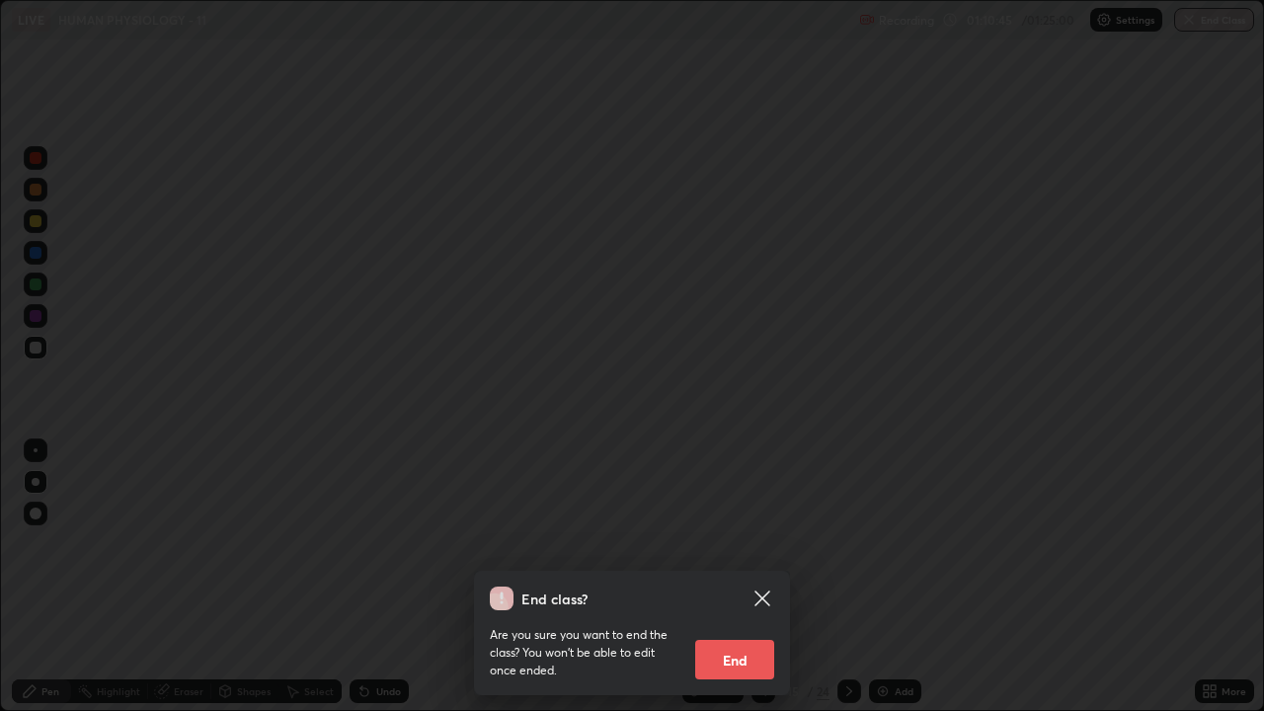
click at [760, 577] on button "End" at bounding box center [734, 660] width 79 height 40
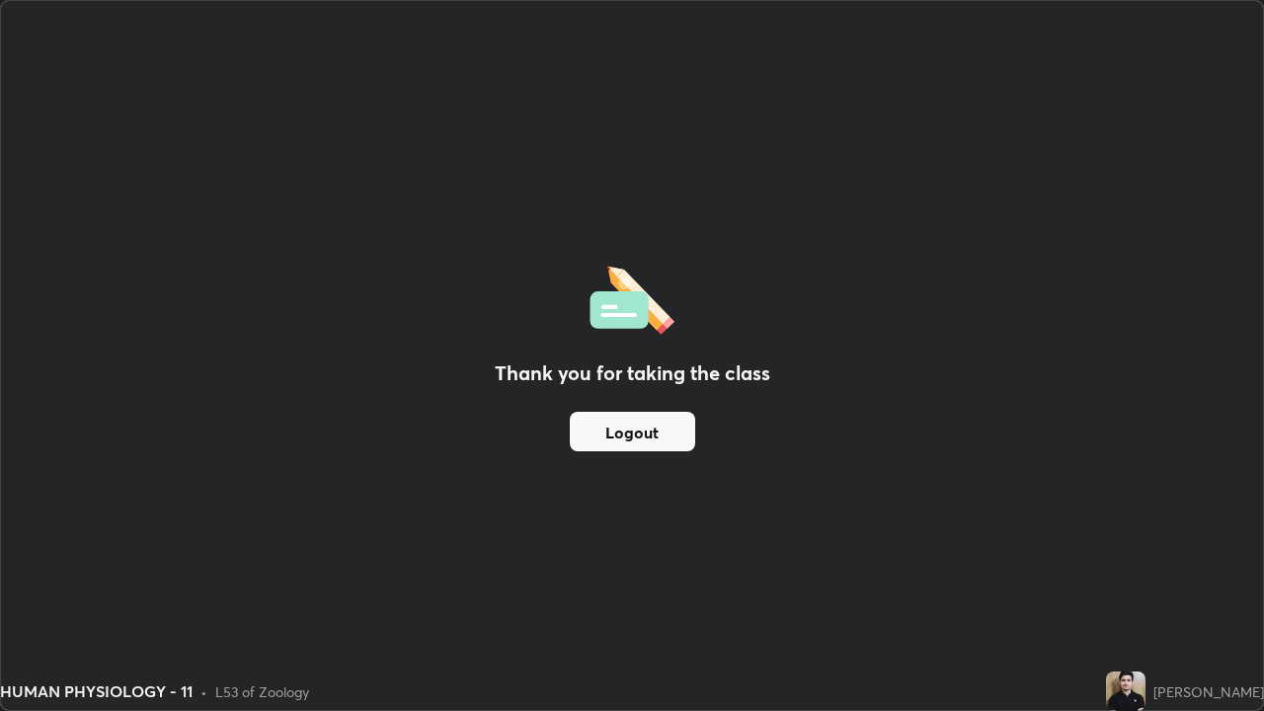
click at [659, 432] on button "Logout" at bounding box center [632, 432] width 125 height 40
click at [663, 426] on button "Logout" at bounding box center [632, 432] width 125 height 40
click at [670, 447] on button "Logout" at bounding box center [632, 432] width 125 height 40
